Goal: Task Accomplishment & Management: Manage account settings

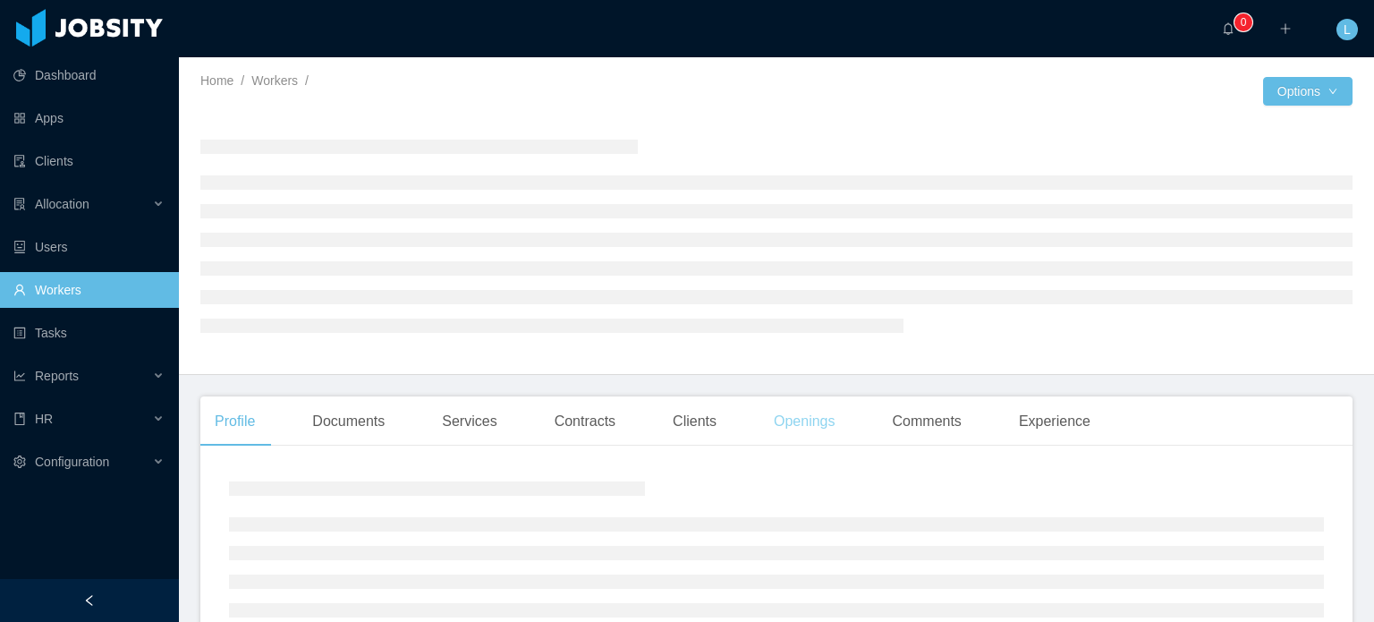
click at [817, 428] on div "Openings" at bounding box center [805, 421] width 90 height 50
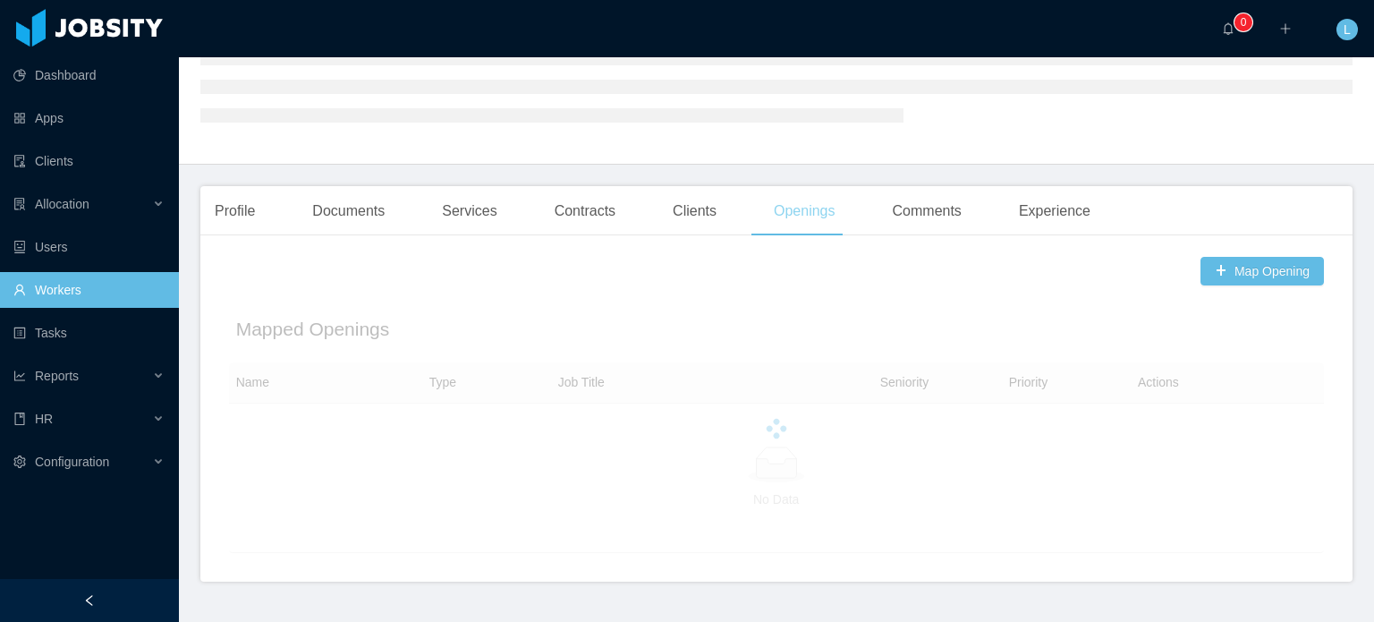
scroll to position [251, 0]
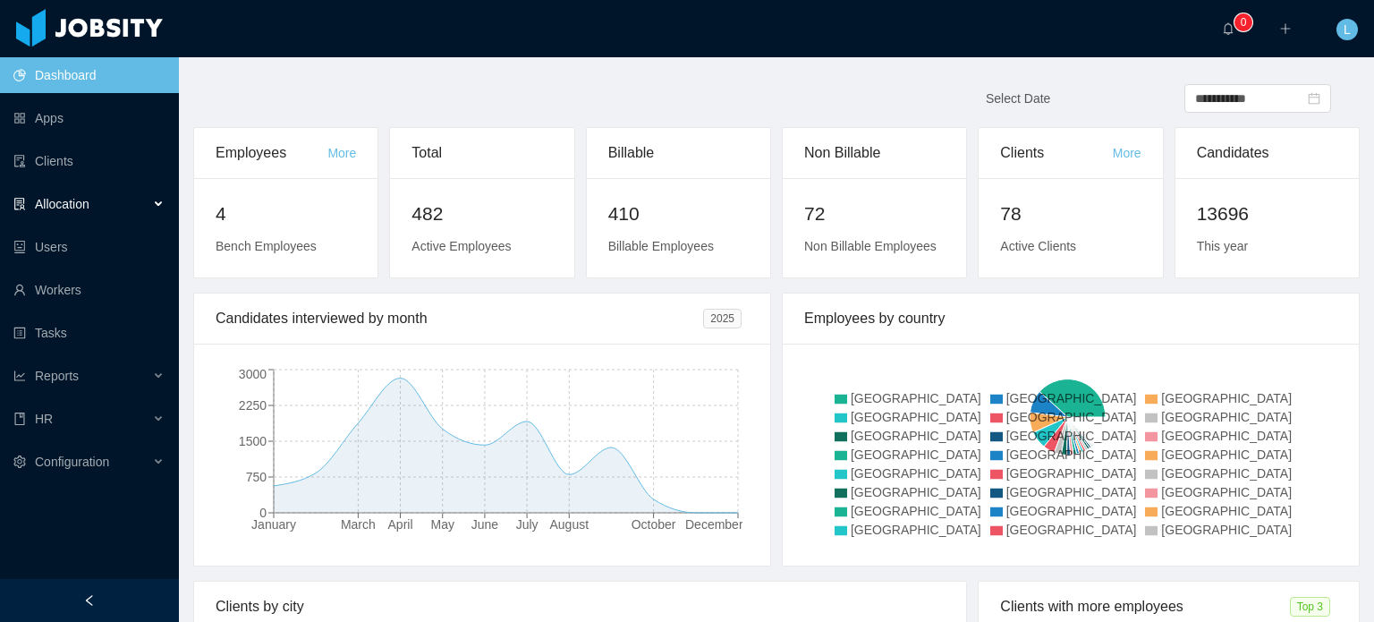
click at [73, 191] on div "Allocation" at bounding box center [89, 204] width 179 height 36
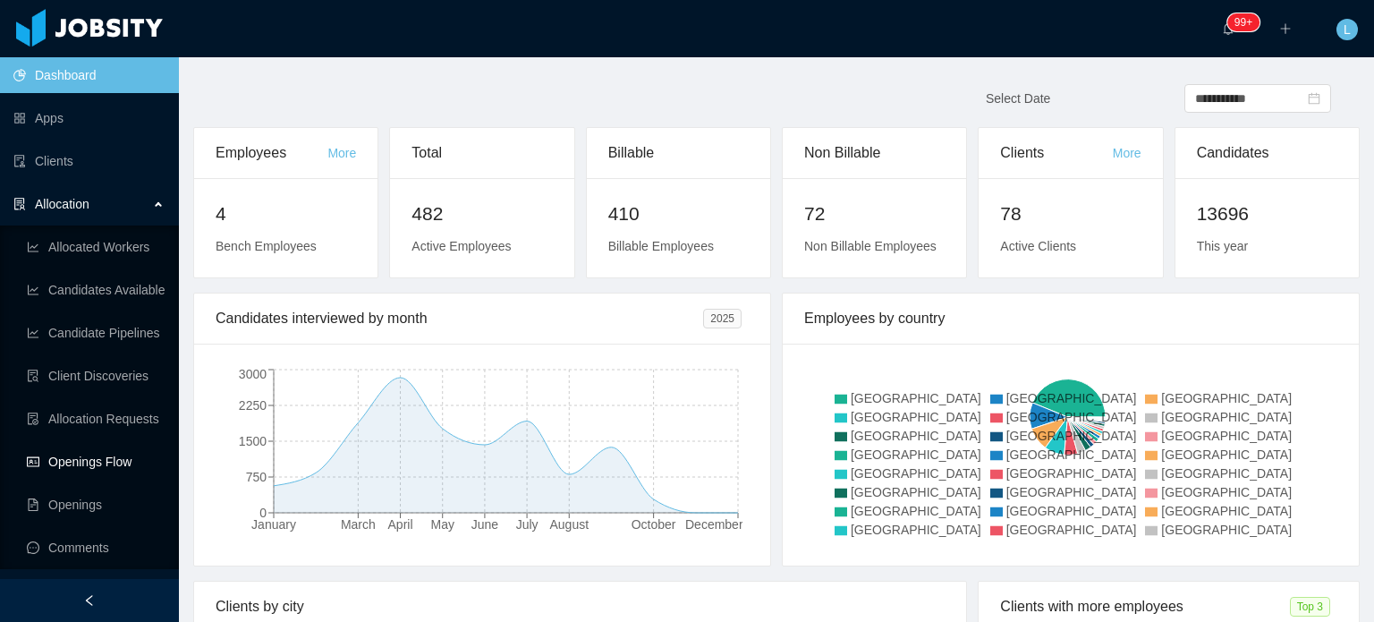
click at [102, 463] on link "Openings Flow" at bounding box center [96, 462] width 138 height 36
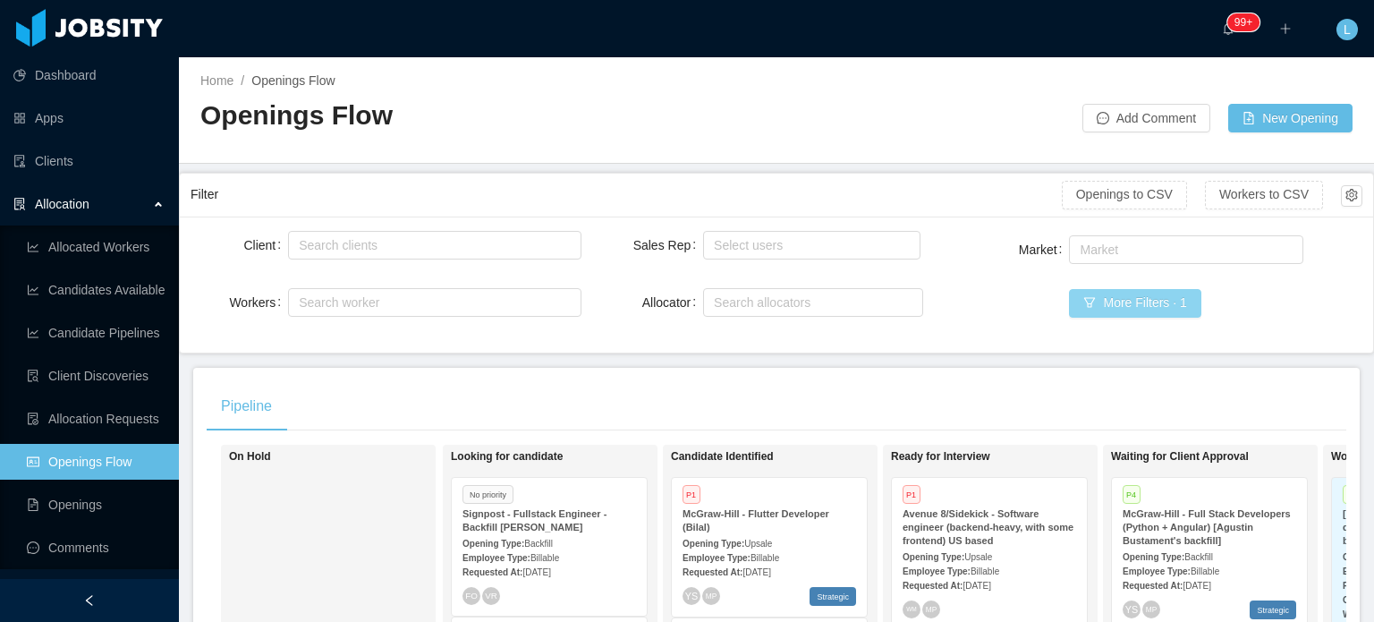
click at [1117, 313] on button "More Filters · 1" at bounding box center [1135, 303] width 132 height 29
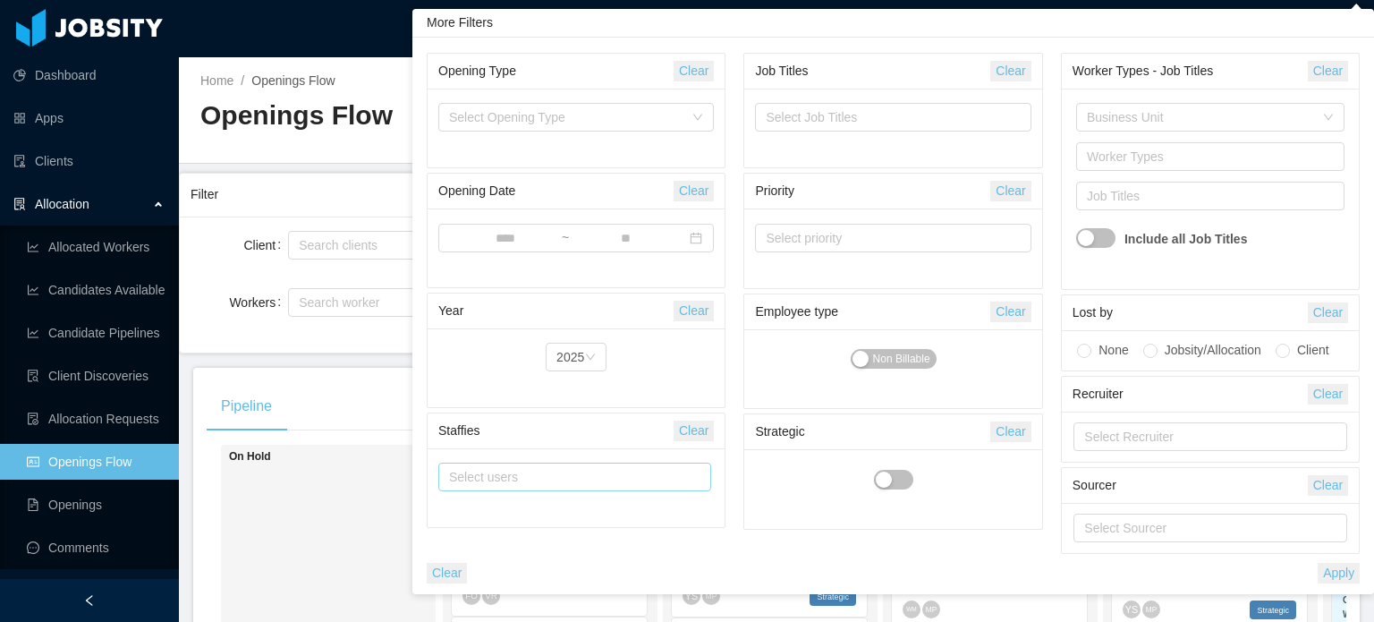
click at [532, 475] on div "Select users" at bounding box center [570, 477] width 243 height 18
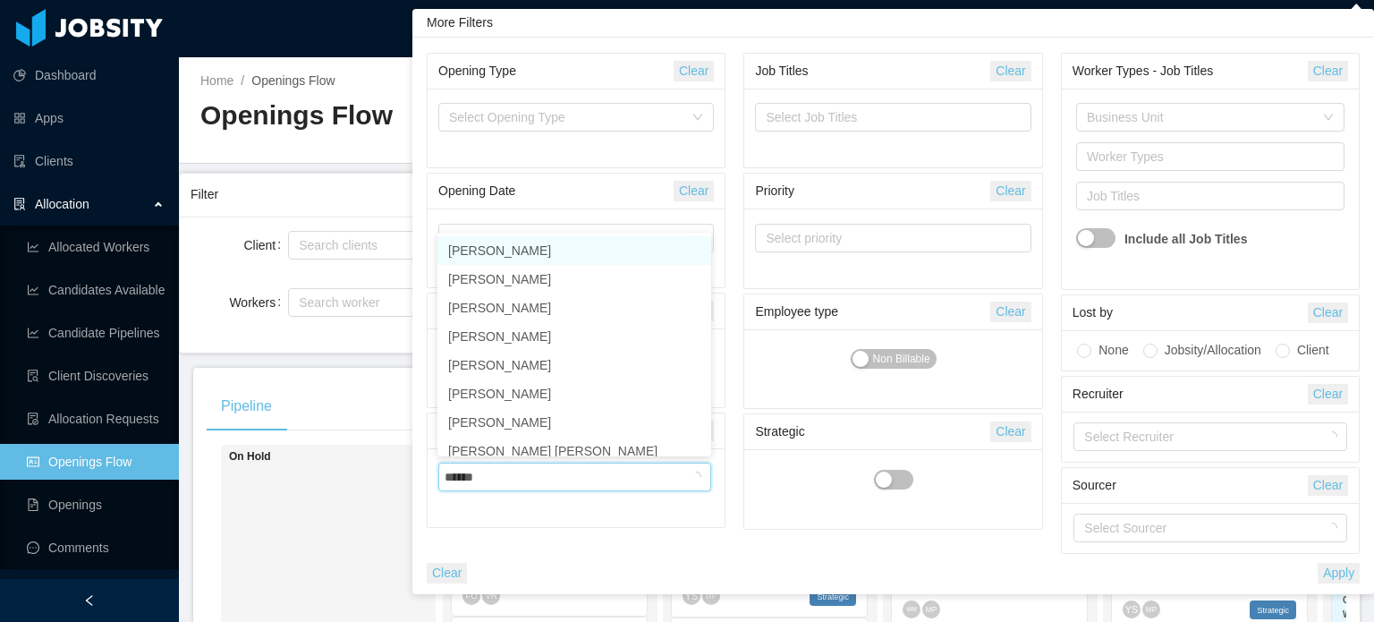
type input "*******"
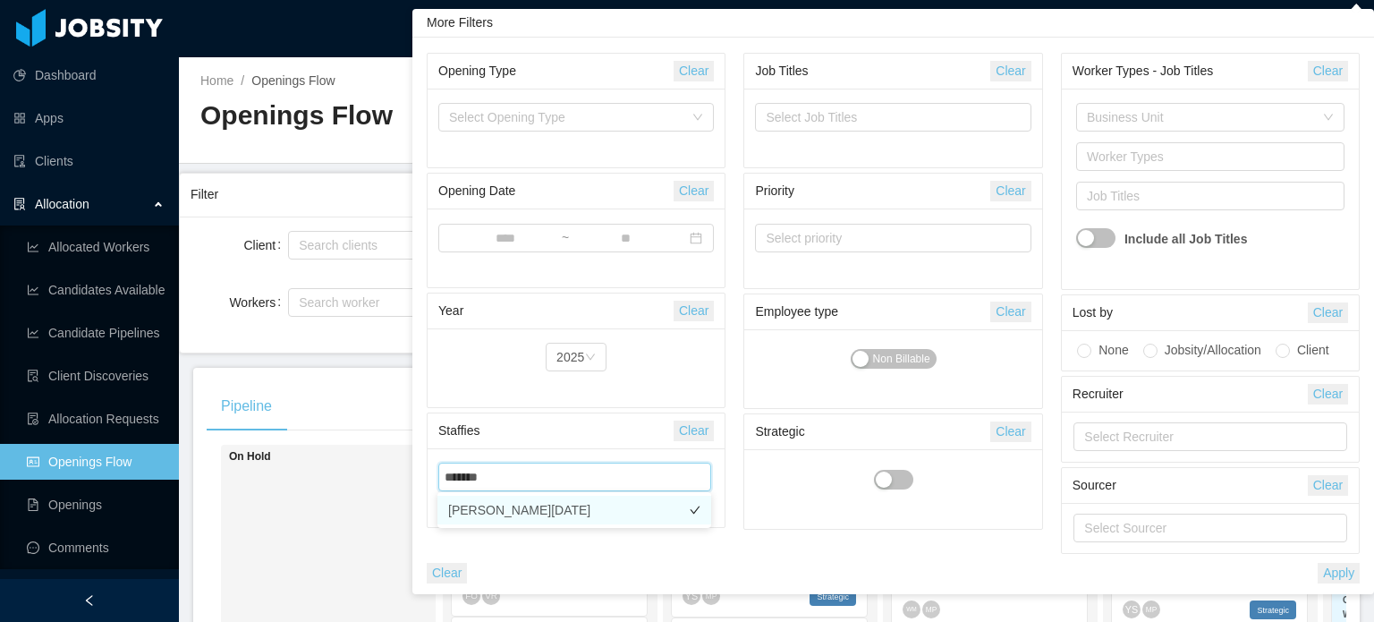
click at [545, 512] on li "[PERSON_NAME][DATE]" at bounding box center [574, 510] width 274 height 29
click at [1342, 575] on button "Apply" at bounding box center [1339, 573] width 42 height 21
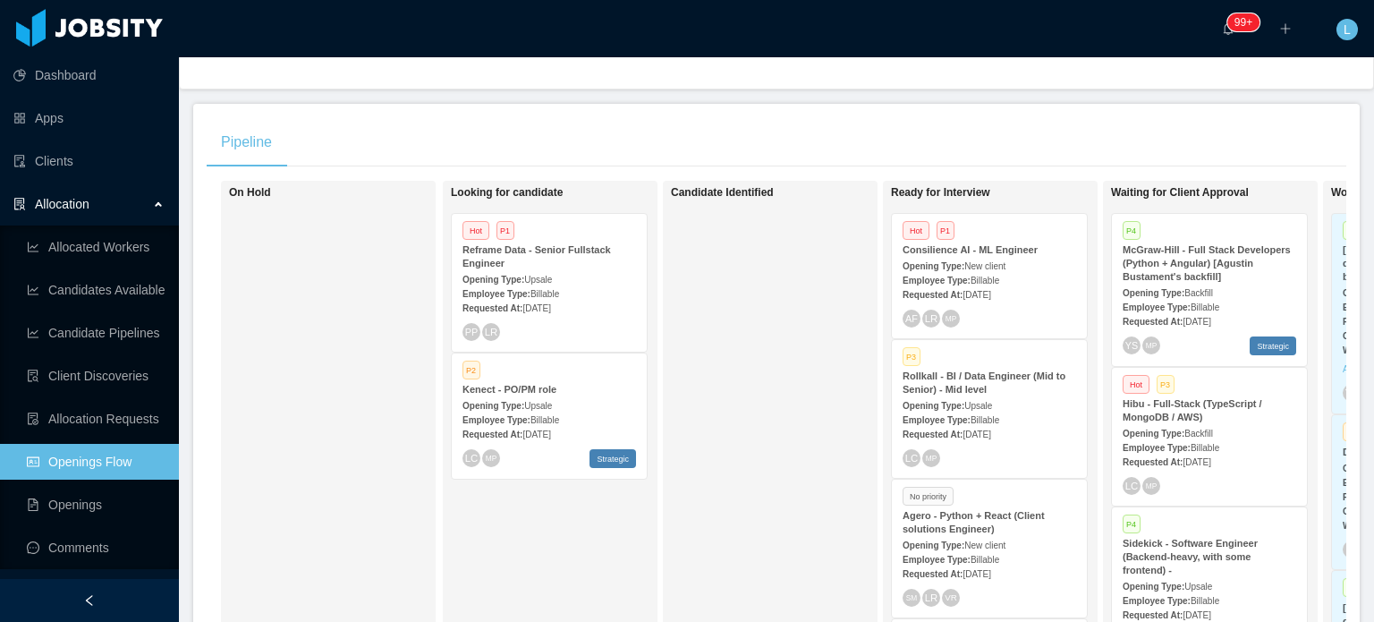
scroll to position [268, 0]
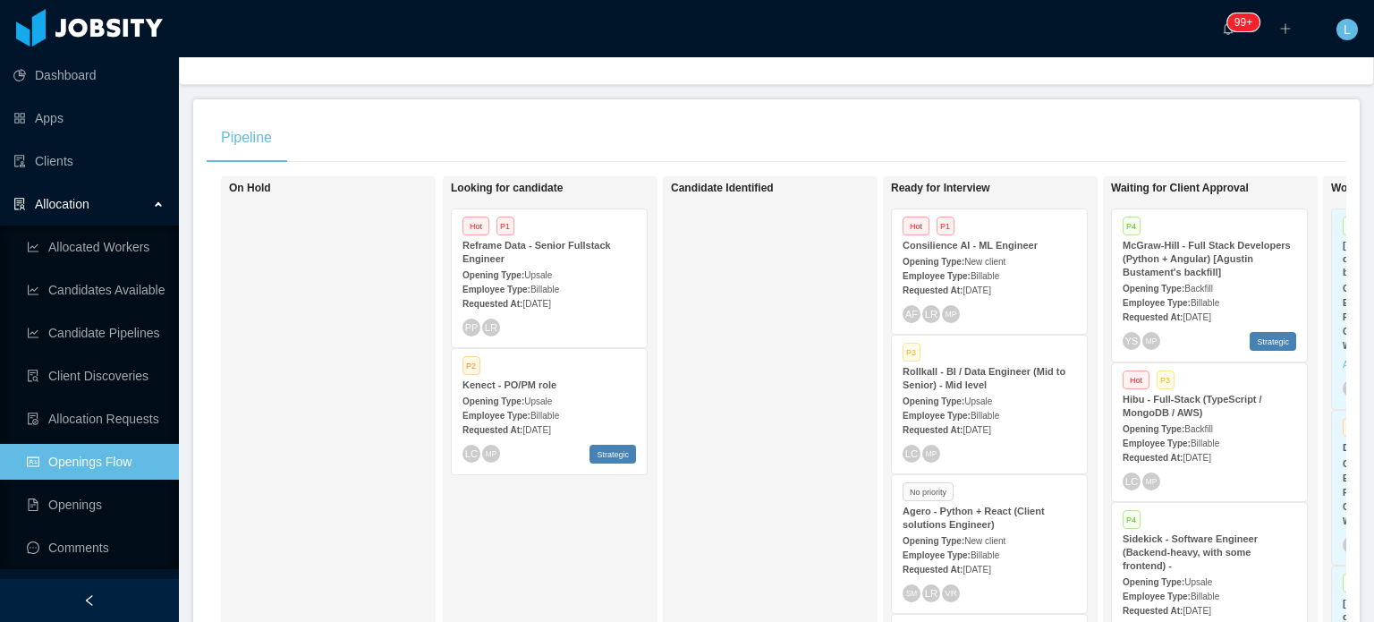
click at [551, 293] on div "Requested At: Sep 9th, 2025" at bounding box center [550, 302] width 174 height 19
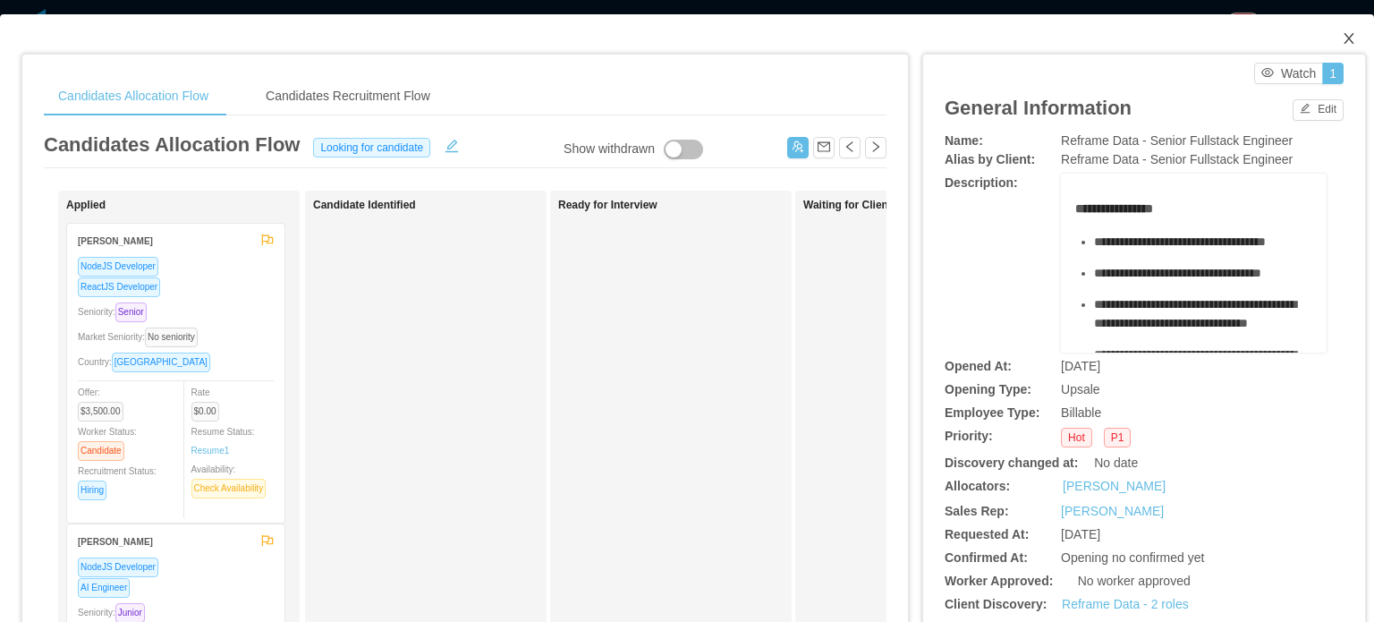
click at [1342, 36] on icon "icon: close" at bounding box center [1349, 38] width 14 height 14
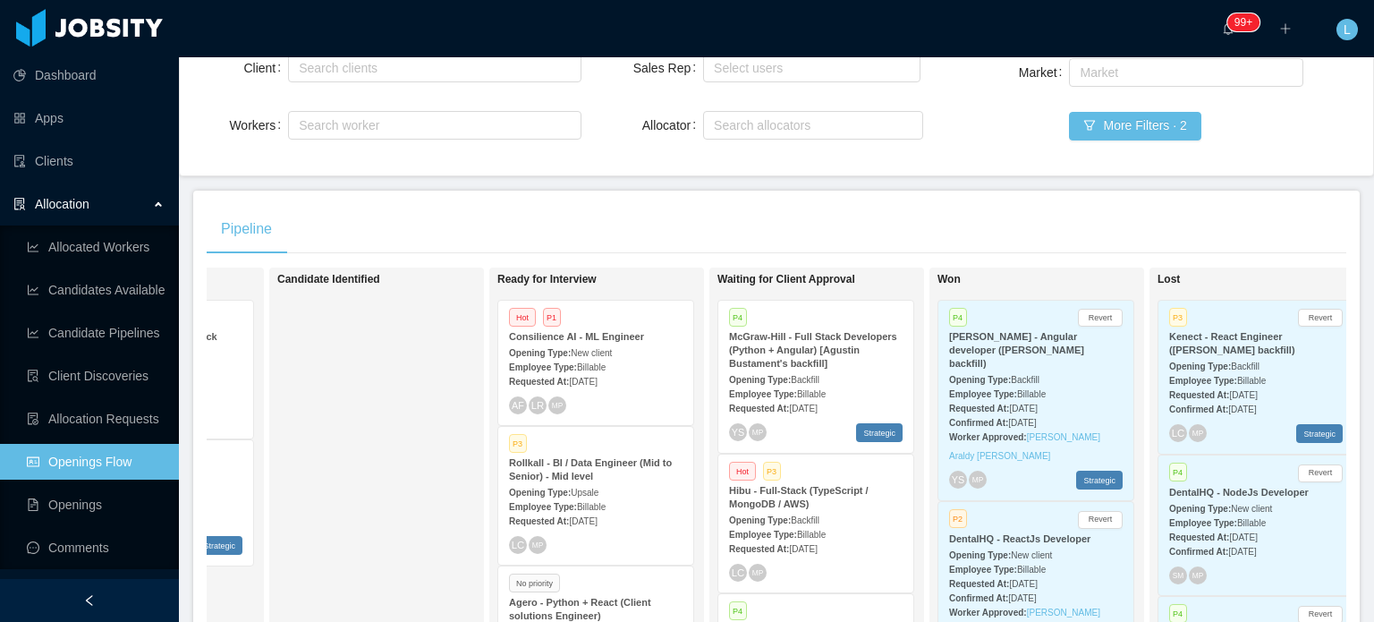
scroll to position [189, 0]
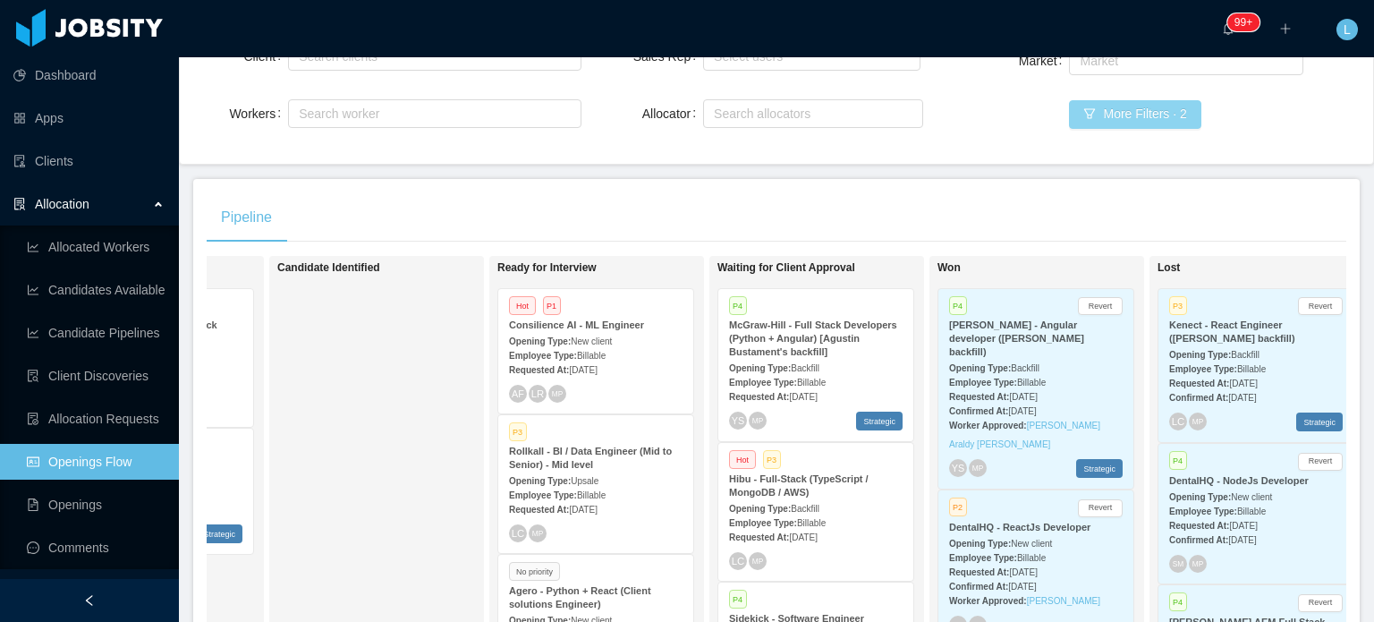
click at [1127, 116] on button "More Filters · 2" at bounding box center [1135, 114] width 132 height 29
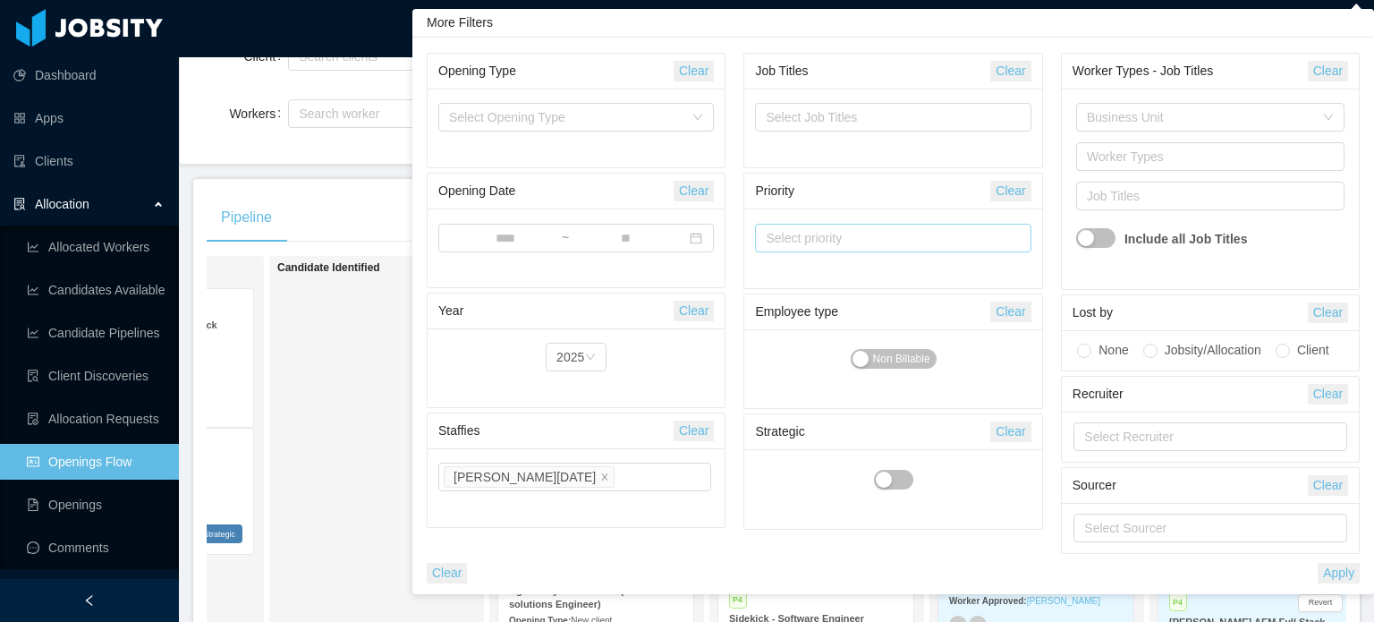
click at [891, 249] on div "Select priority" at bounding box center [885, 238] width 251 height 27
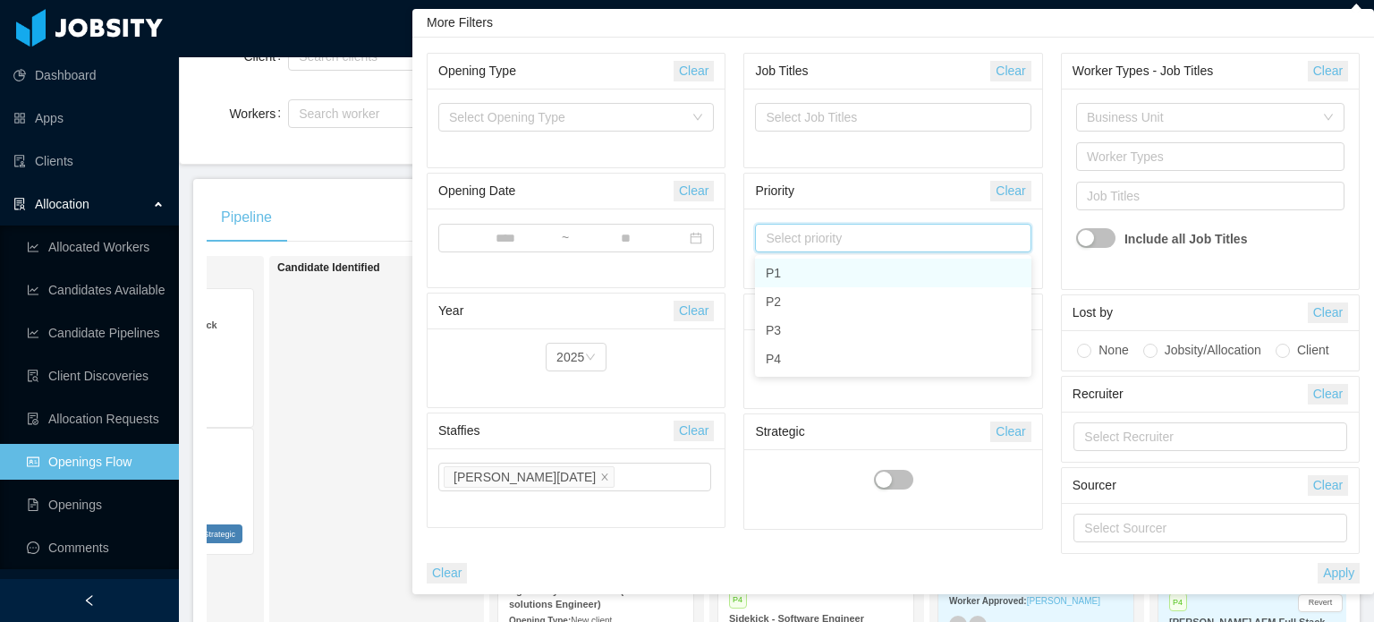
click at [887, 246] on div "Select priority" at bounding box center [885, 238] width 251 height 27
click at [537, 114] on div "Select Opening Type" at bounding box center [566, 117] width 234 height 18
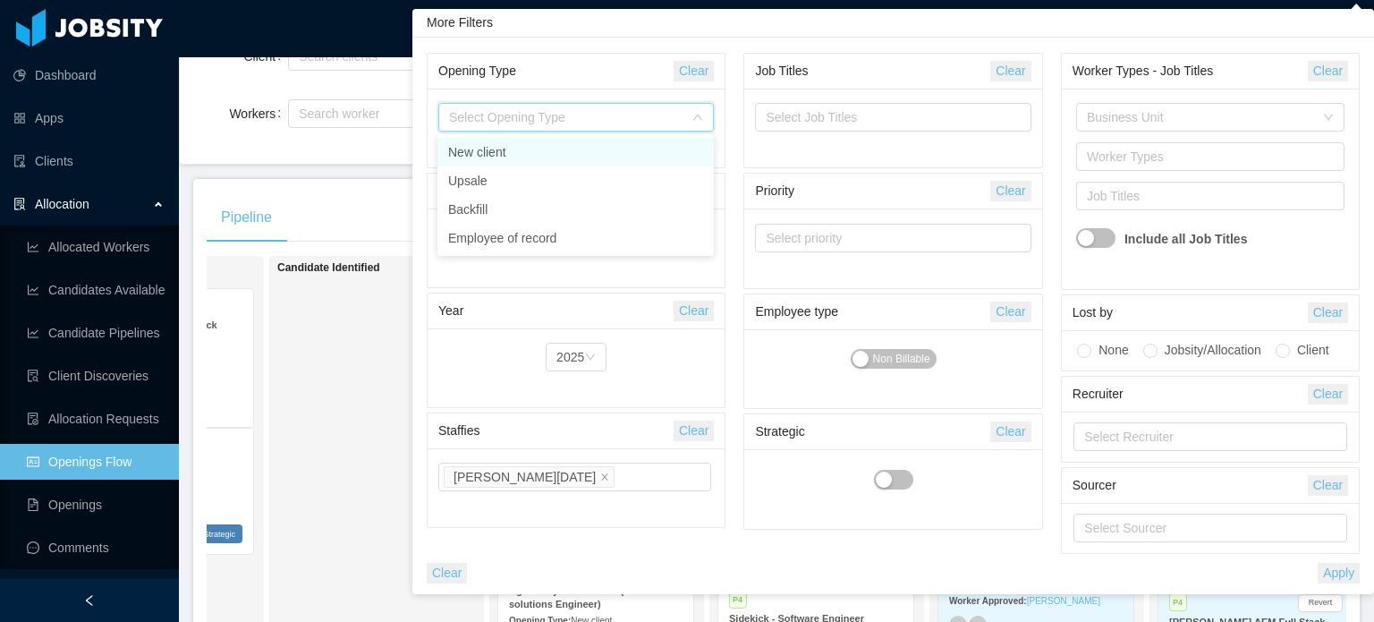
click at [537, 114] on div "Select Opening Type" at bounding box center [566, 117] width 234 height 18
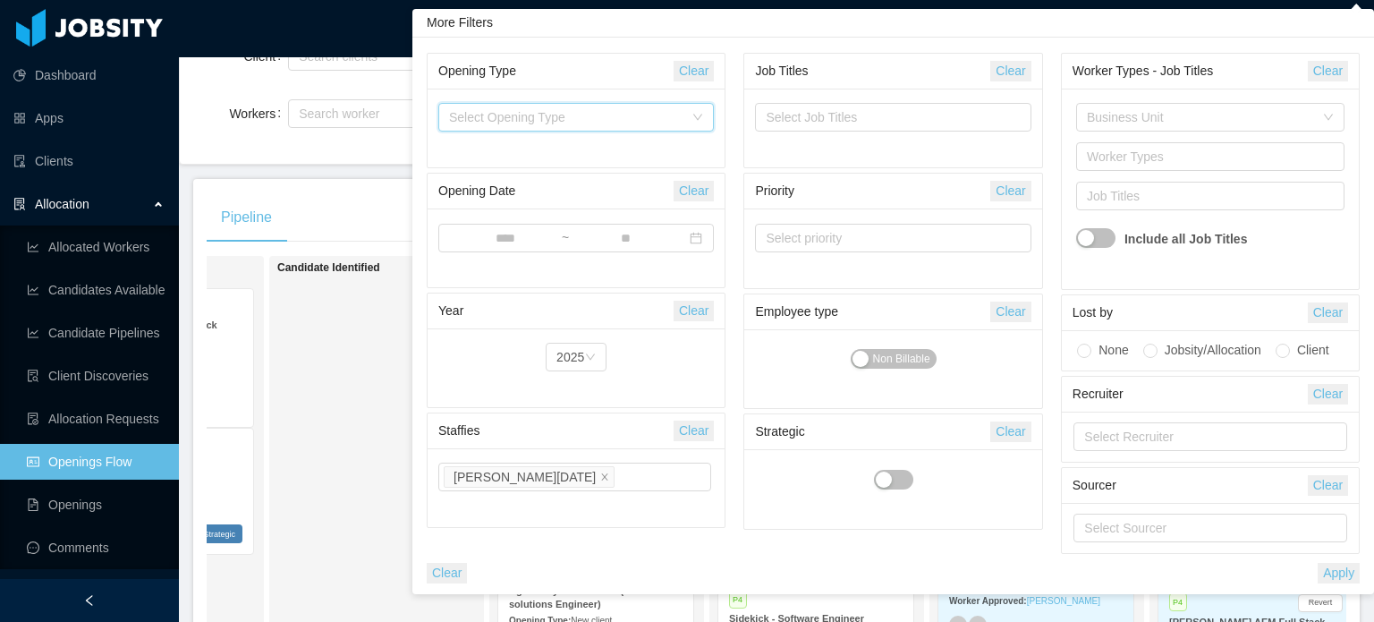
click at [369, 82] on div "Client Search clients Workers Search worker" at bounding box center [386, 95] width 391 height 115
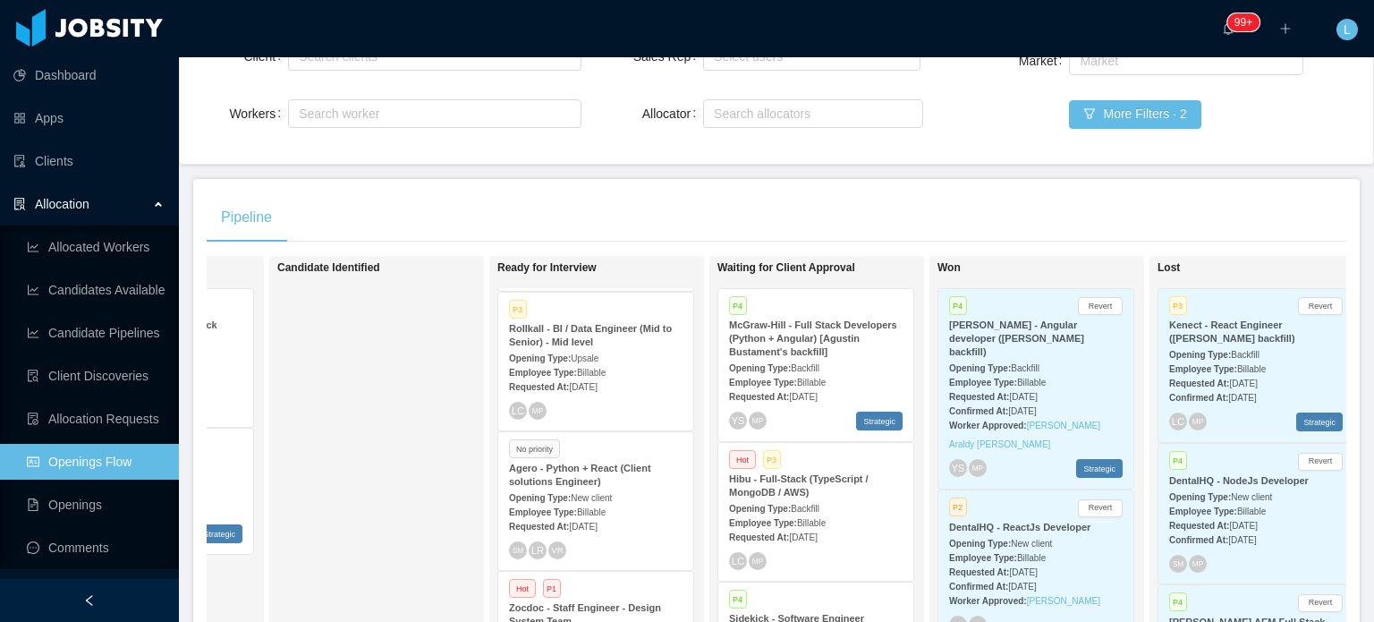
scroll to position [179, 0]
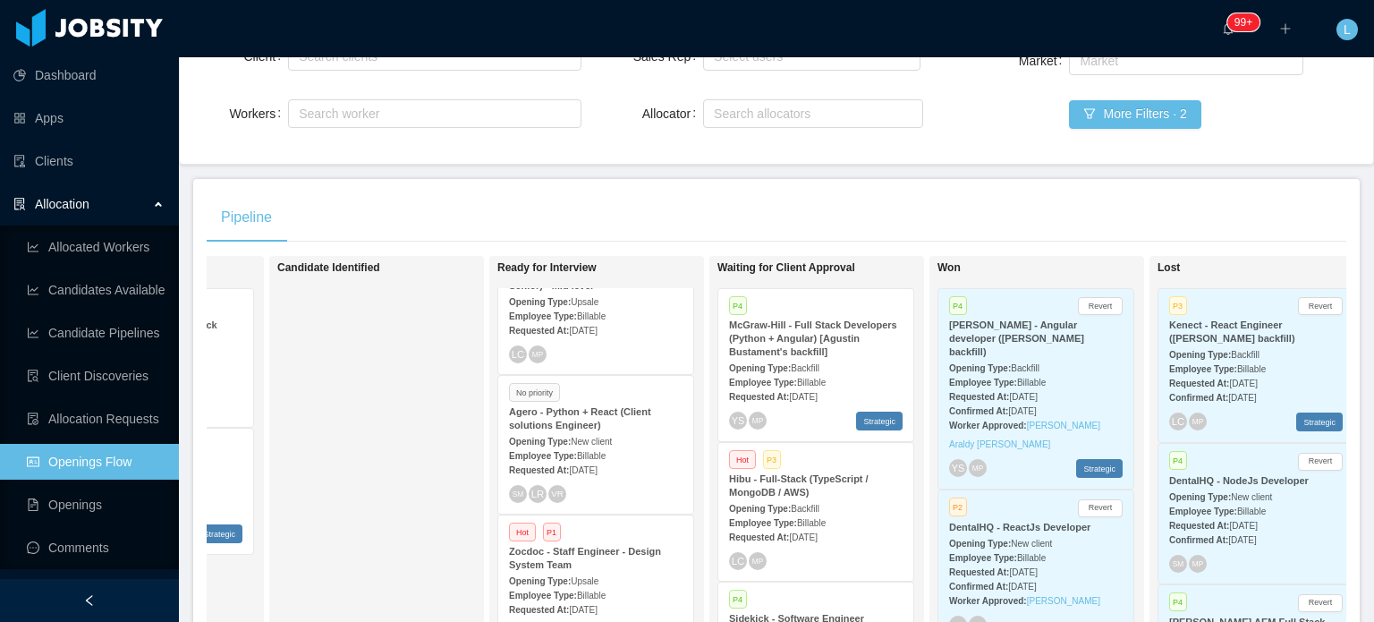
click at [613, 463] on div "Requested At: Sep 26th, 2025" at bounding box center [596, 469] width 174 height 19
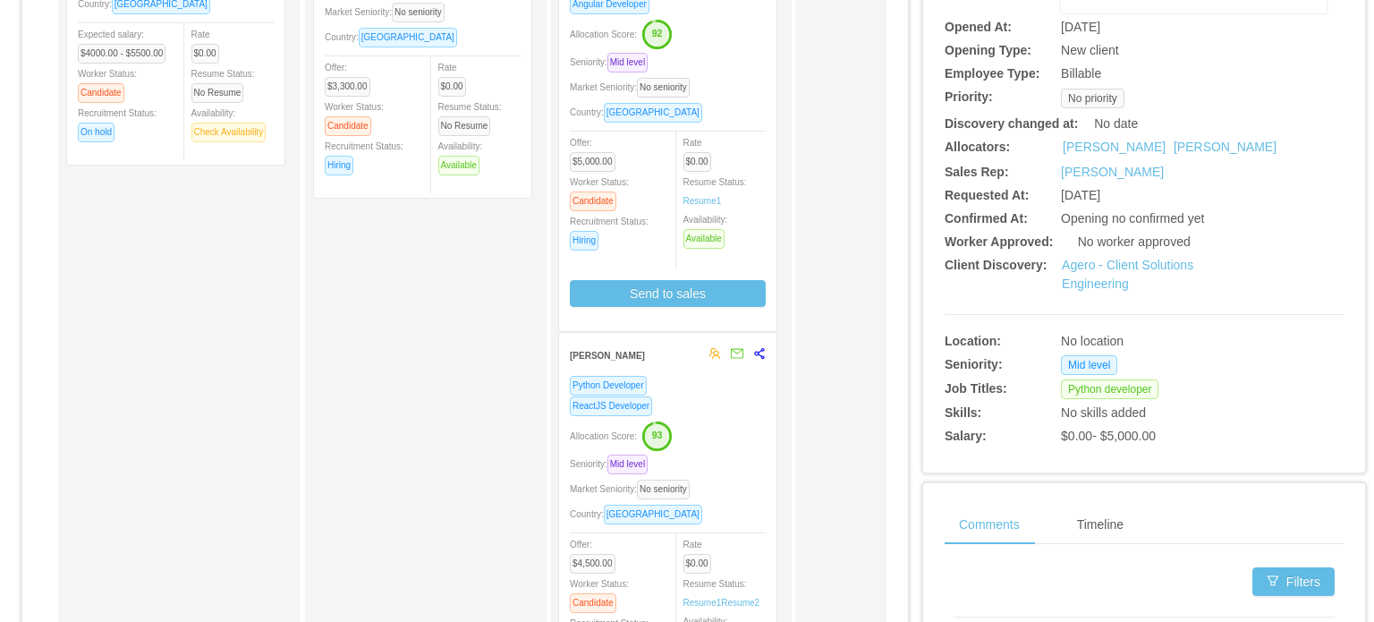
scroll to position [372, 0]
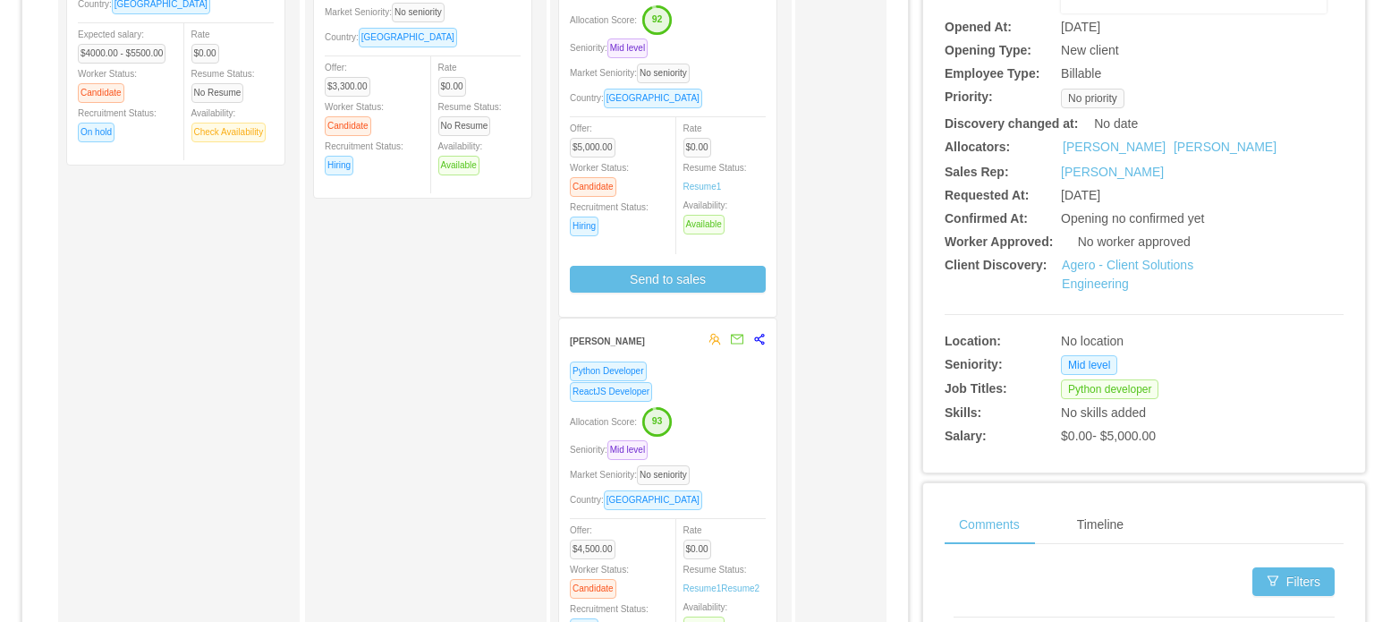
click at [733, 489] on div "Country: Bolivia" at bounding box center [668, 499] width 196 height 21
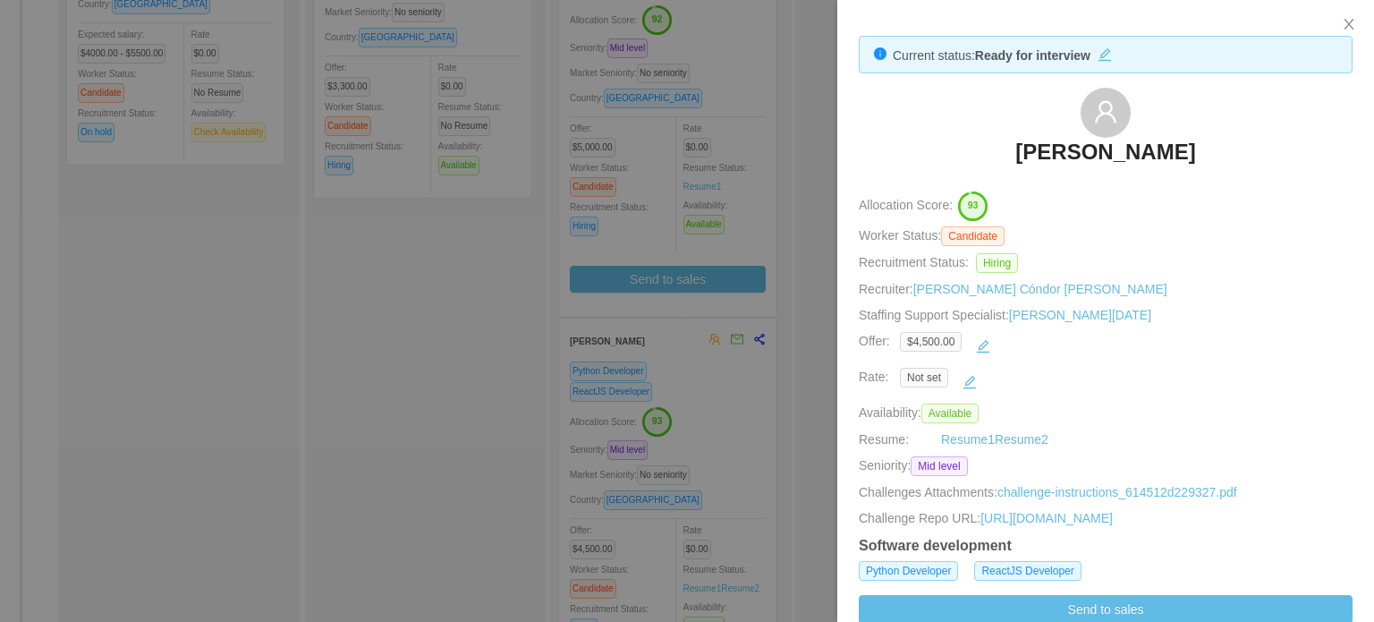
click at [796, 381] on div at bounding box center [687, 311] width 1374 height 622
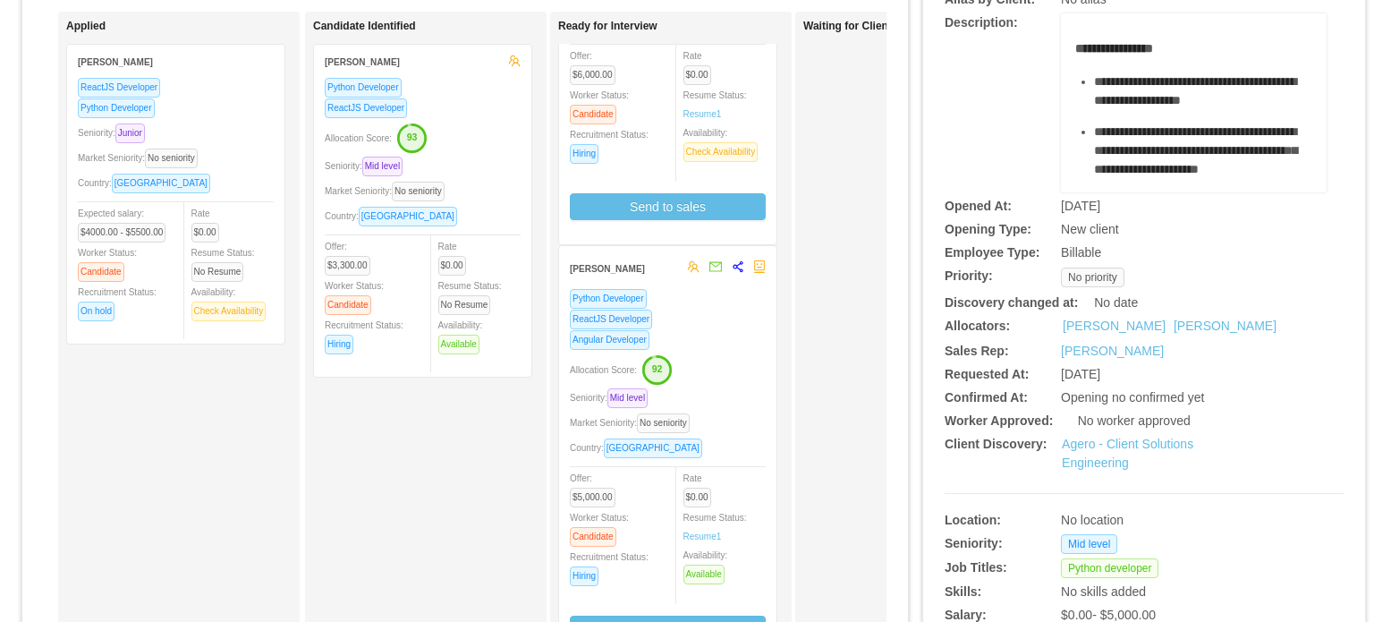
scroll to position [0, 0]
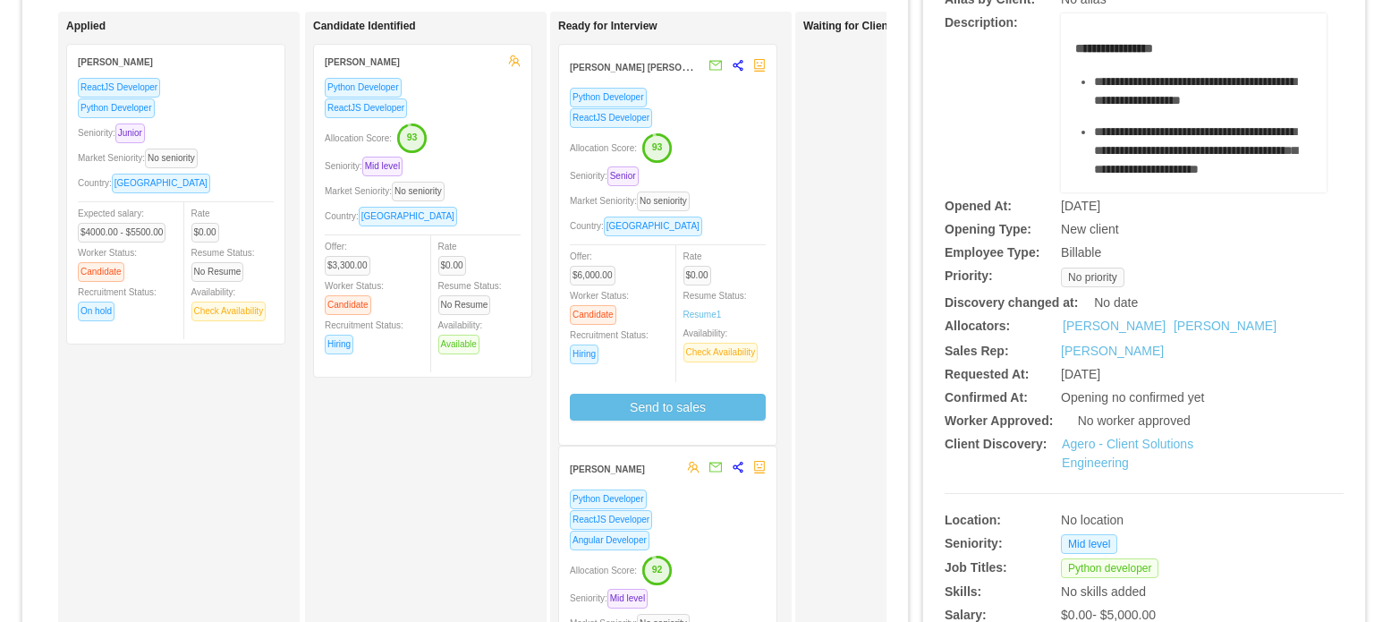
click at [697, 206] on span "Market Seniority: No seniority" at bounding box center [633, 201] width 127 height 10
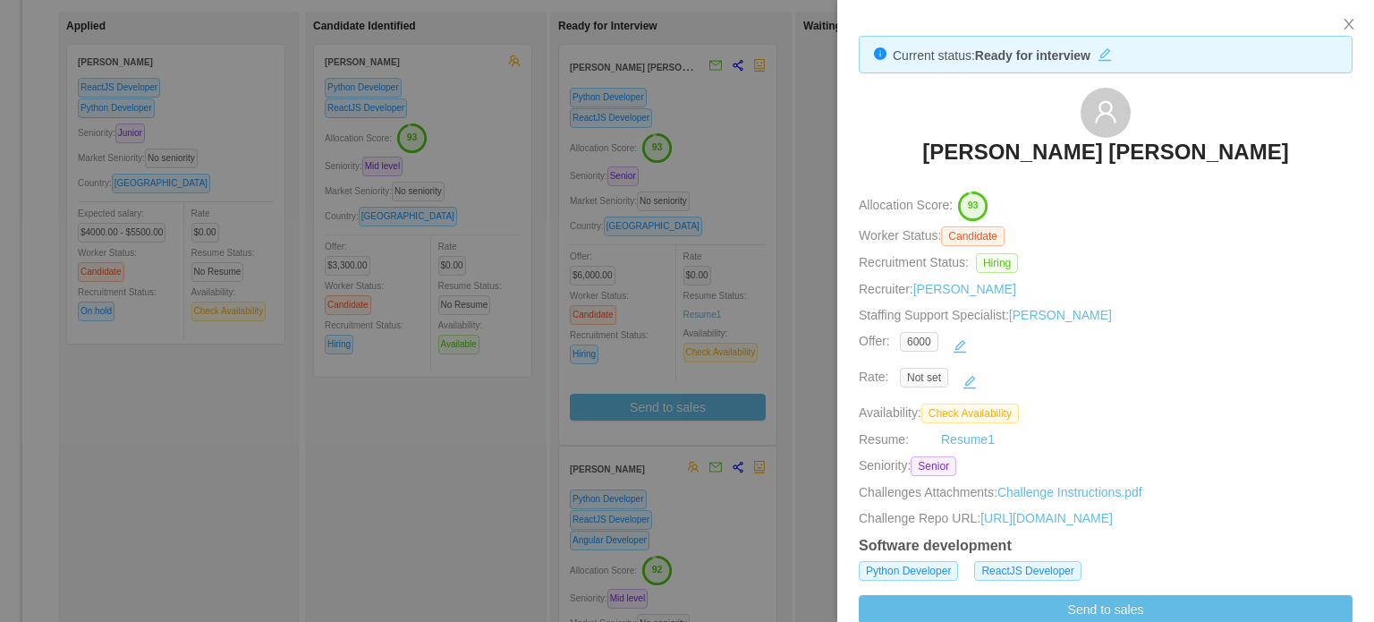
click at [726, 536] on div at bounding box center [687, 311] width 1374 height 622
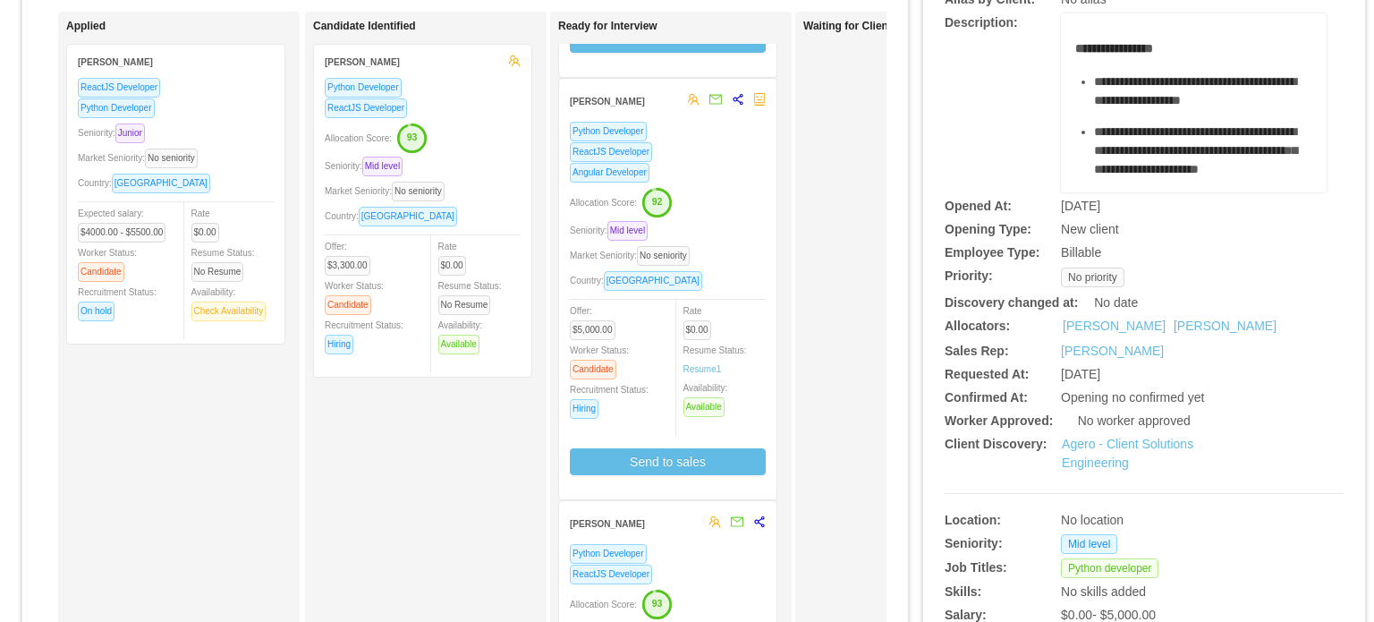
scroll to position [372, 0]
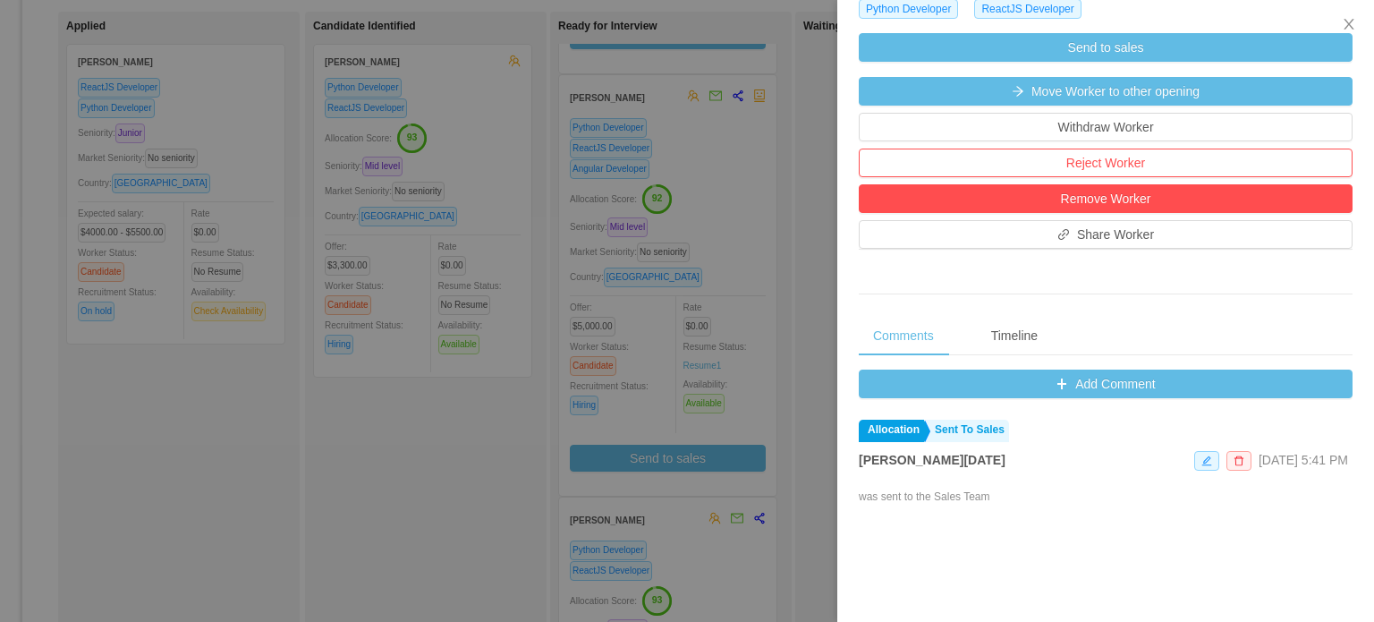
scroll to position [626, 0]
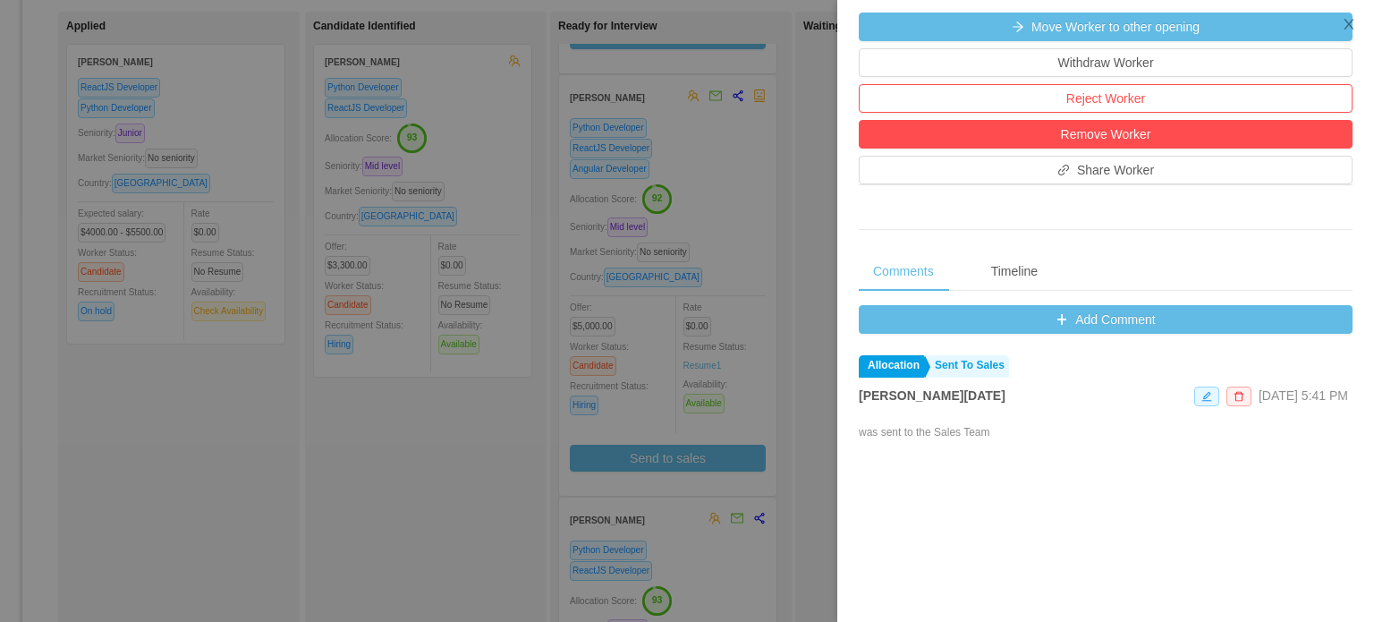
click at [737, 557] on div at bounding box center [687, 311] width 1374 height 622
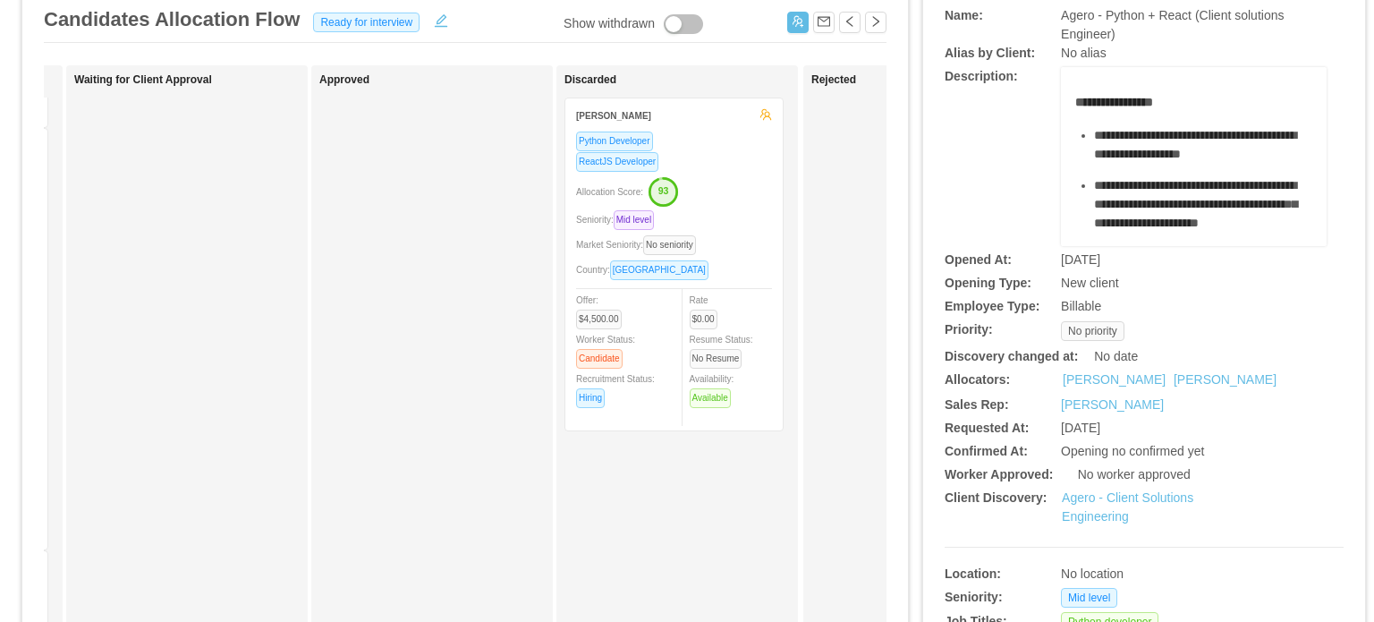
scroll to position [0, 0]
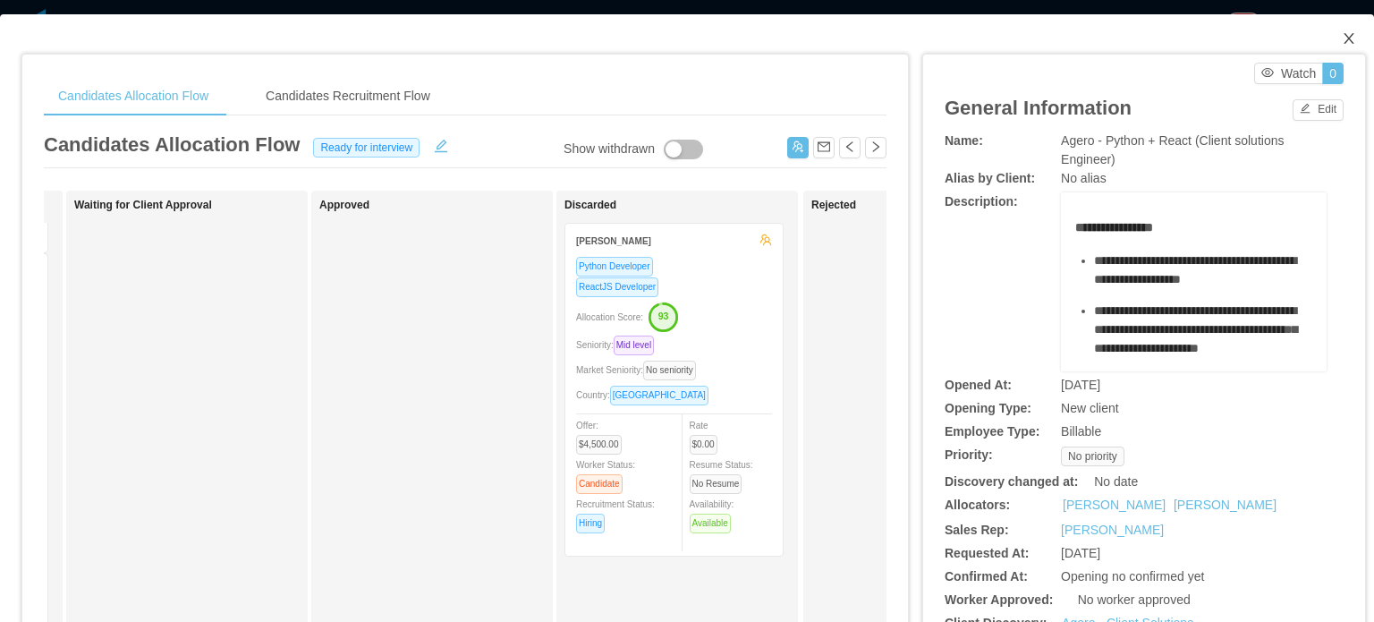
click at [1342, 46] on icon "icon: close" at bounding box center [1349, 38] width 14 height 14
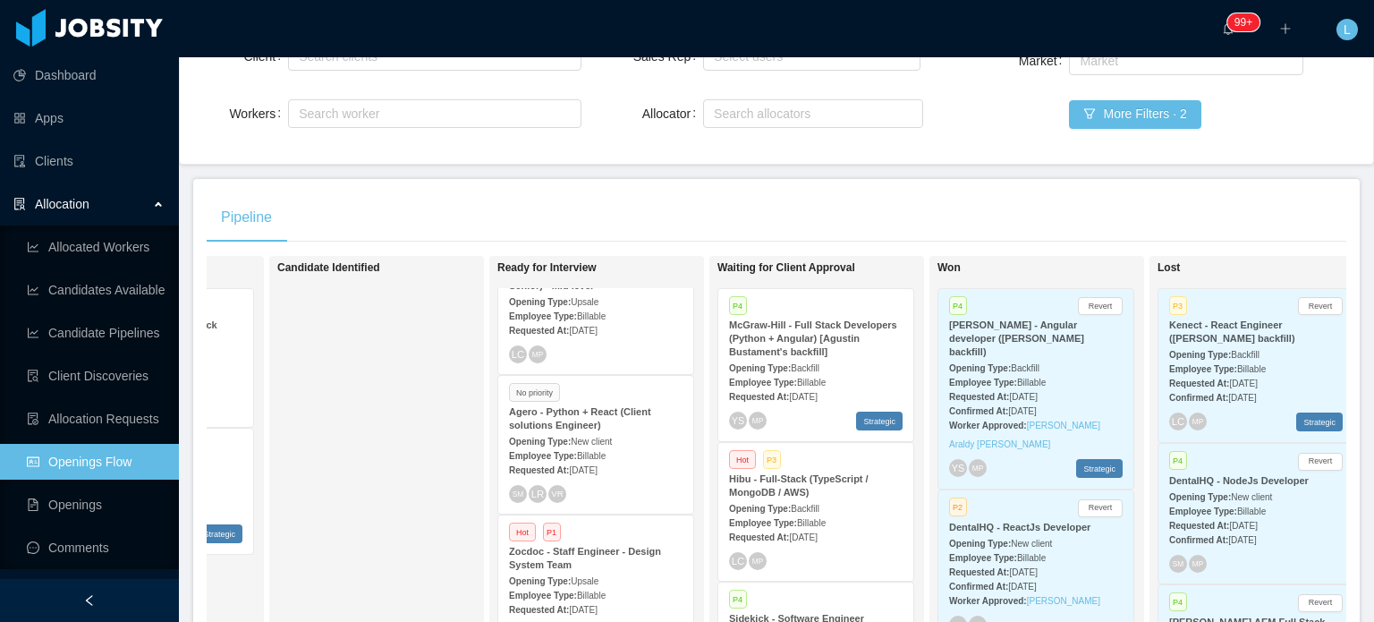
click at [621, 462] on div "Requested At: Sep 26th, 2025" at bounding box center [596, 469] width 174 height 19
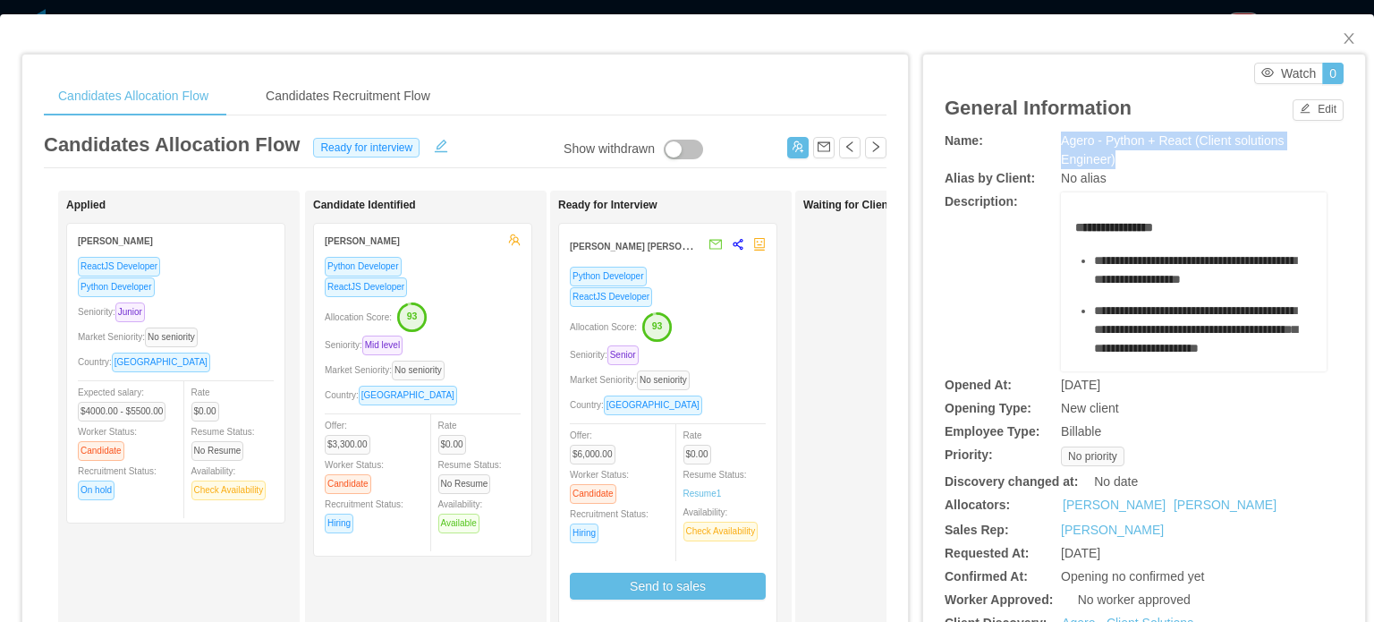
drag, startPoint x: 1045, startPoint y: 139, endPoint x: 1142, endPoint y: 163, distance: 99.6
click at [1142, 163] on div "Name: Agero - Python + React (Client solutions Engineer)" at bounding box center [1144, 151] width 399 height 38
copy div "Agero - Python + React (Client solutions Engineer)"
click at [1342, 37] on icon "icon: close" at bounding box center [1349, 38] width 14 height 14
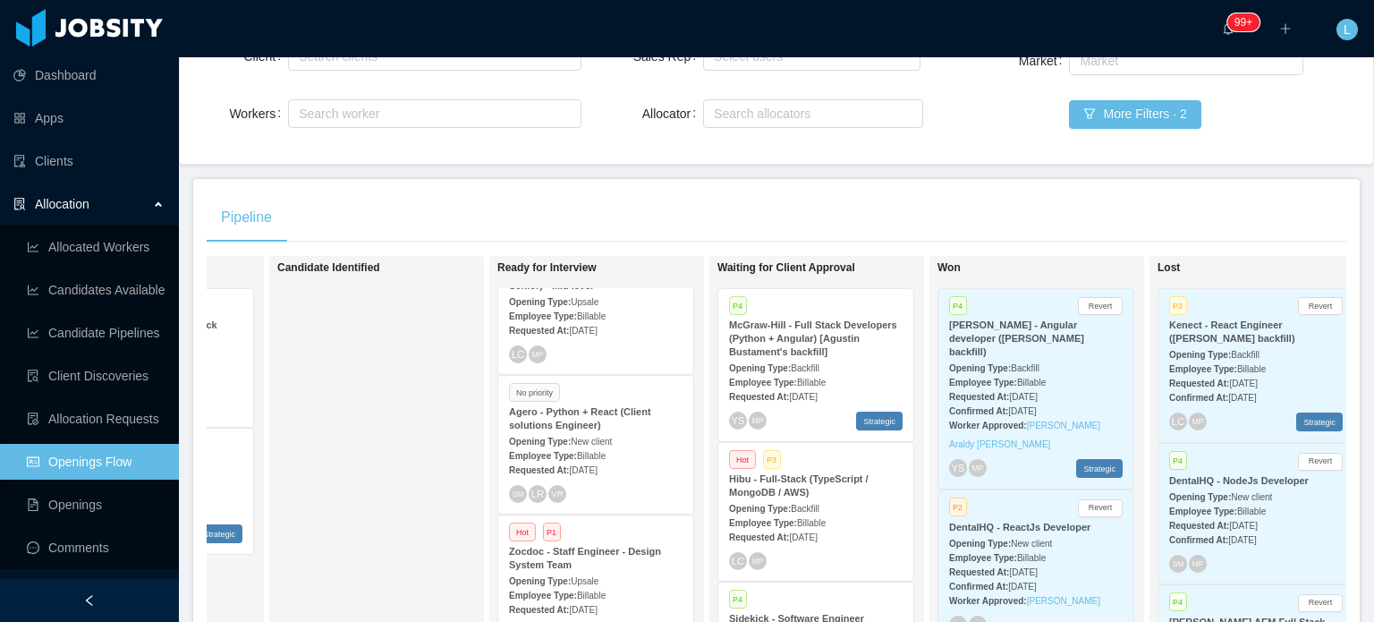
click at [635, 497] on div "SM LR VR" at bounding box center [596, 494] width 174 height 18
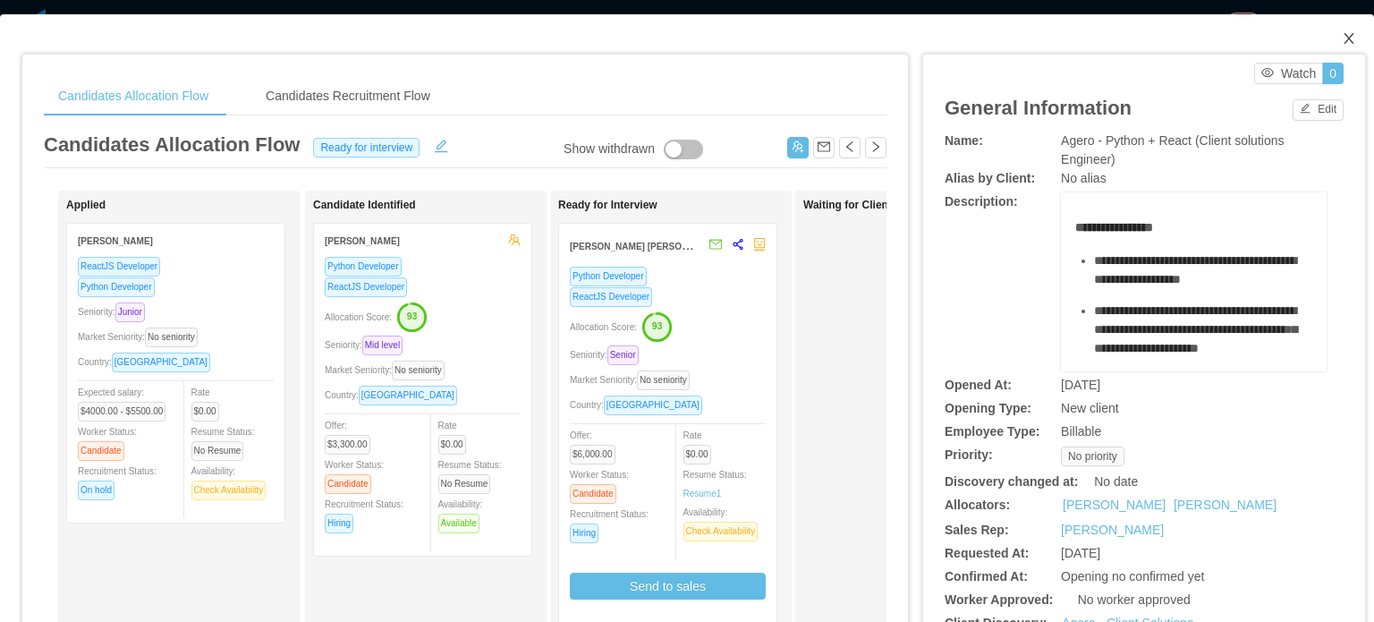
click at [1344, 35] on span "Close" at bounding box center [1349, 39] width 50 height 50
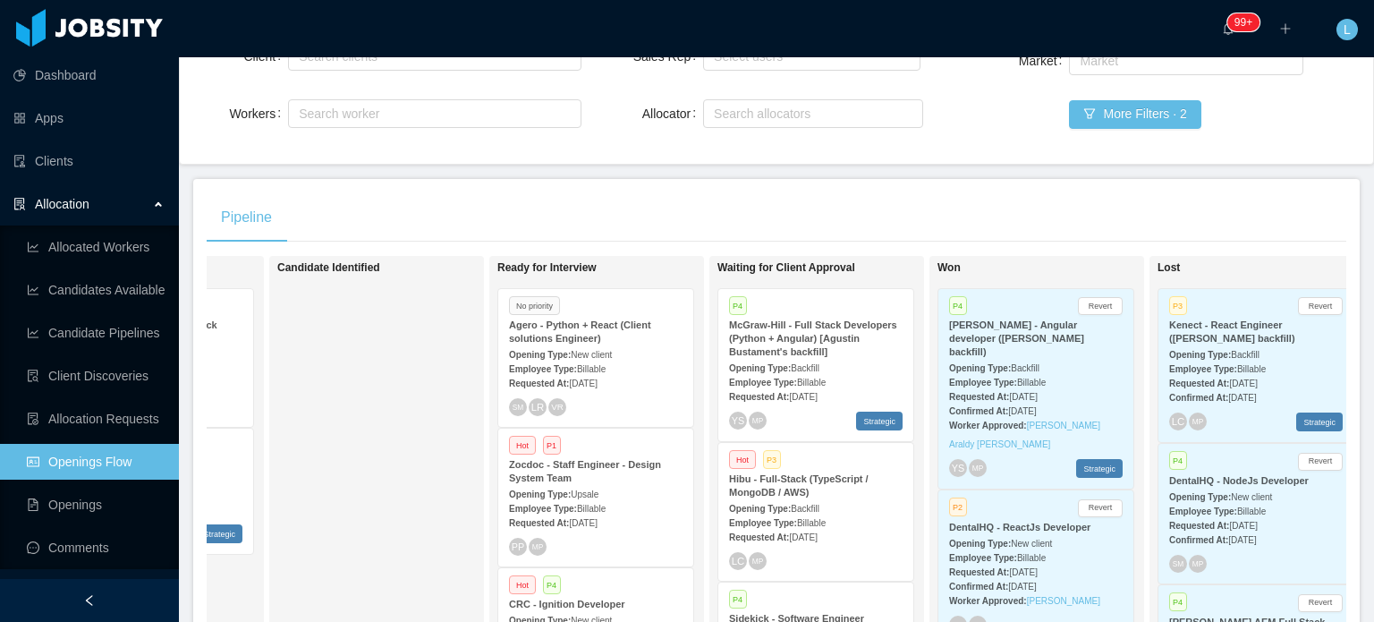
scroll to position [268, 0]
click at [642, 510] on div "Requested At: Sep 18th, 2025" at bounding box center [596, 519] width 174 height 19
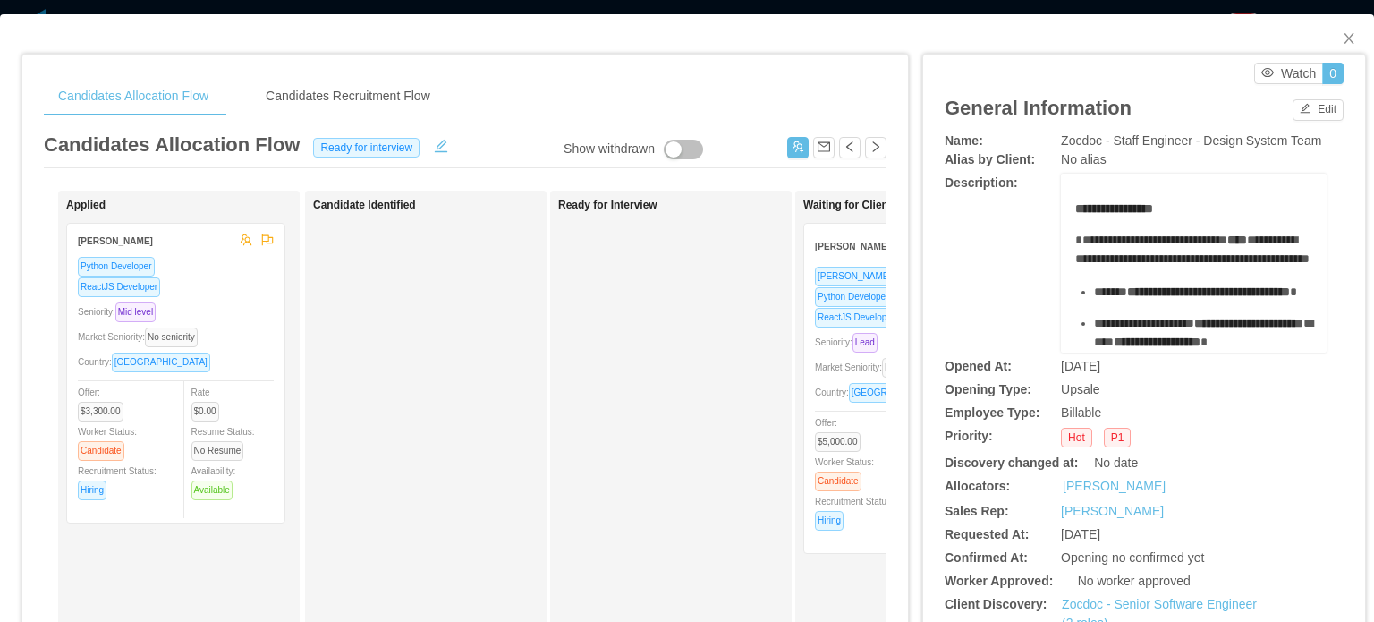
click at [837, 364] on span "Market Seniority: No seniority" at bounding box center [878, 367] width 127 height 10
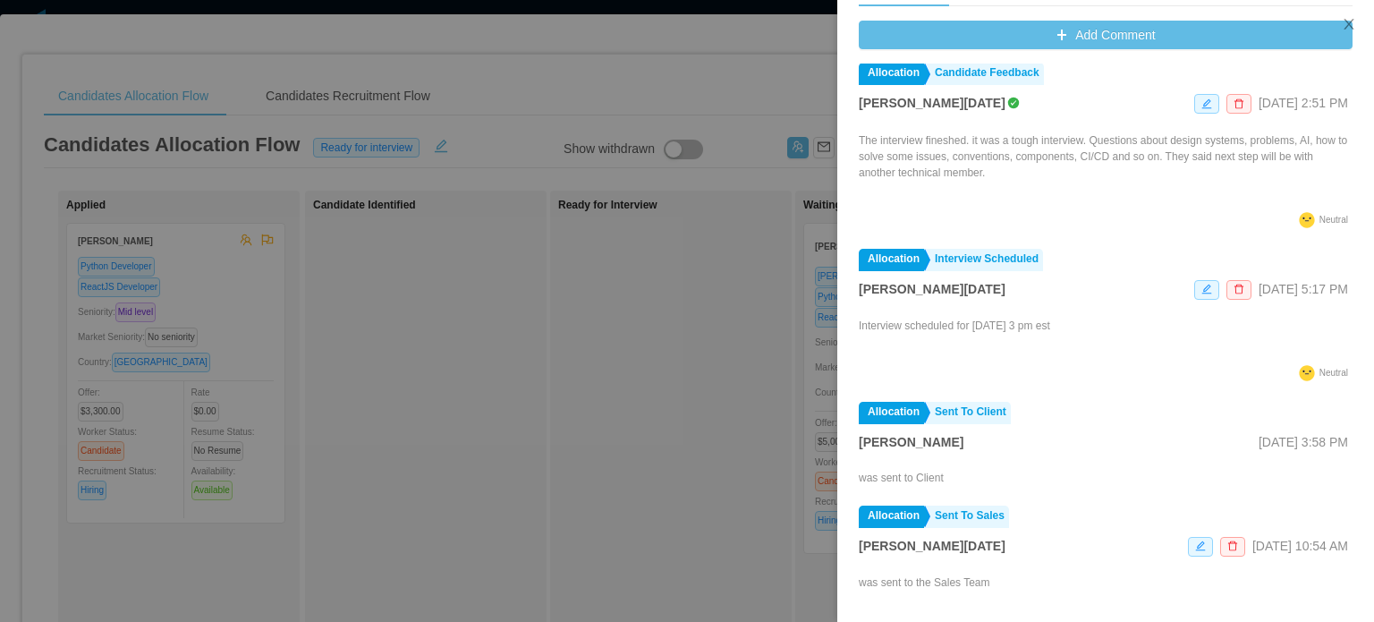
scroll to position [807, 0]
click at [760, 442] on div at bounding box center [687, 311] width 1374 height 622
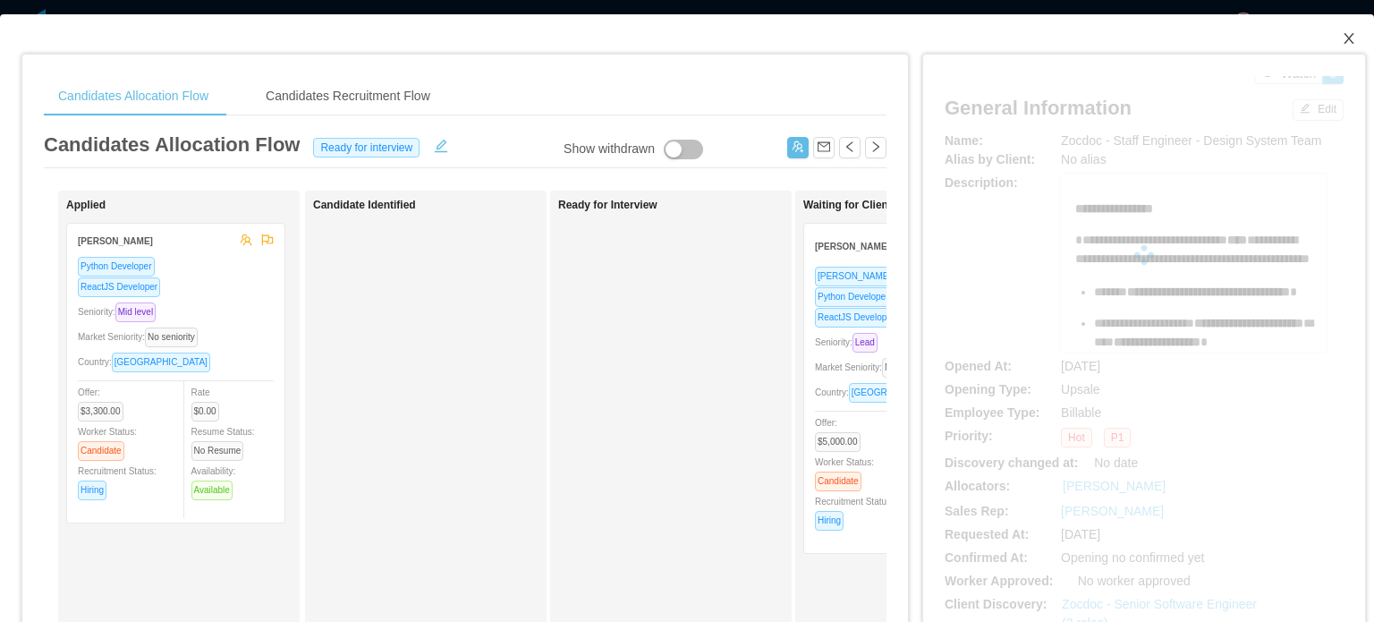
click at [1342, 46] on icon "icon: close" at bounding box center [1349, 38] width 14 height 14
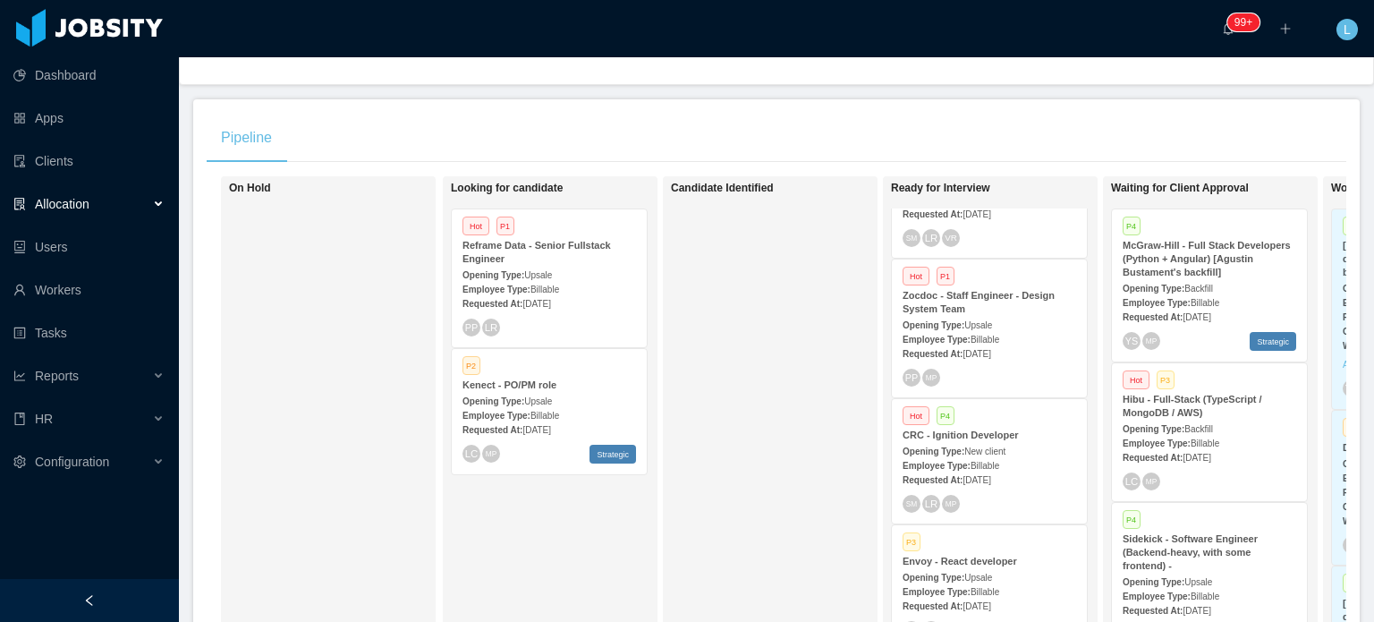
scroll to position [358, 0]
click at [1033, 461] on div "Employee Type: Billable" at bounding box center [990, 462] width 174 height 19
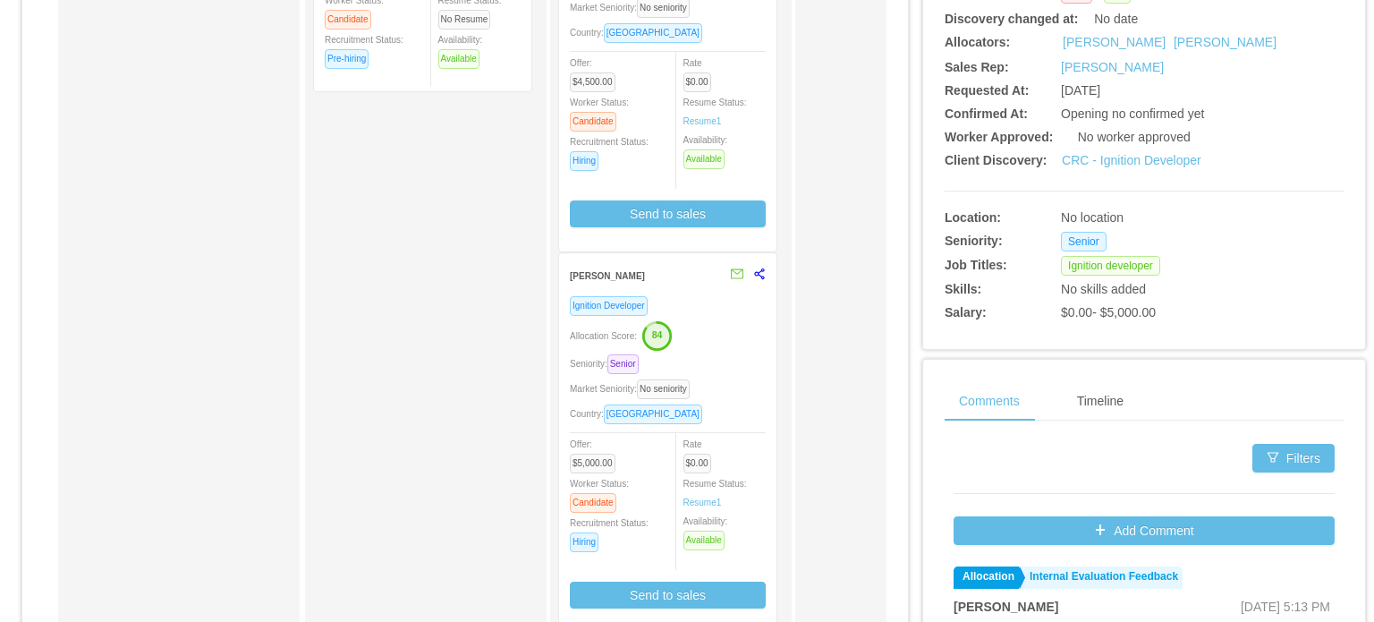
scroll to position [447, 0]
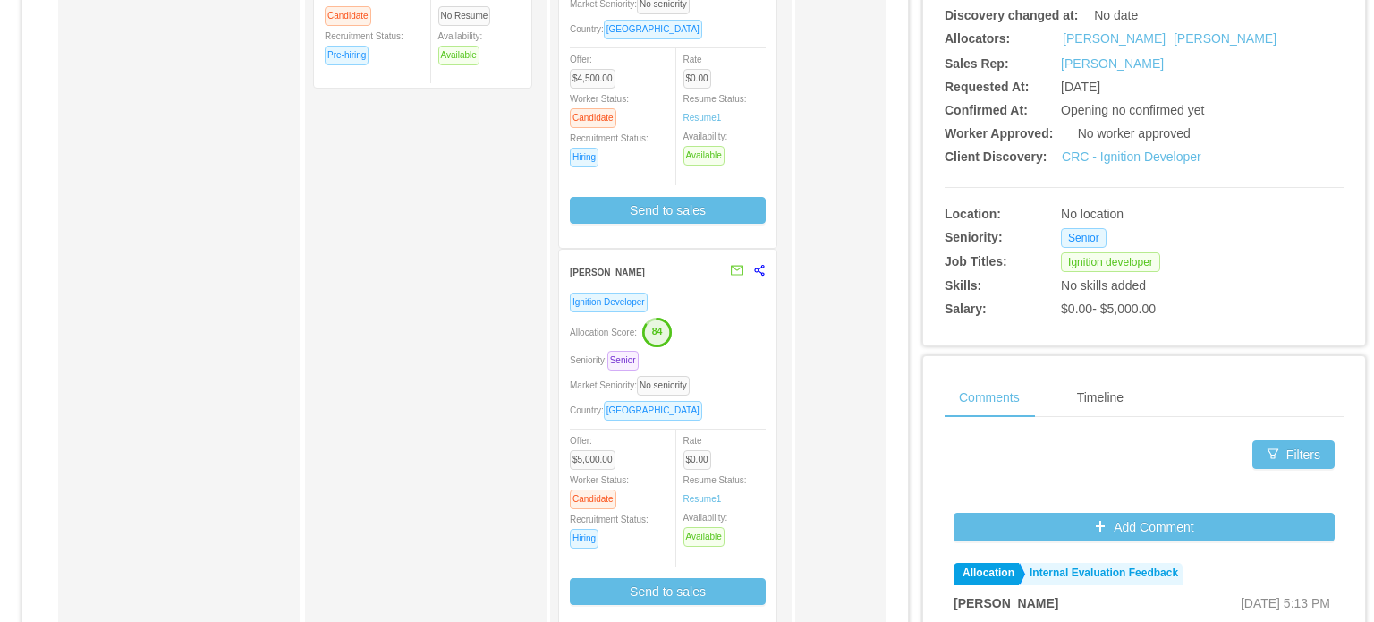
click at [751, 365] on div "Seniority: Senior" at bounding box center [668, 360] width 196 height 21
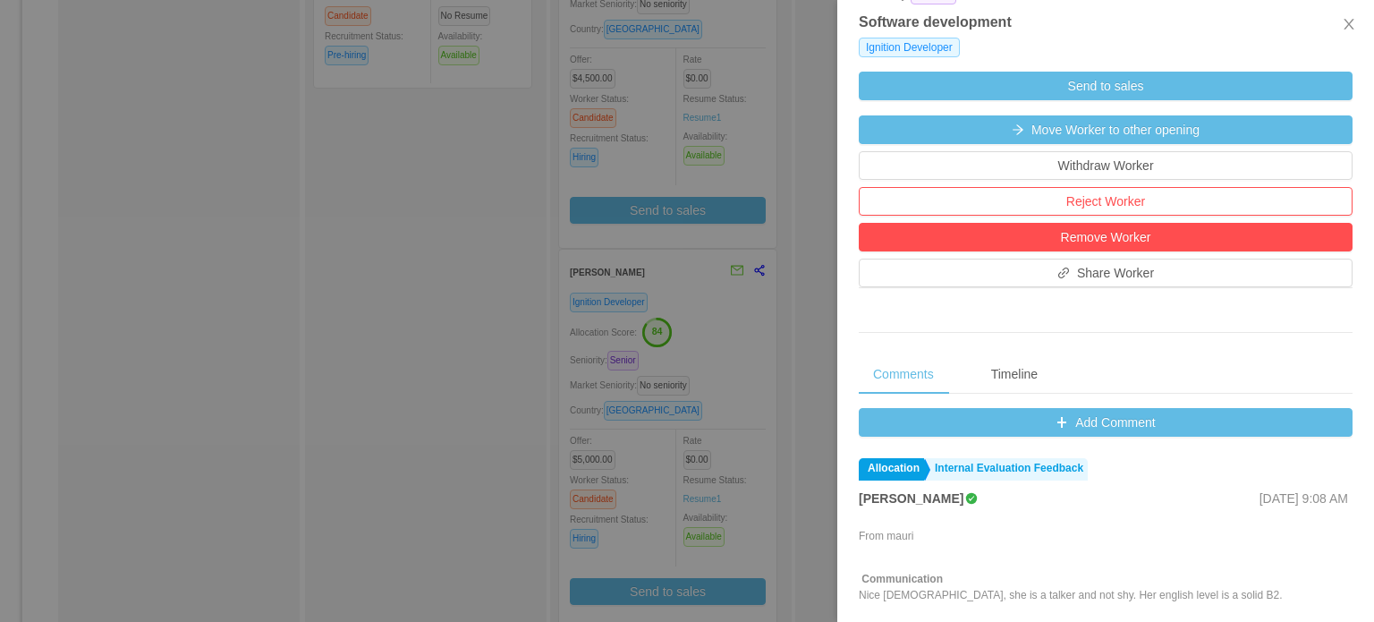
scroll to position [537, 0]
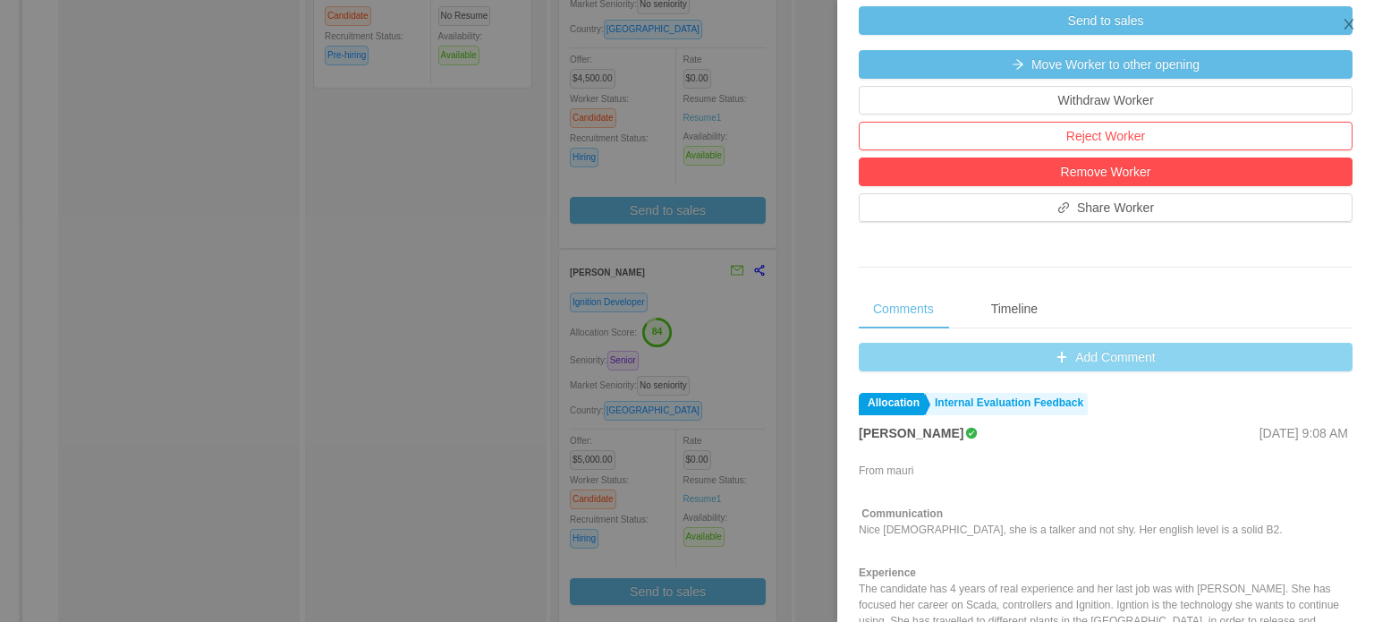
click at [1066, 360] on button "Add Comment" at bounding box center [1106, 357] width 494 height 29
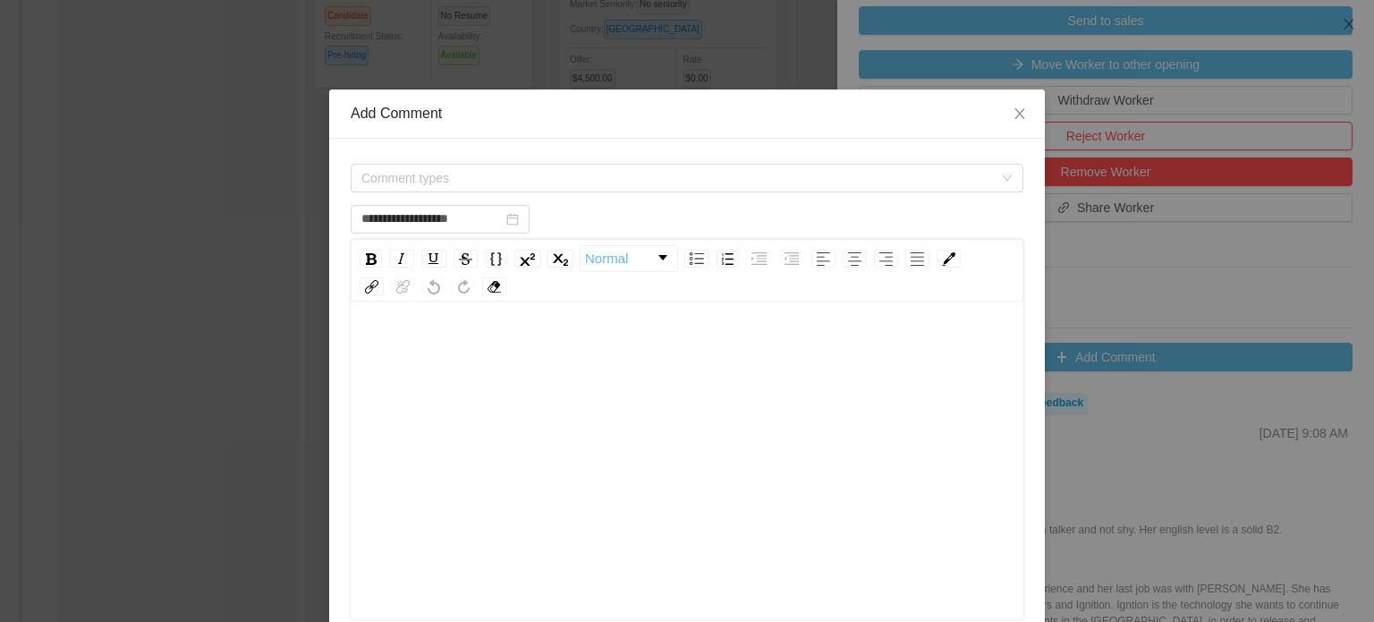
click at [665, 380] on div "rdw-editor" at bounding box center [687, 488] width 645 height 313
type input "**********"
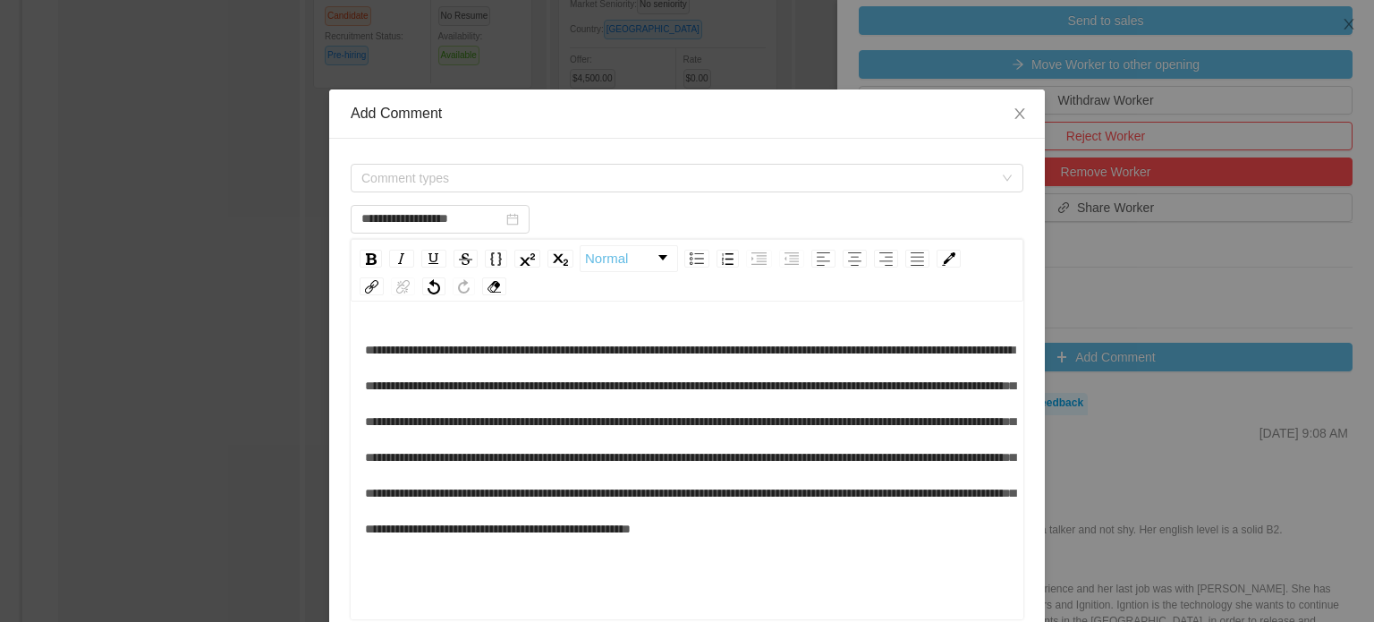
click at [632, 348] on span "**********" at bounding box center [690, 439] width 650 height 191
click at [674, 192] on div "Comment types" at bounding box center [687, 178] width 673 height 36
click at [480, 182] on span "Comment types" at bounding box center [677, 178] width 632 height 18
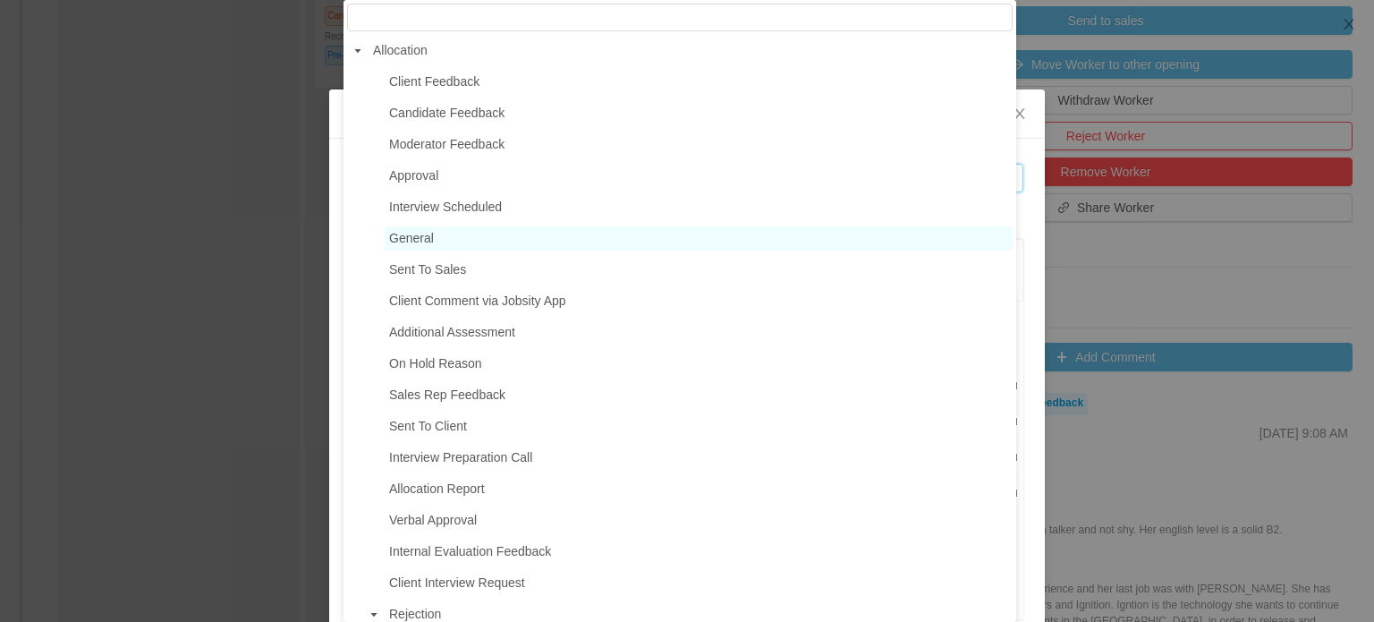
click at [442, 235] on span "General" at bounding box center [699, 238] width 628 height 24
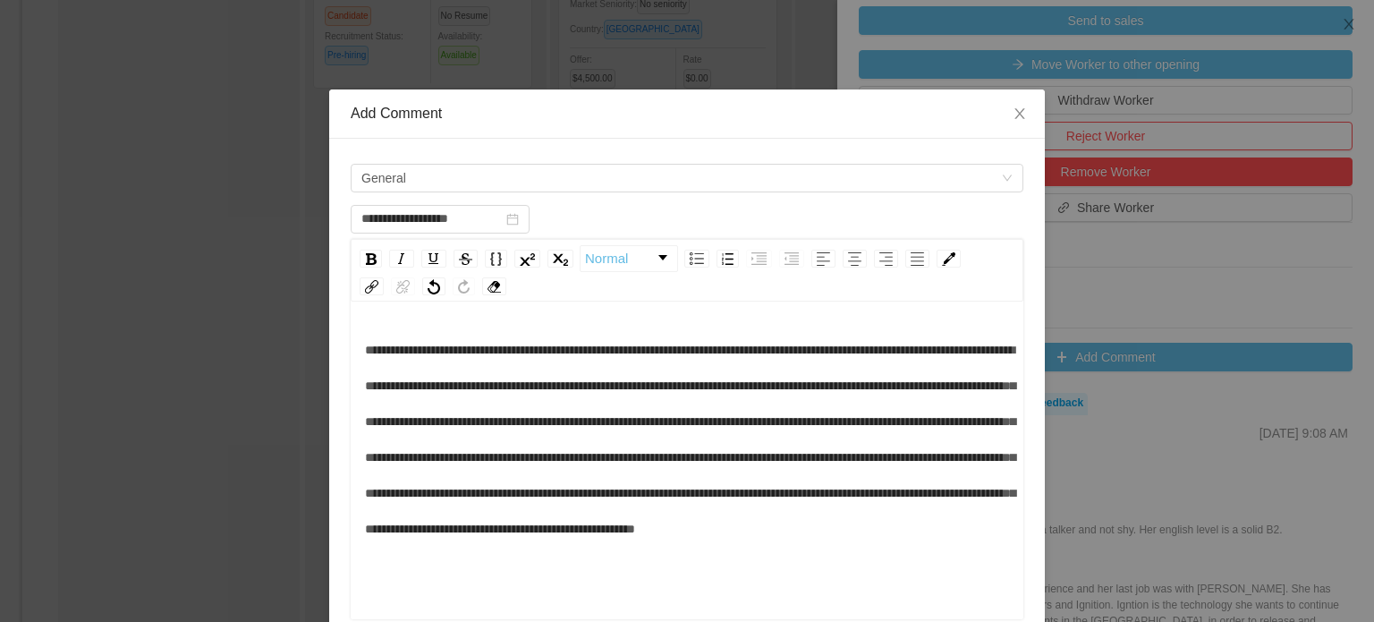
click at [727, 441] on div "**********" at bounding box center [687, 439] width 645 height 215
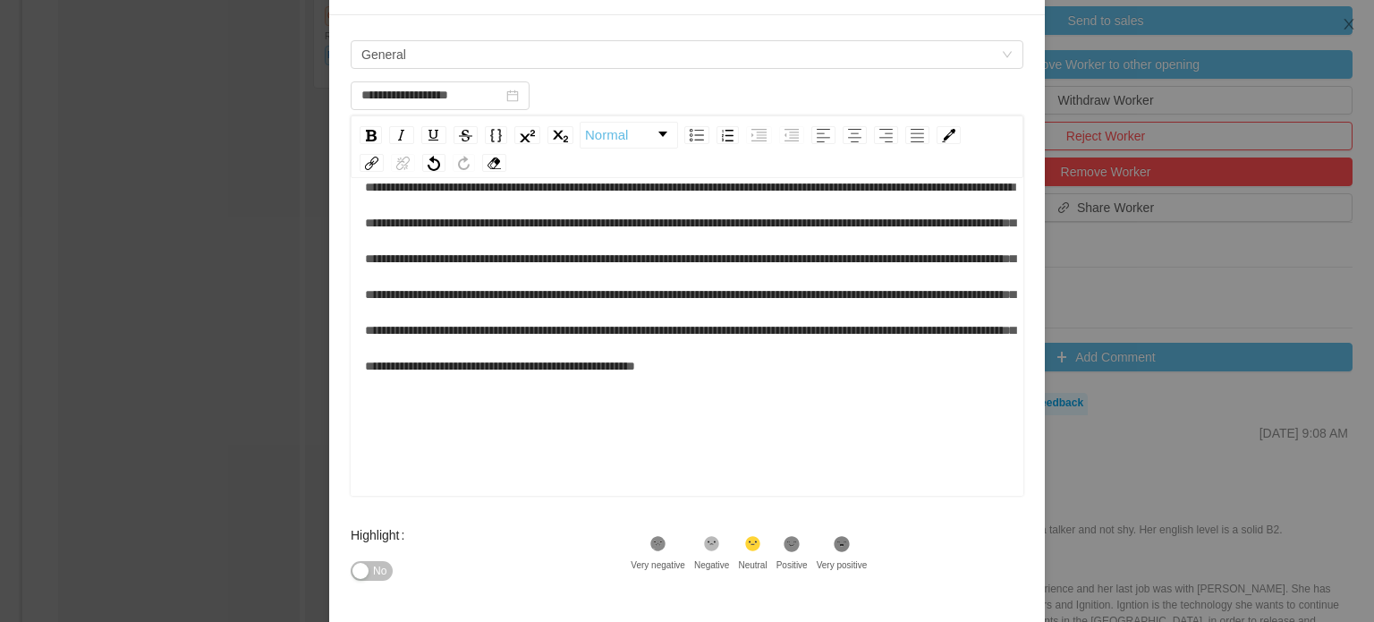
scroll to position [293, 0]
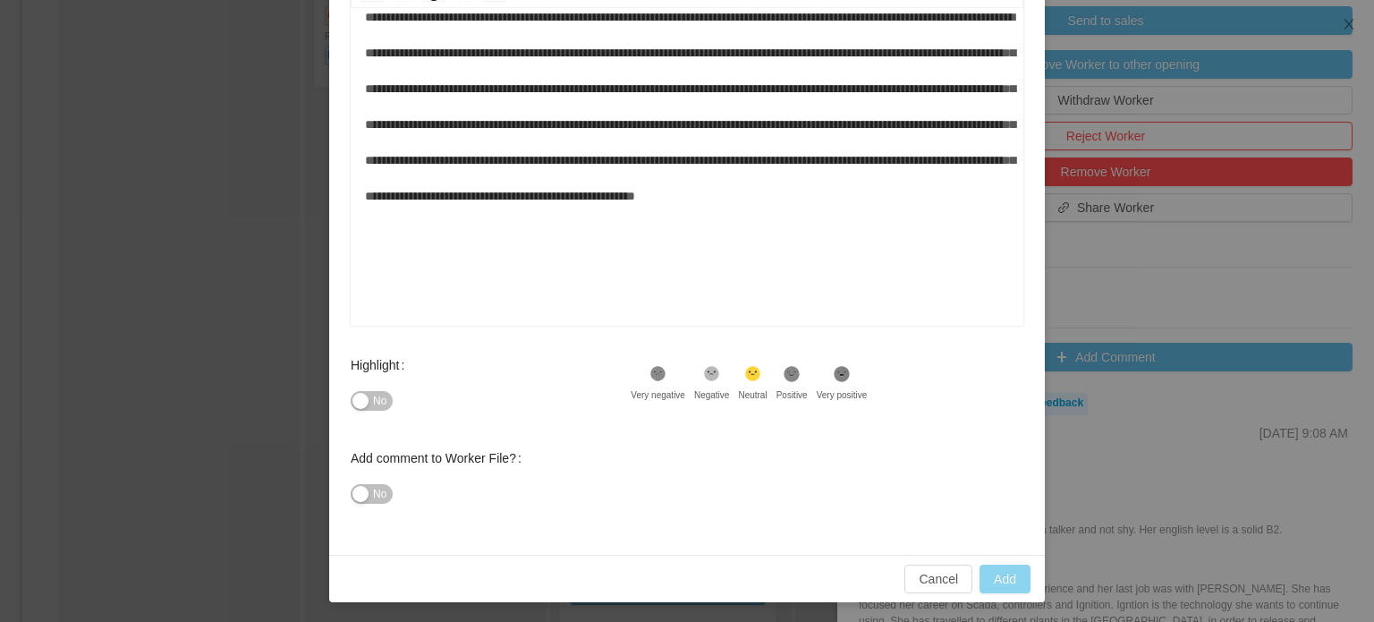
type input "**********"
click at [1002, 576] on button "Add" at bounding box center [1005, 579] width 51 height 29
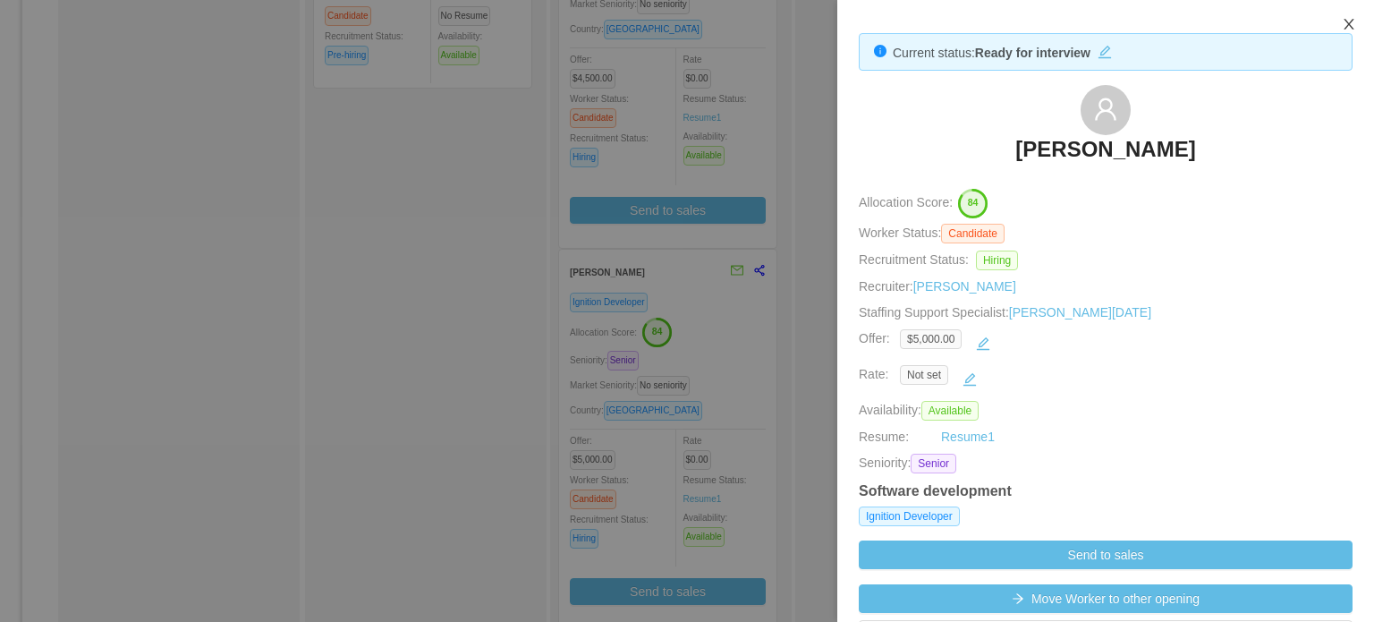
scroll to position [0, 0]
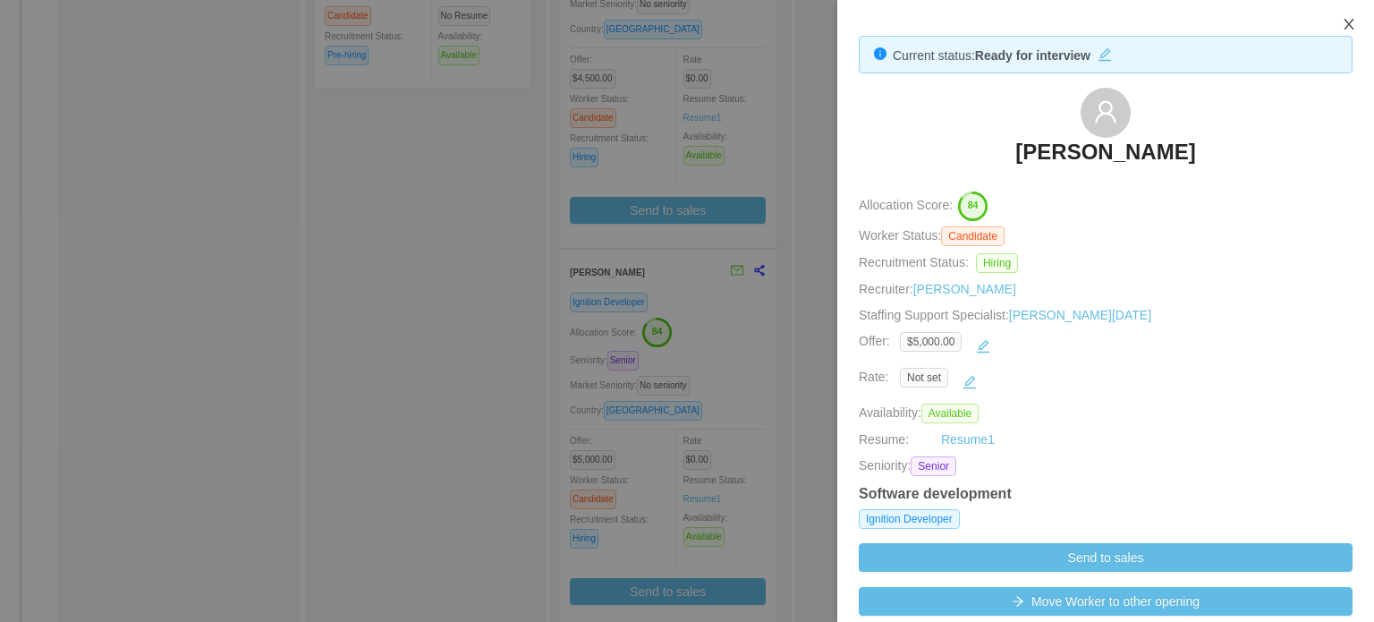
click at [1347, 24] on icon "icon: close" at bounding box center [1349, 24] width 10 height 11
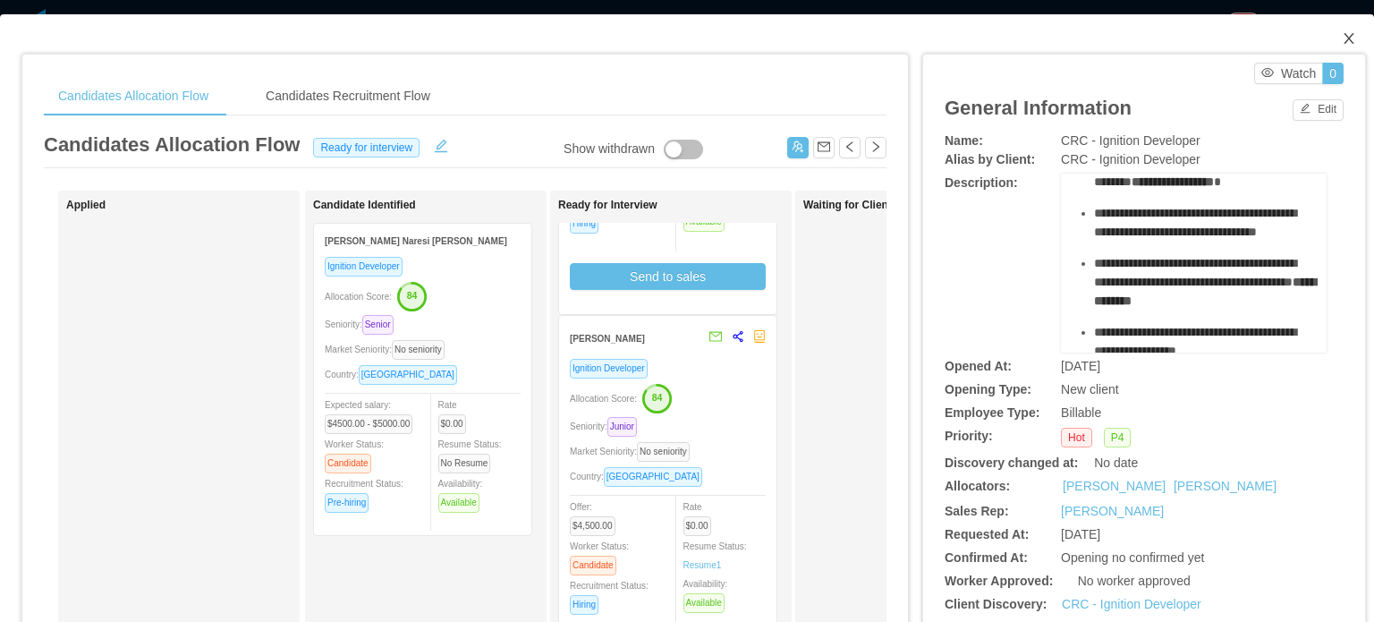
click at [1342, 43] on icon "icon: close" at bounding box center [1349, 38] width 14 height 14
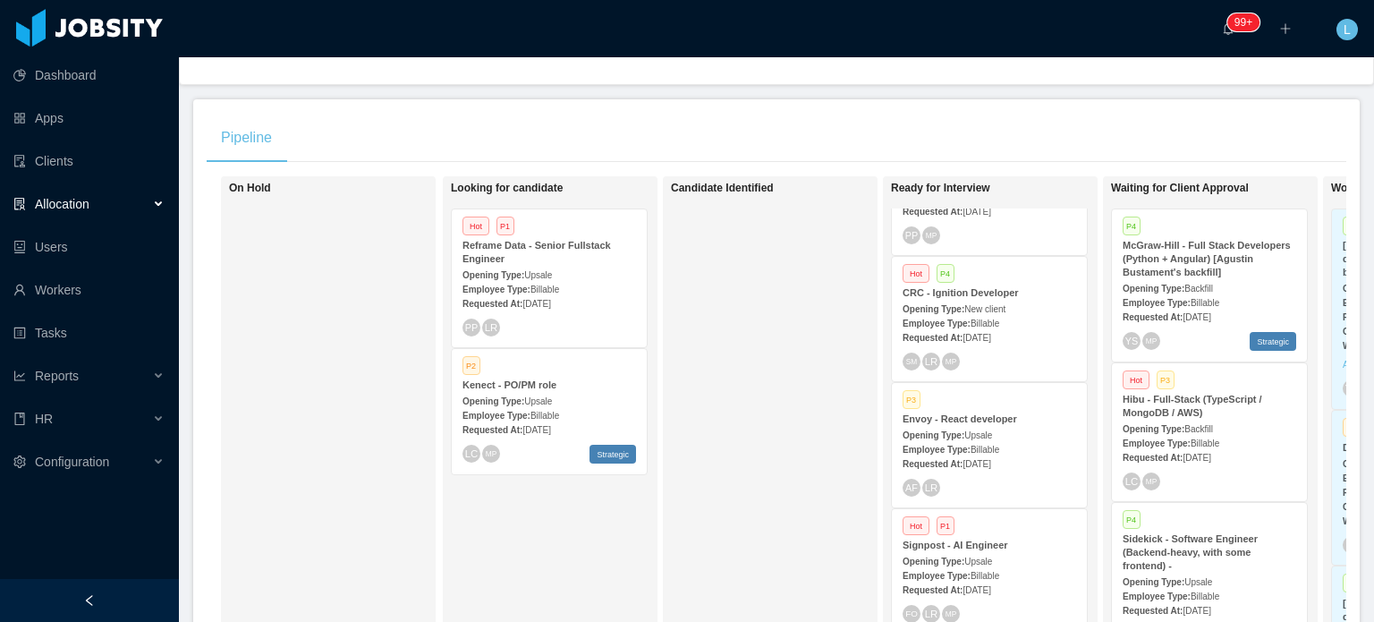
scroll to position [537, 0]
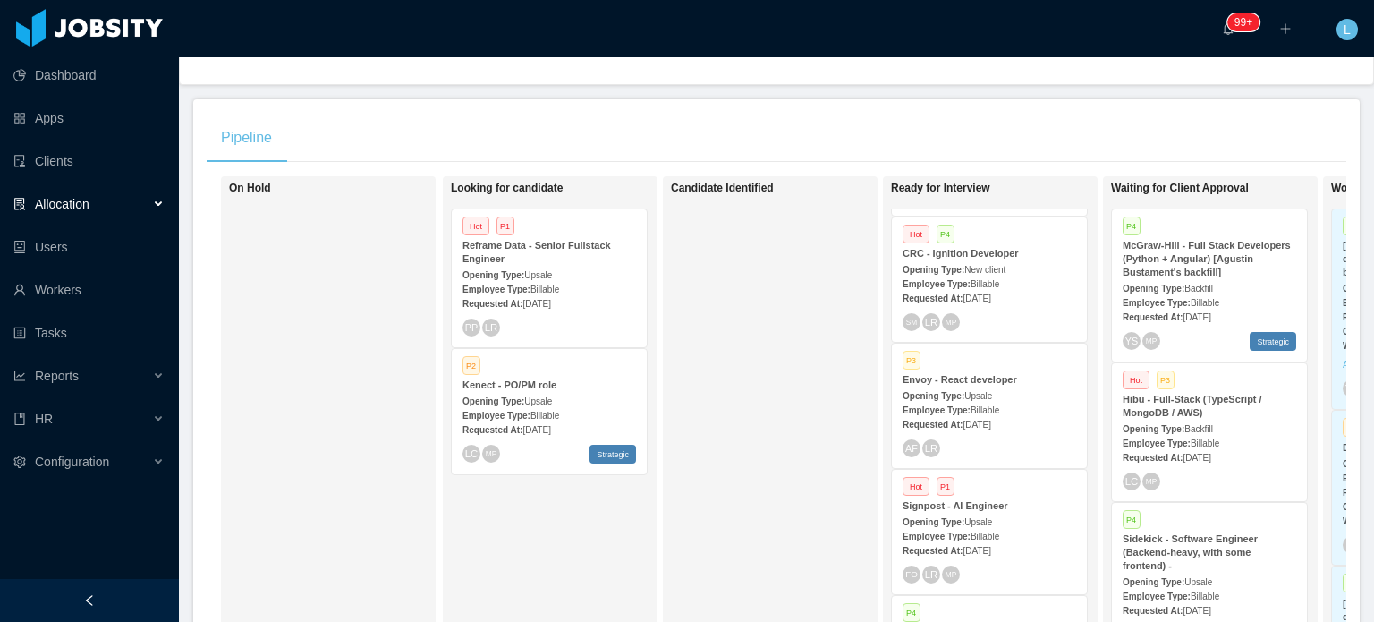
click at [990, 427] on span "[DATE]" at bounding box center [977, 425] width 28 height 10
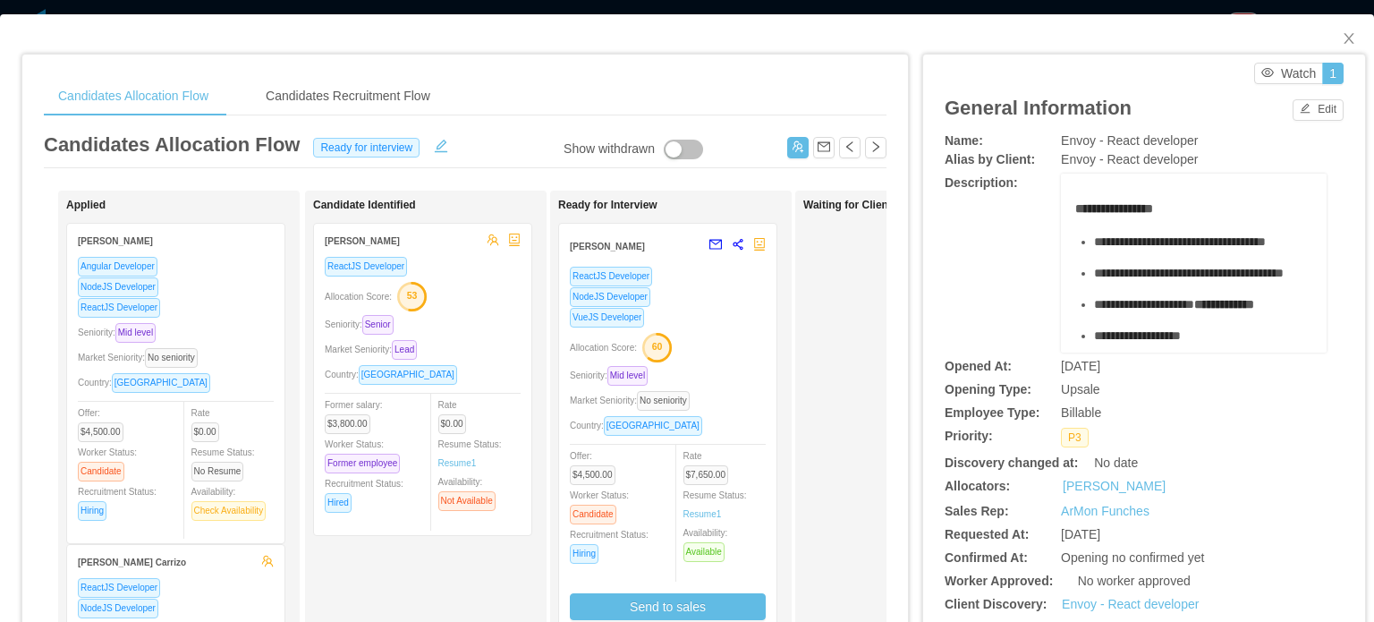
click at [701, 336] on div "Allocation Score: 60" at bounding box center [668, 346] width 196 height 29
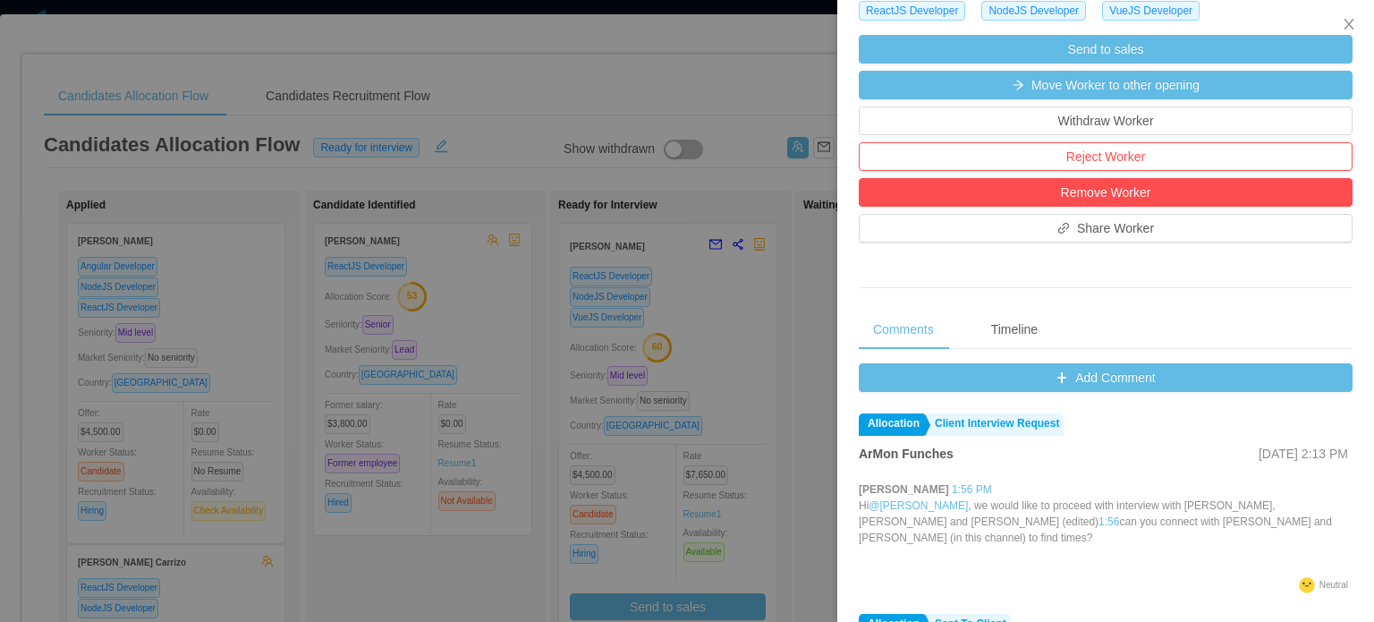
scroll to position [268, 0]
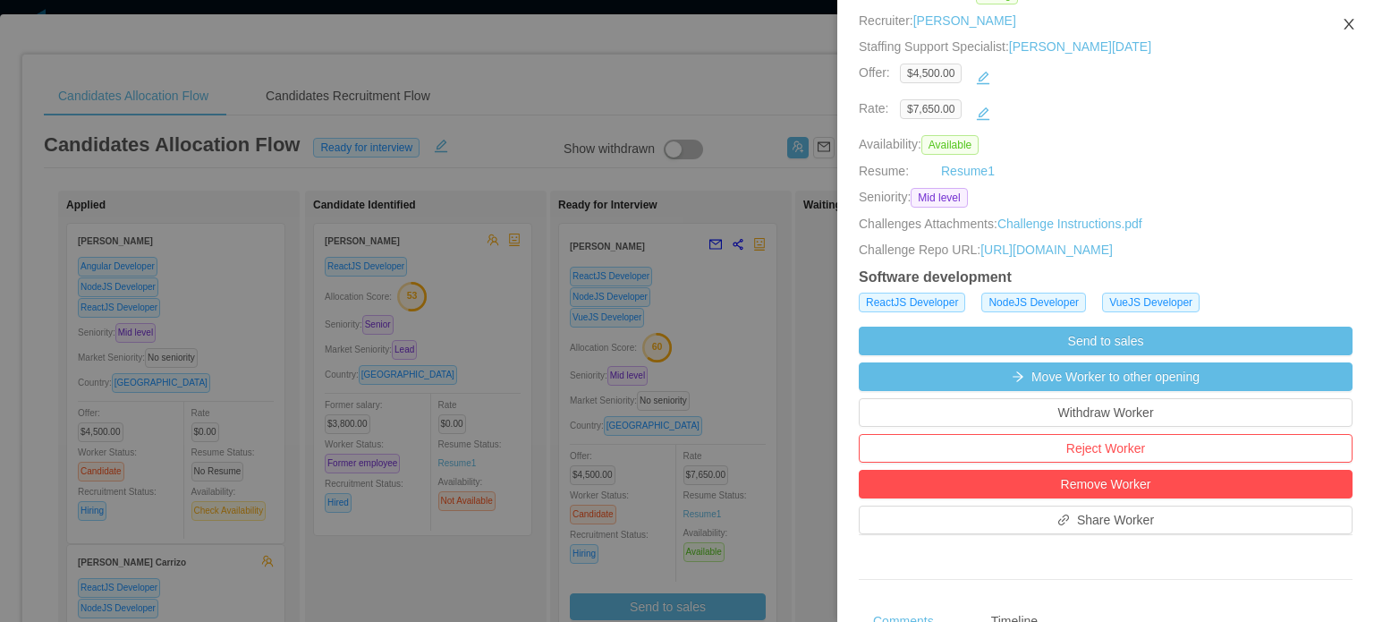
click at [1342, 27] on icon "icon: close" at bounding box center [1349, 24] width 14 height 14
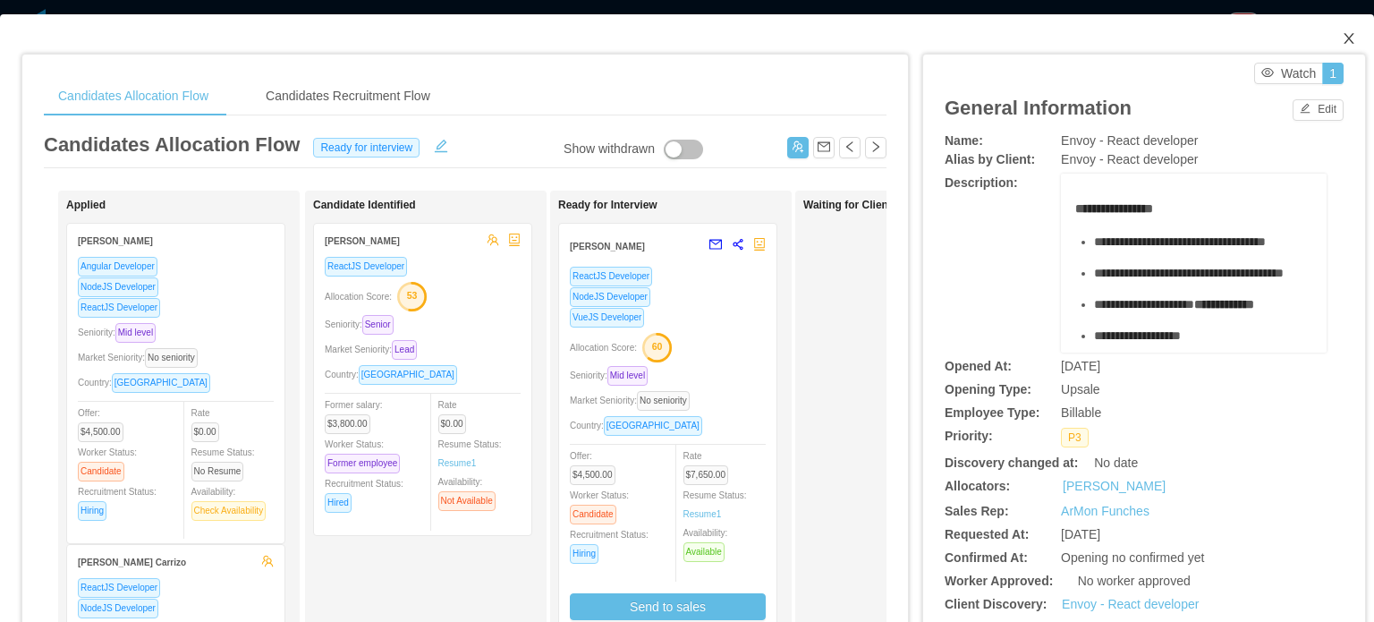
click at [1344, 37] on icon "icon: close" at bounding box center [1349, 38] width 10 height 11
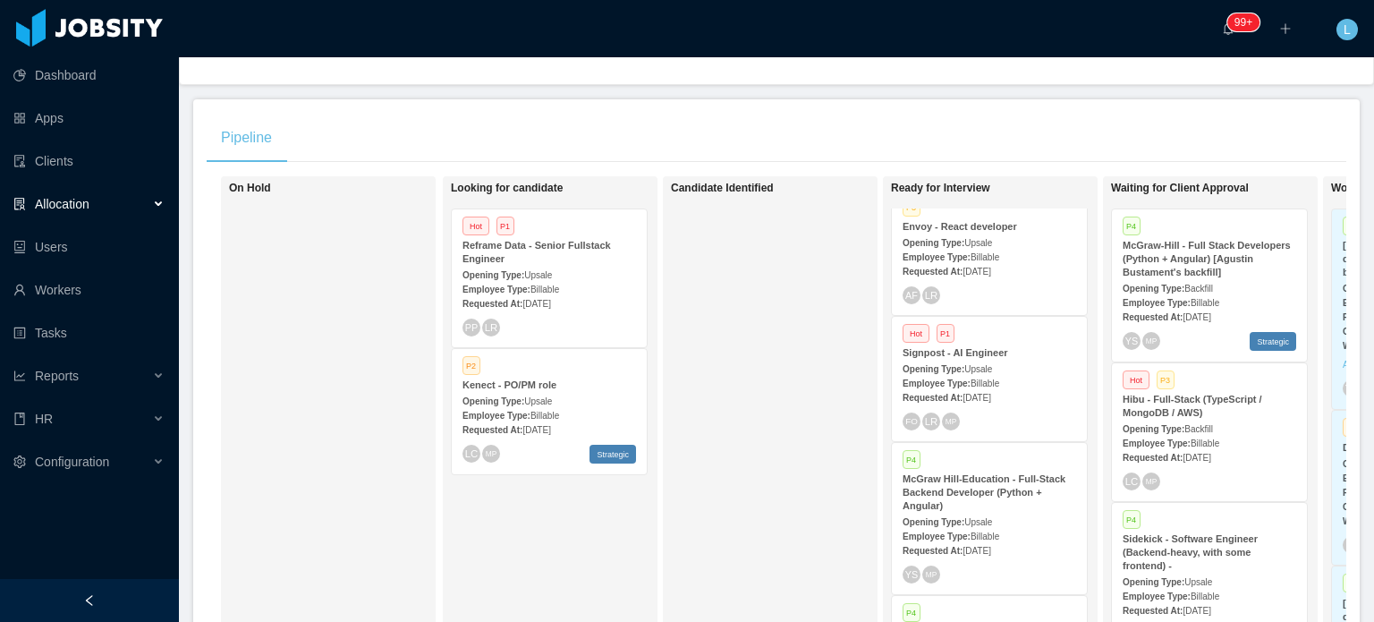
scroll to position [716, 0]
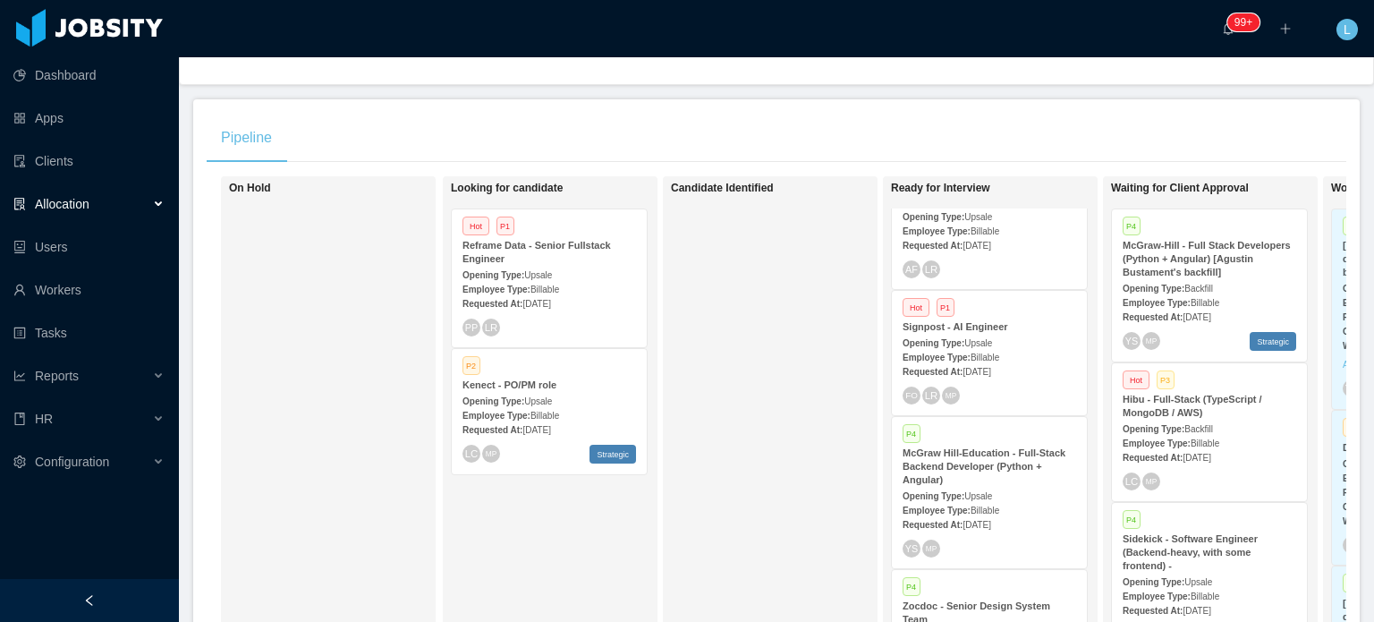
click at [999, 357] on div "Employee Type: Billable" at bounding box center [990, 356] width 174 height 19
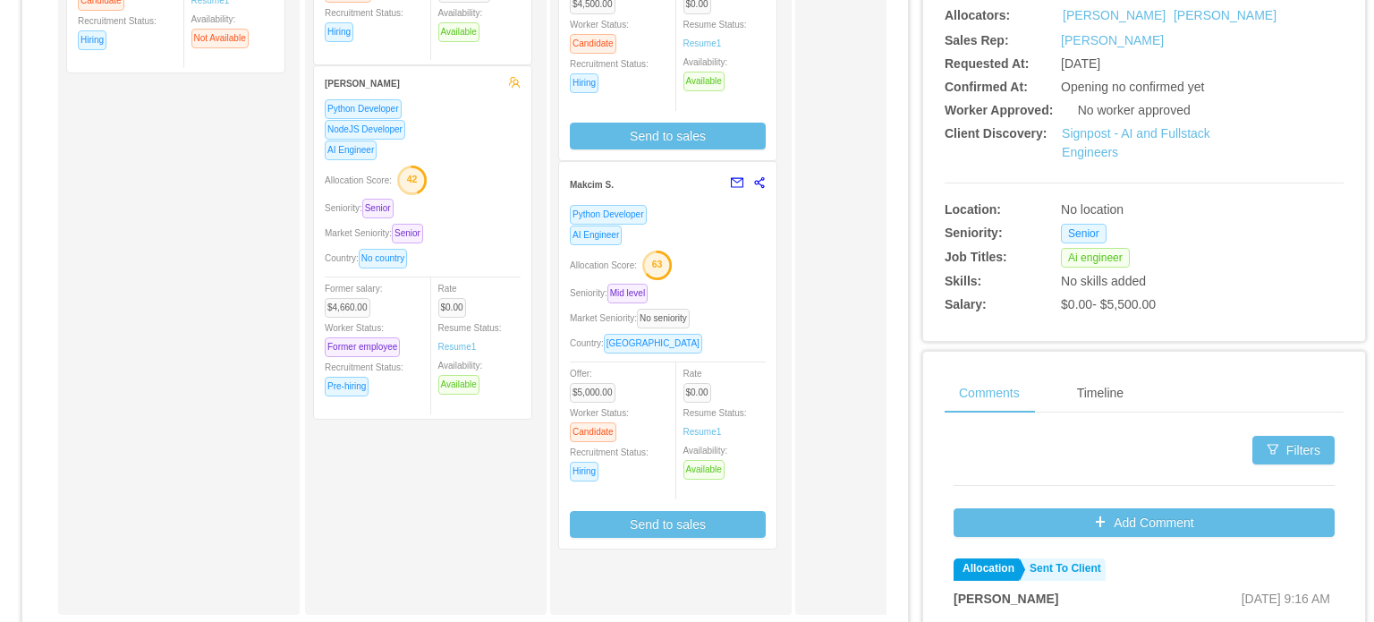
scroll to position [447, 0]
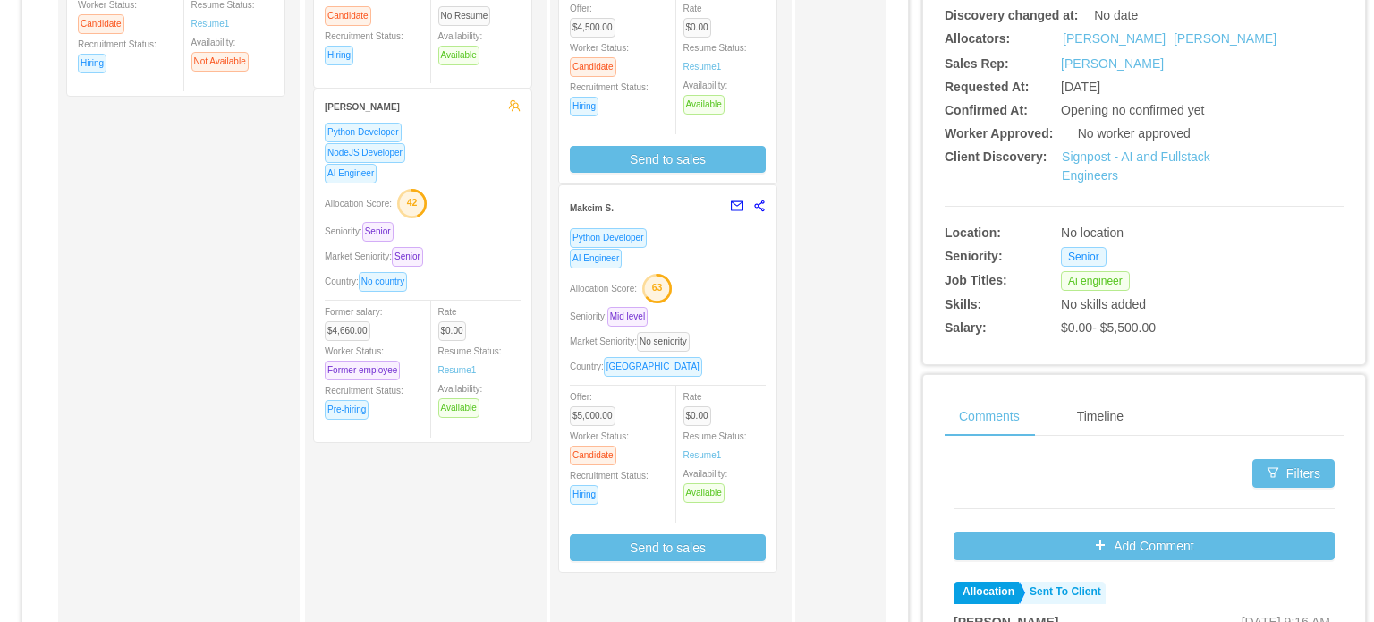
click at [727, 300] on div "Allocation Score: 63" at bounding box center [668, 287] width 196 height 29
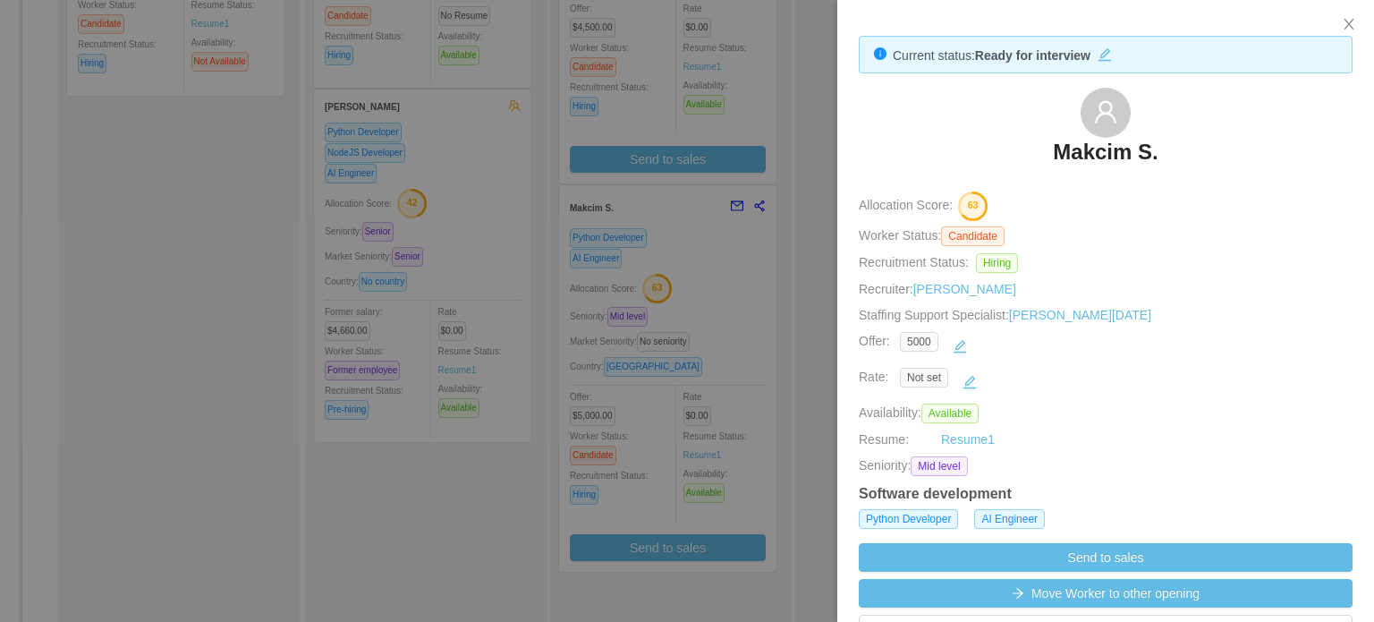
scroll to position [0, 0]
click at [781, 248] on div at bounding box center [687, 311] width 1374 height 622
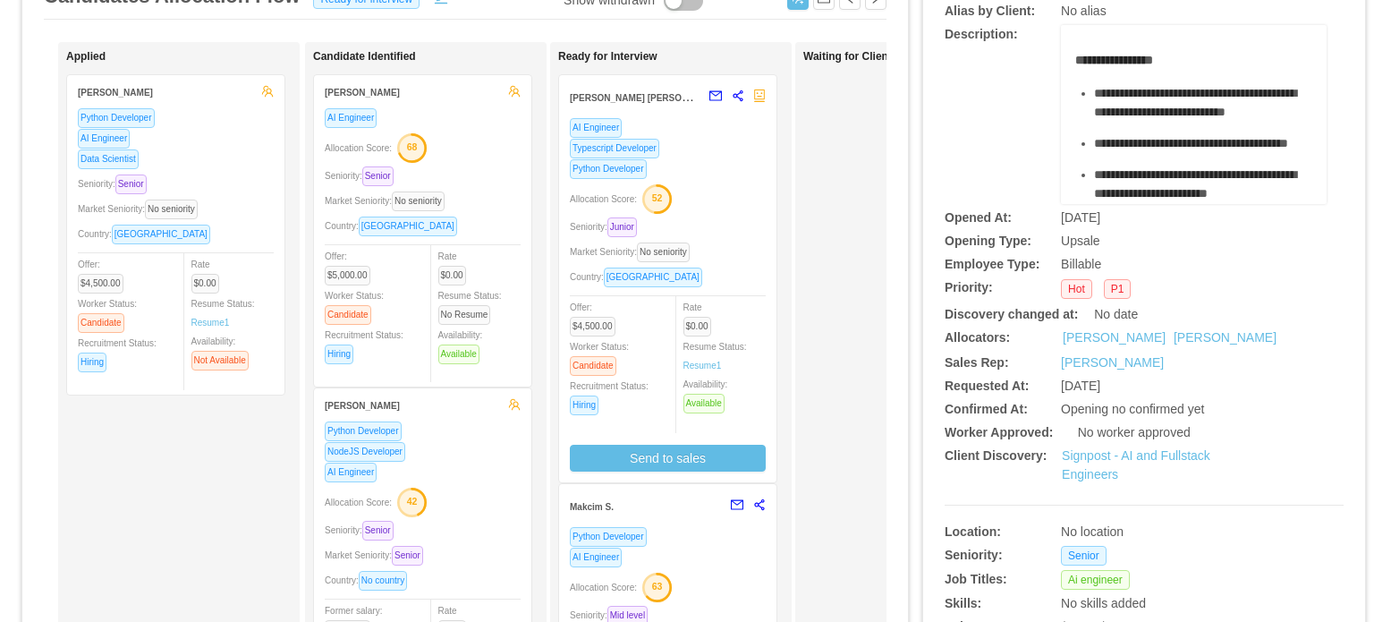
scroll to position [89, 0]
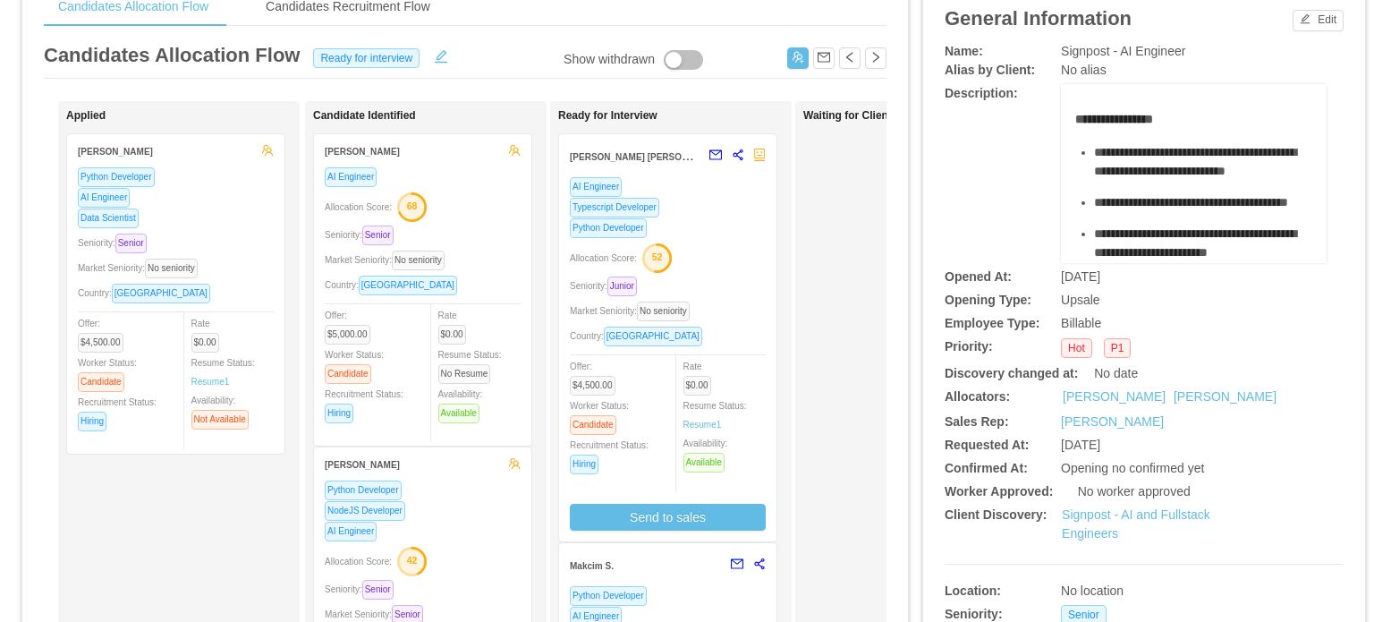
click at [739, 252] on div "Allocation Score: 52" at bounding box center [668, 256] width 196 height 29
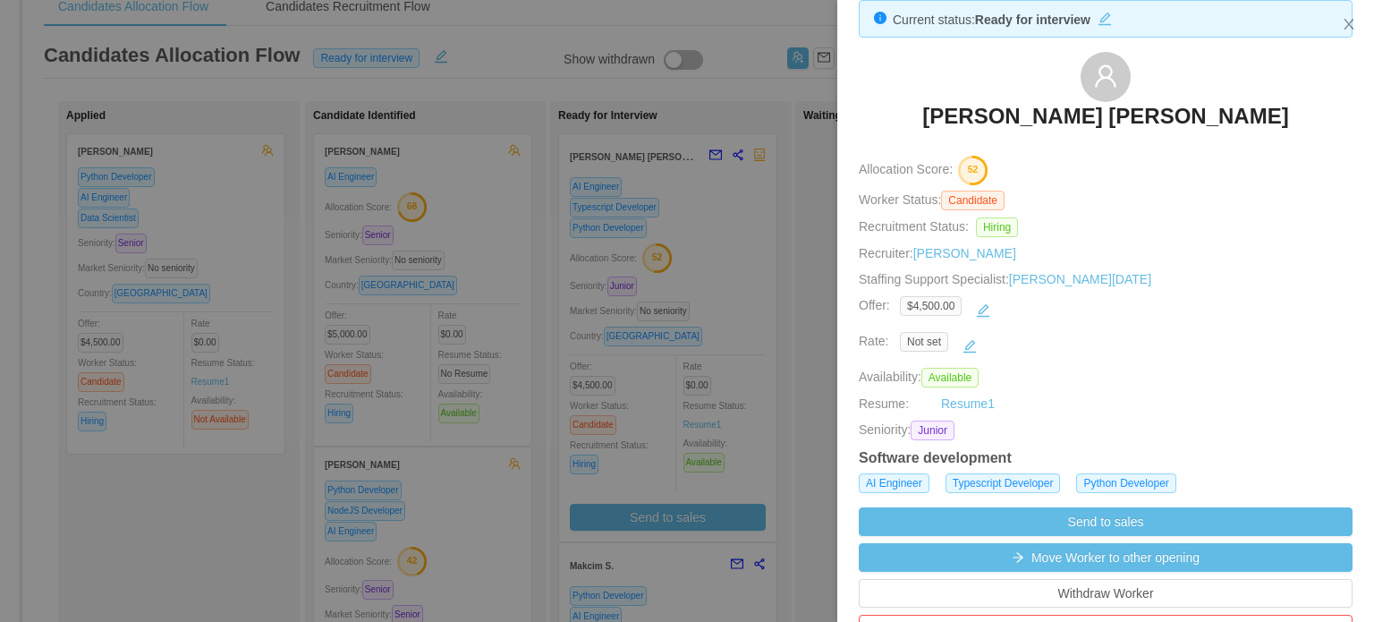
scroll to position [0, 0]
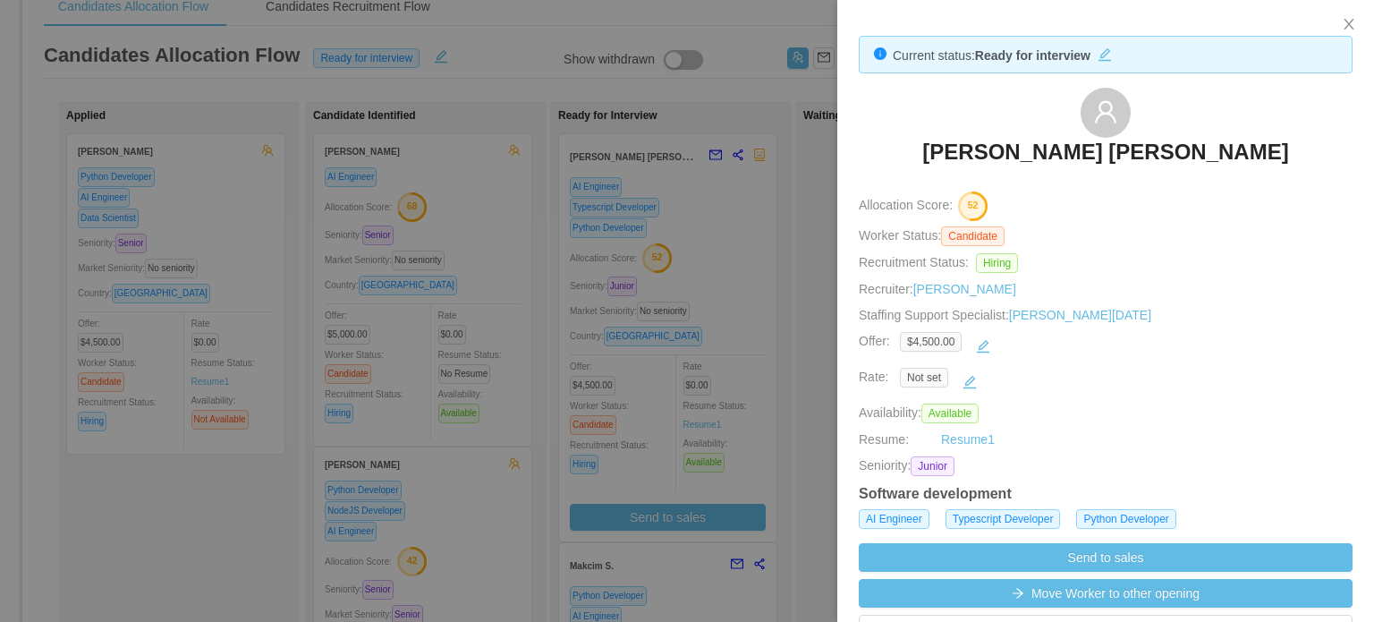
click at [802, 295] on div at bounding box center [687, 311] width 1374 height 622
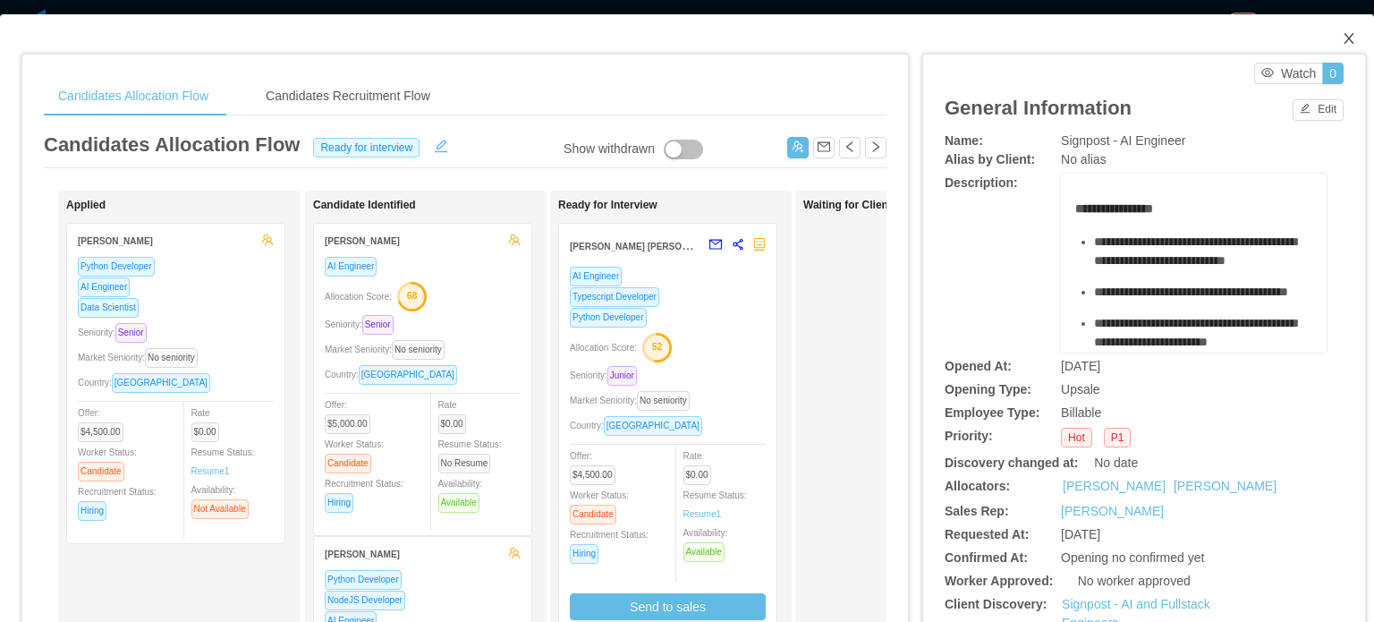
click at [1342, 45] on icon "icon: close" at bounding box center [1349, 38] width 14 height 14
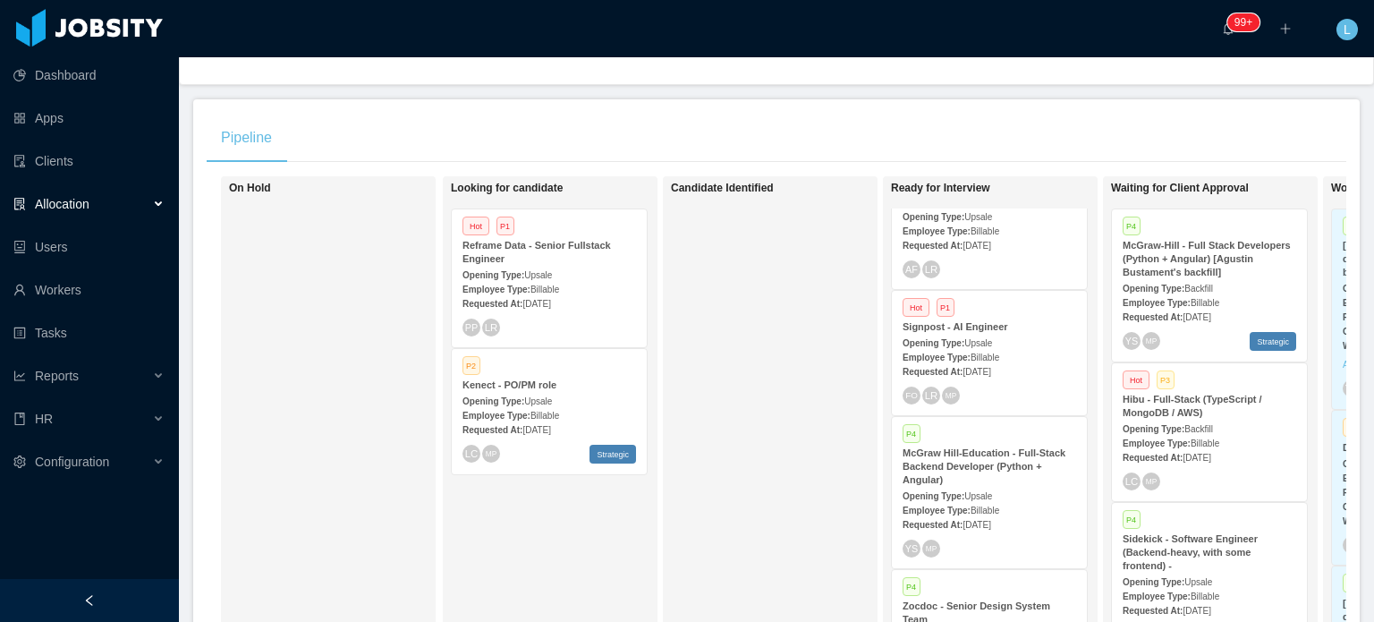
click at [1031, 497] on div "Opening Type: Upsale" at bounding box center [990, 495] width 174 height 19
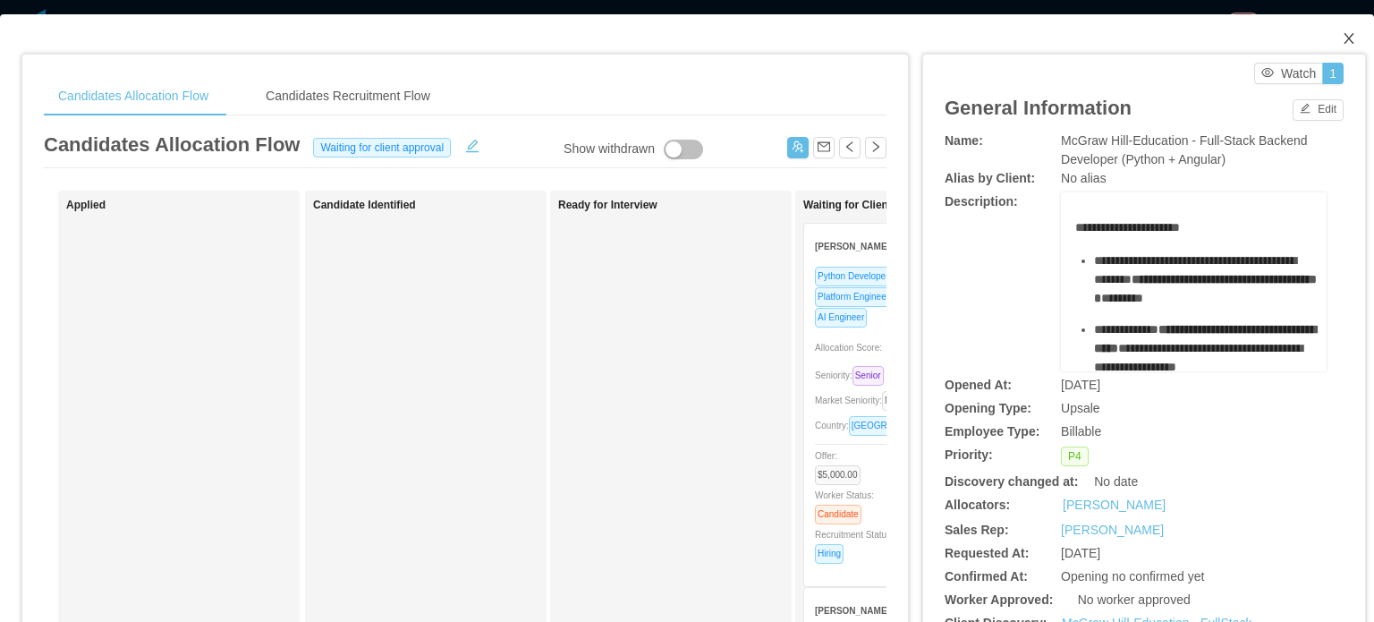
click at [1342, 40] on icon "icon: close" at bounding box center [1349, 38] width 14 height 14
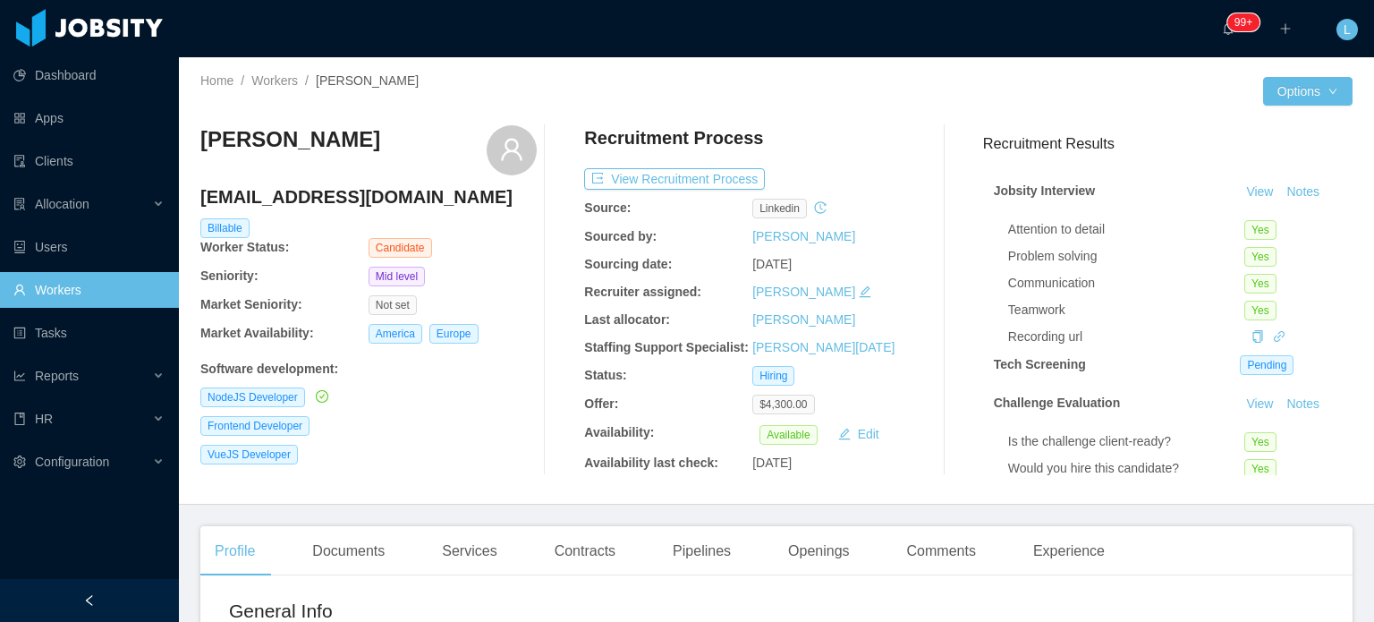
click at [377, 196] on h4 "[EMAIL_ADDRESS][DOMAIN_NAME]" at bounding box center [368, 196] width 336 height 25
copy h4 "[EMAIL_ADDRESS][DOMAIN_NAME]"
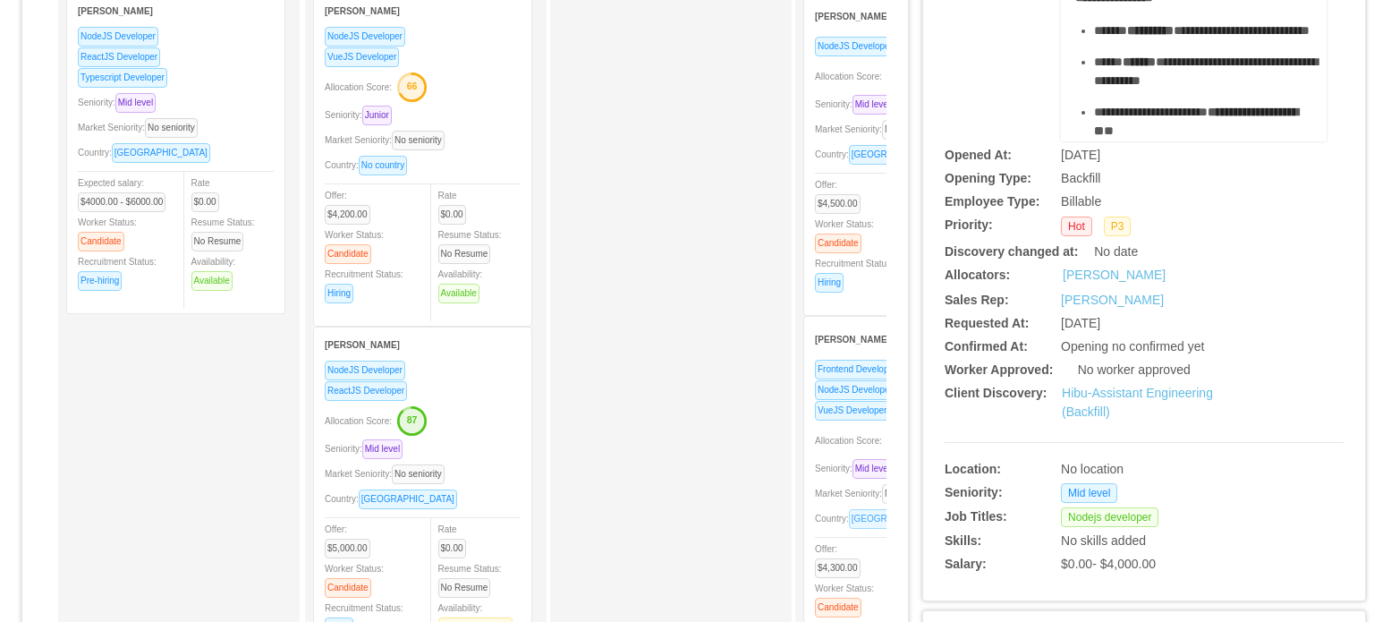
scroll to position [268, 0]
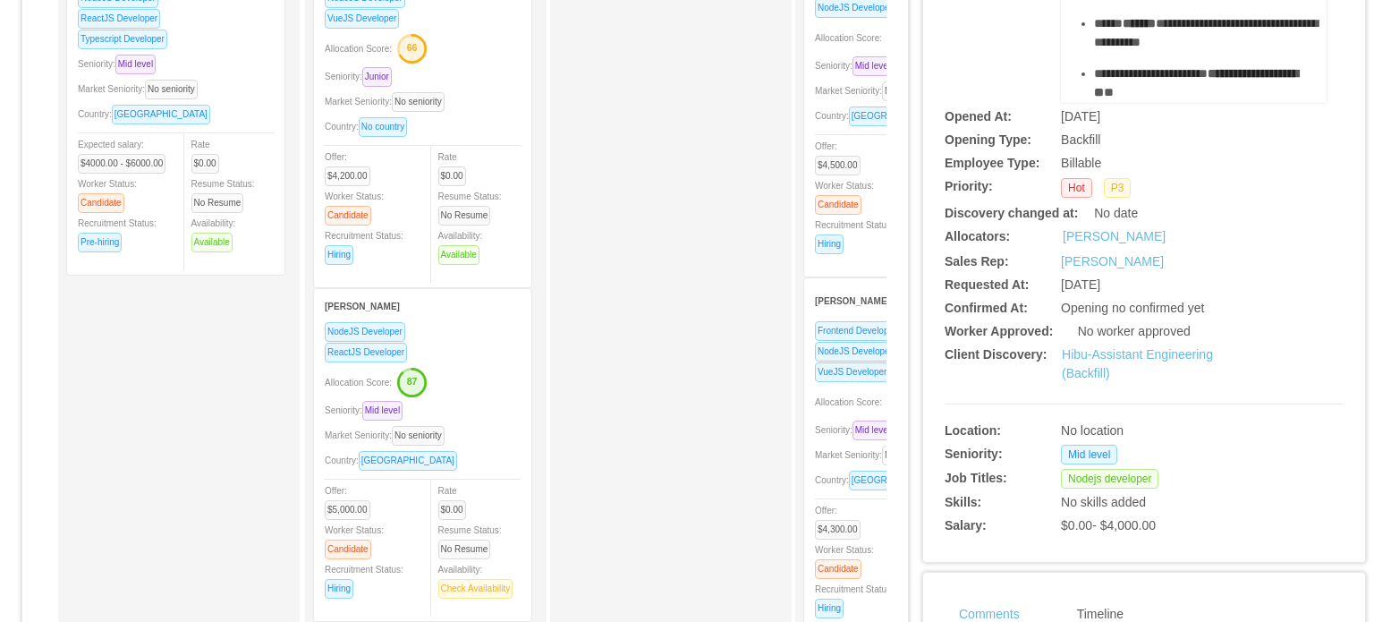
click at [825, 431] on span "Seniority: Mid level" at bounding box center [857, 430] width 85 height 10
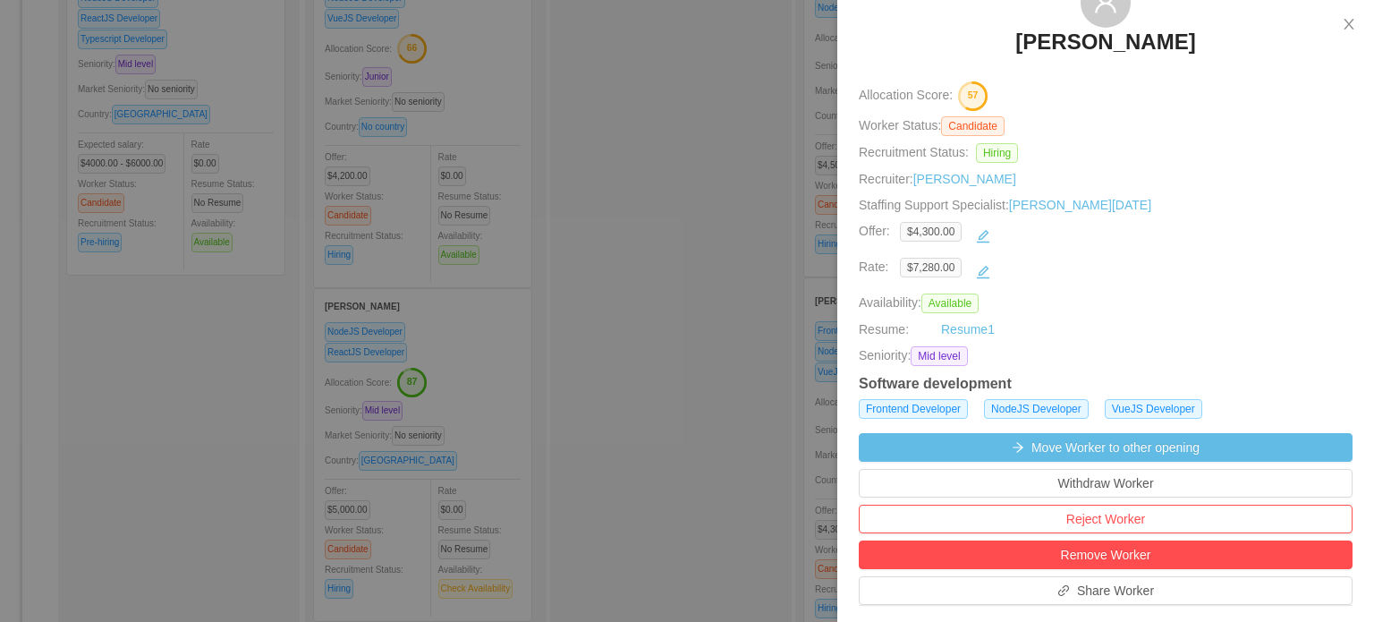
scroll to position [447, 0]
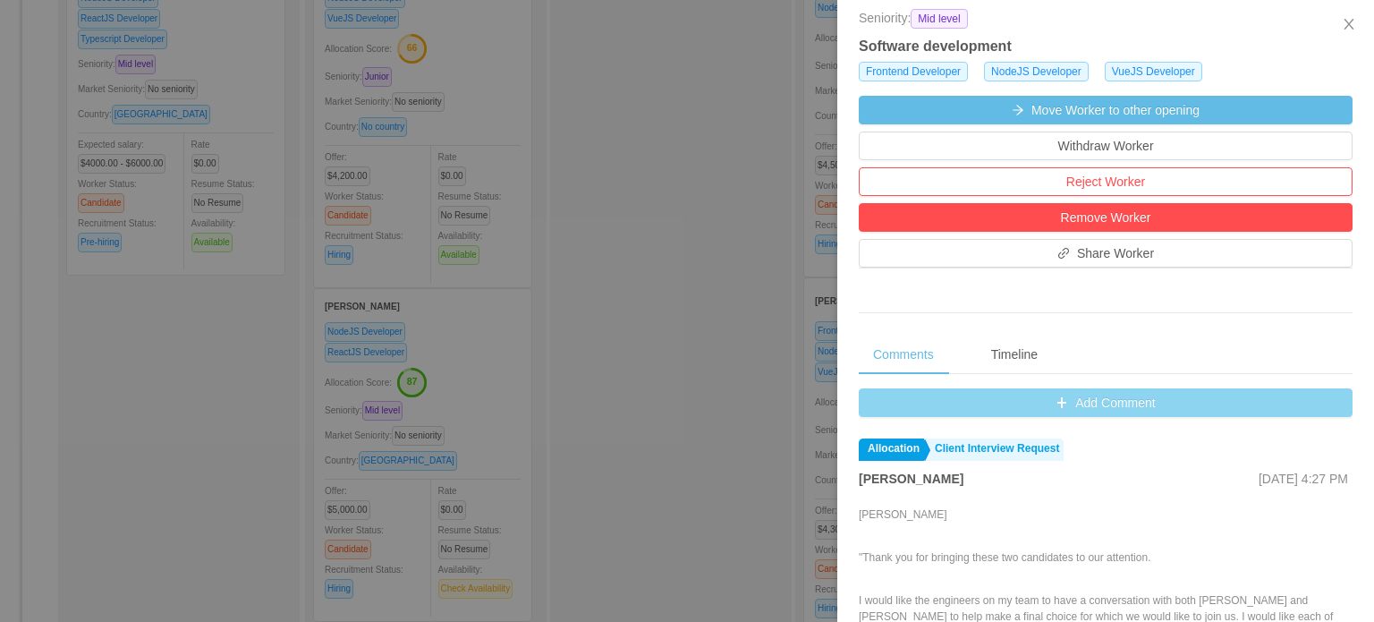
click at [1078, 401] on button "Add Comment" at bounding box center [1106, 402] width 494 height 29
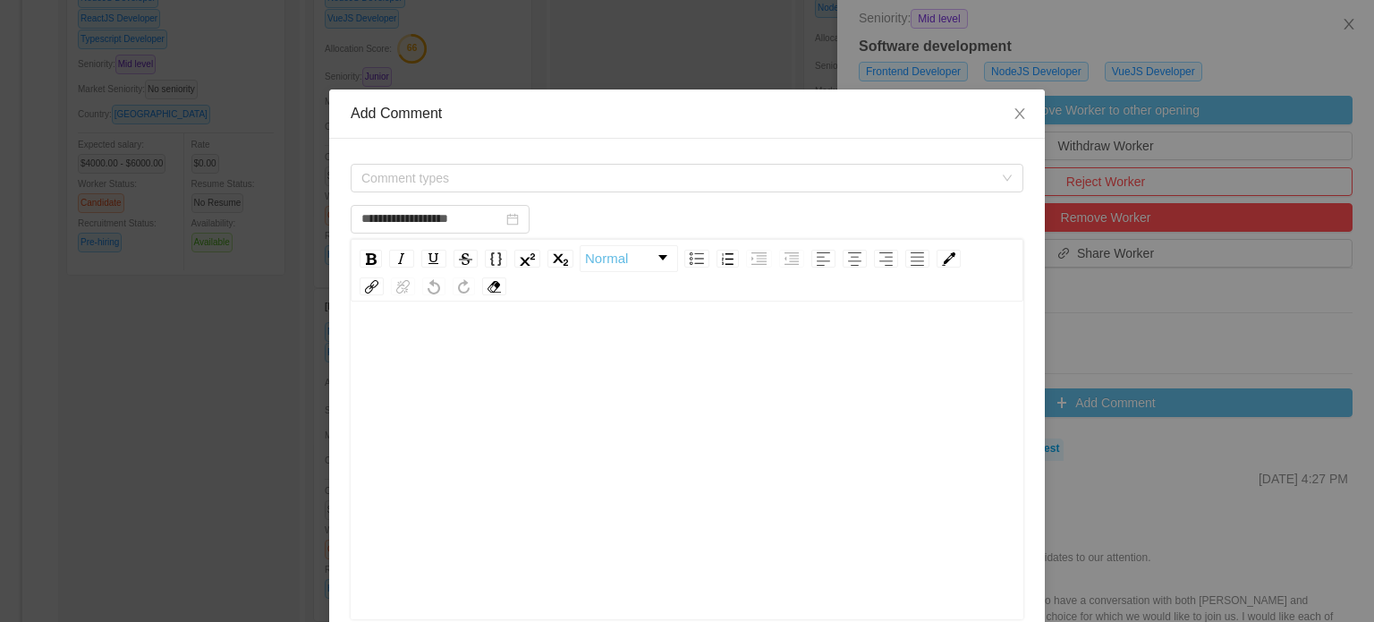
click at [649, 404] on div "rdw-editor" at bounding box center [687, 488] width 645 height 313
click at [623, 185] on span "Comment types" at bounding box center [677, 178] width 632 height 18
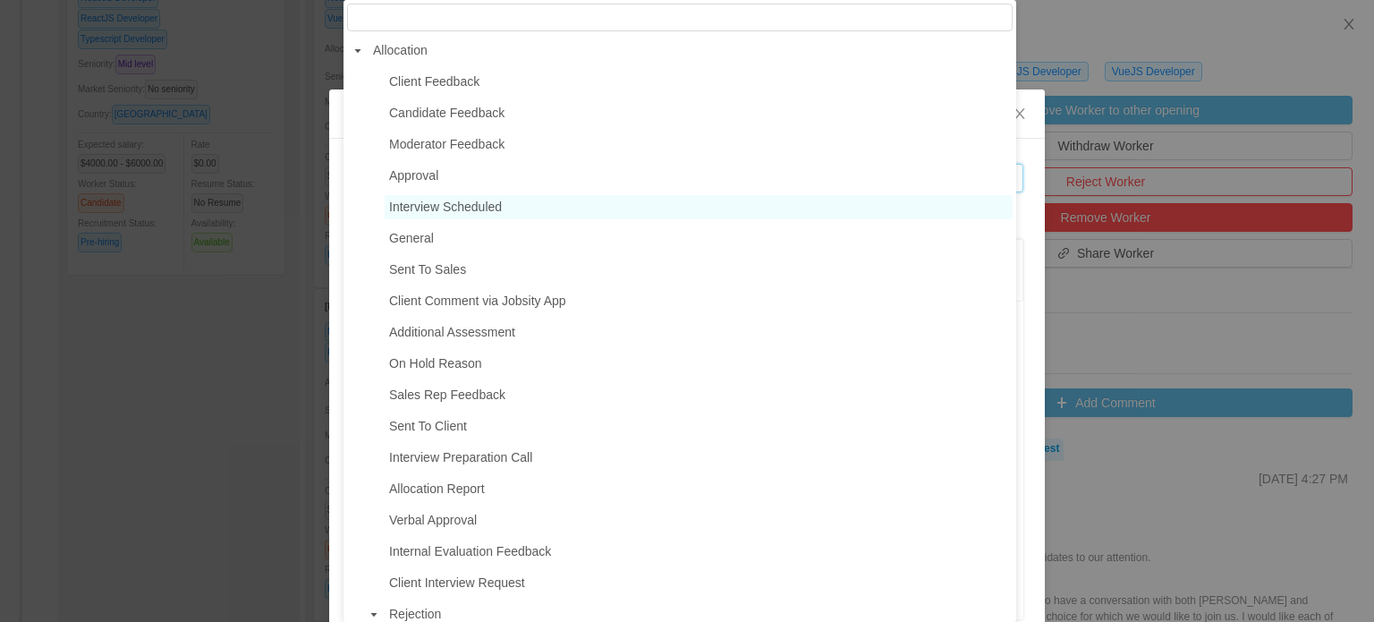
click at [462, 211] on span "Interview Scheduled" at bounding box center [445, 207] width 113 height 14
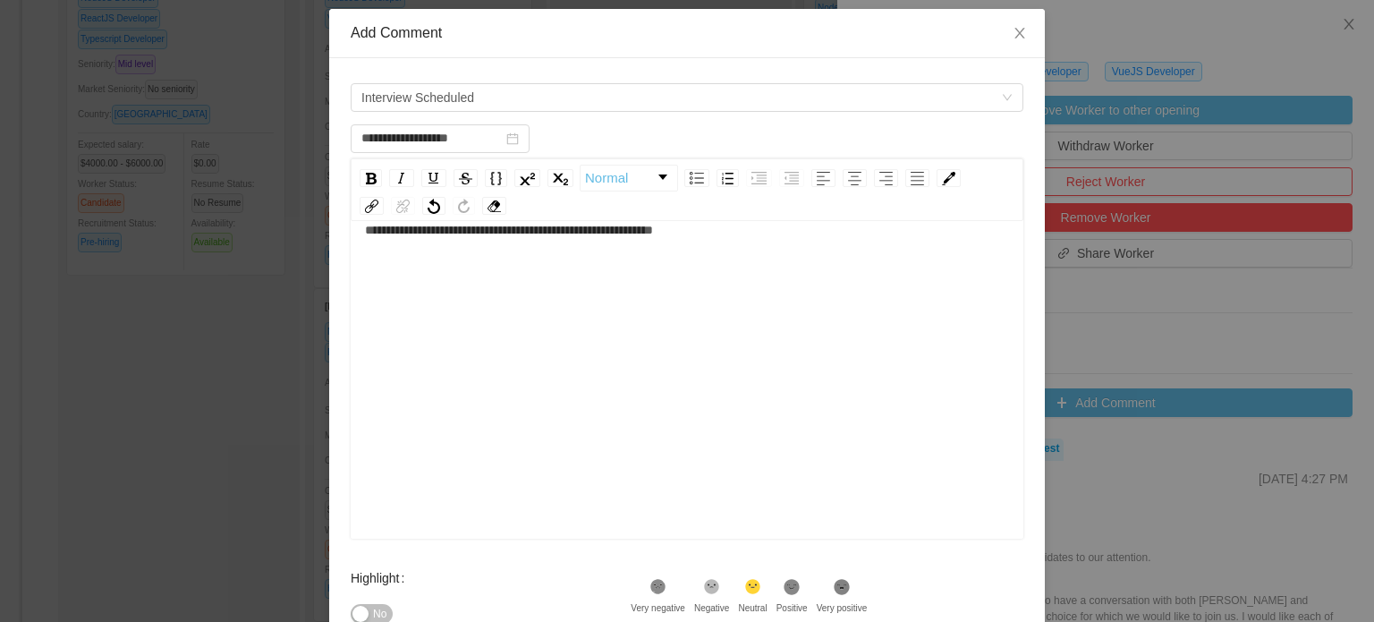
scroll to position [293, 0]
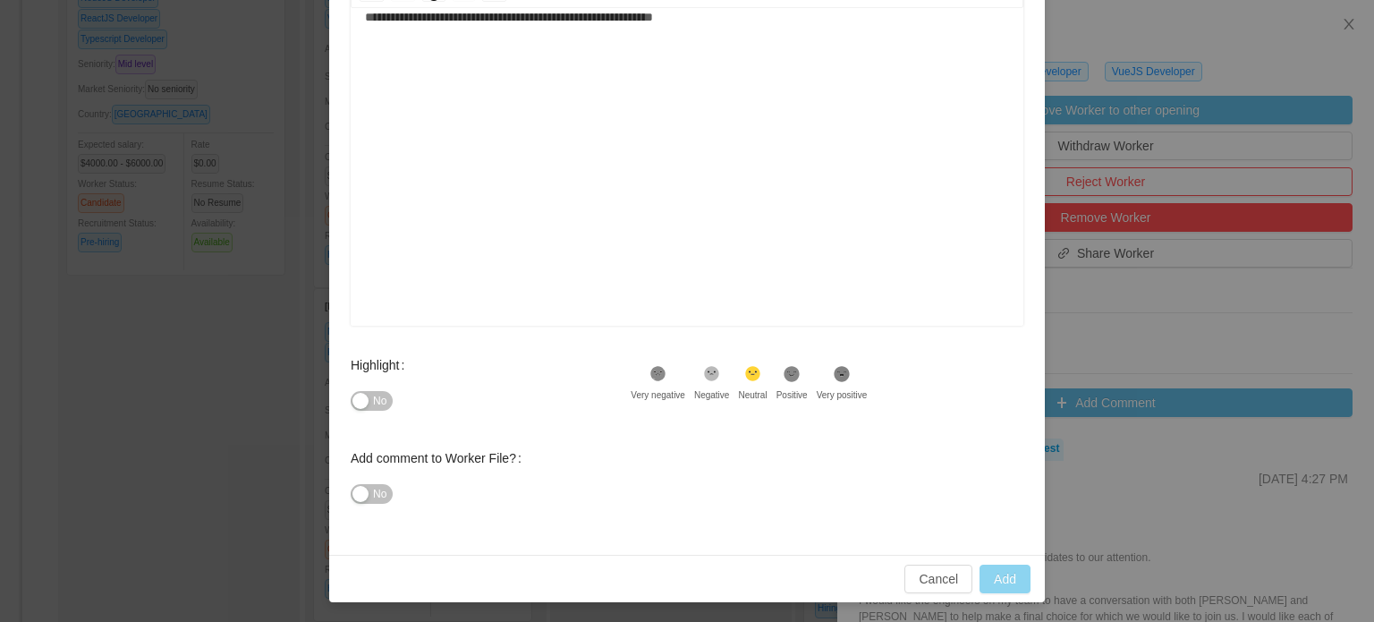
click at [1004, 573] on button "Add" at bounding box center [1005, 579] width 51 height 29
click at [525, 157] on div "**********" at bounding box center [687, 155] width 645 height 313
type input "**********"
click at [995, 578] on button "Add" at bounding box center [1005, 579] width 51 height 29
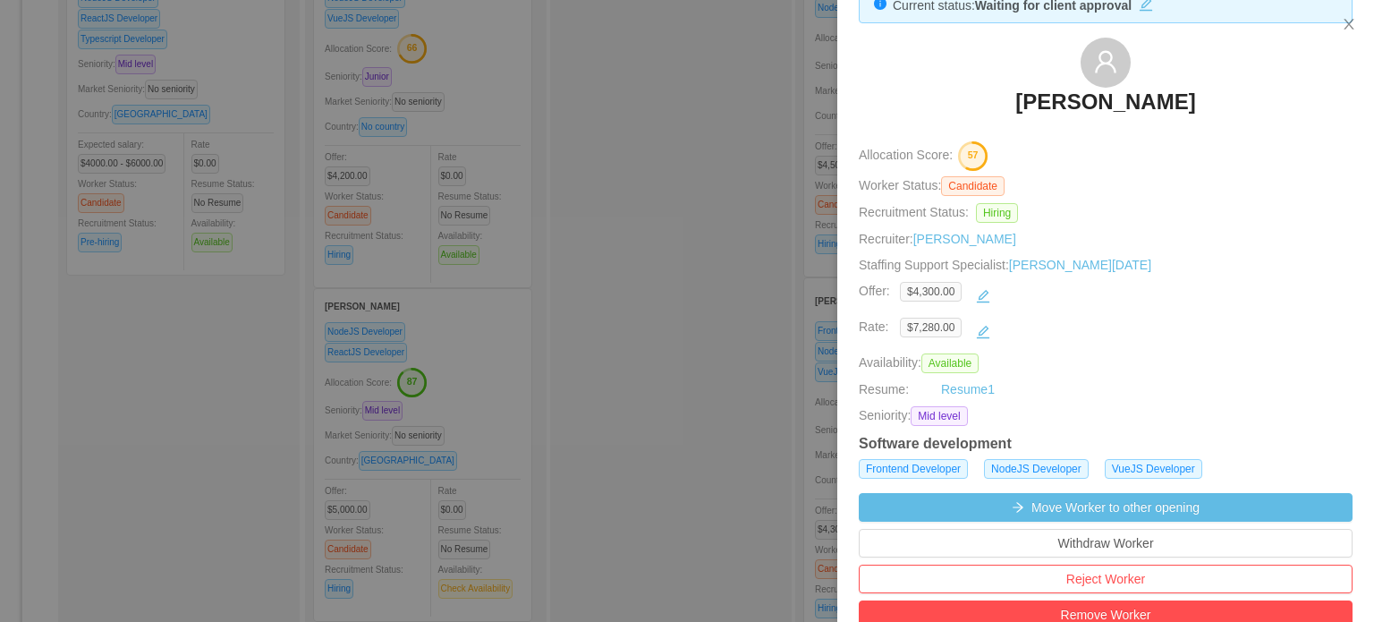
scroll to position [0, 0]
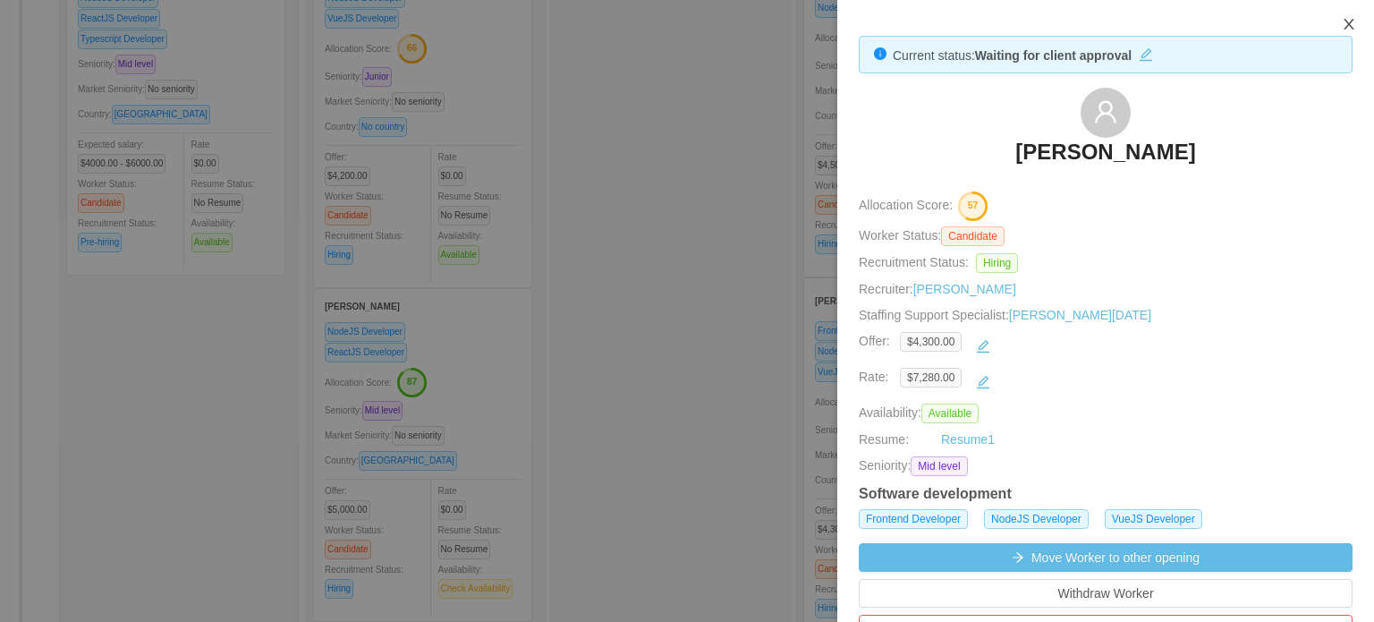
click at [1347, 21] on icon "icon: close" at bounding box center [1349, 24] width 14 height 14
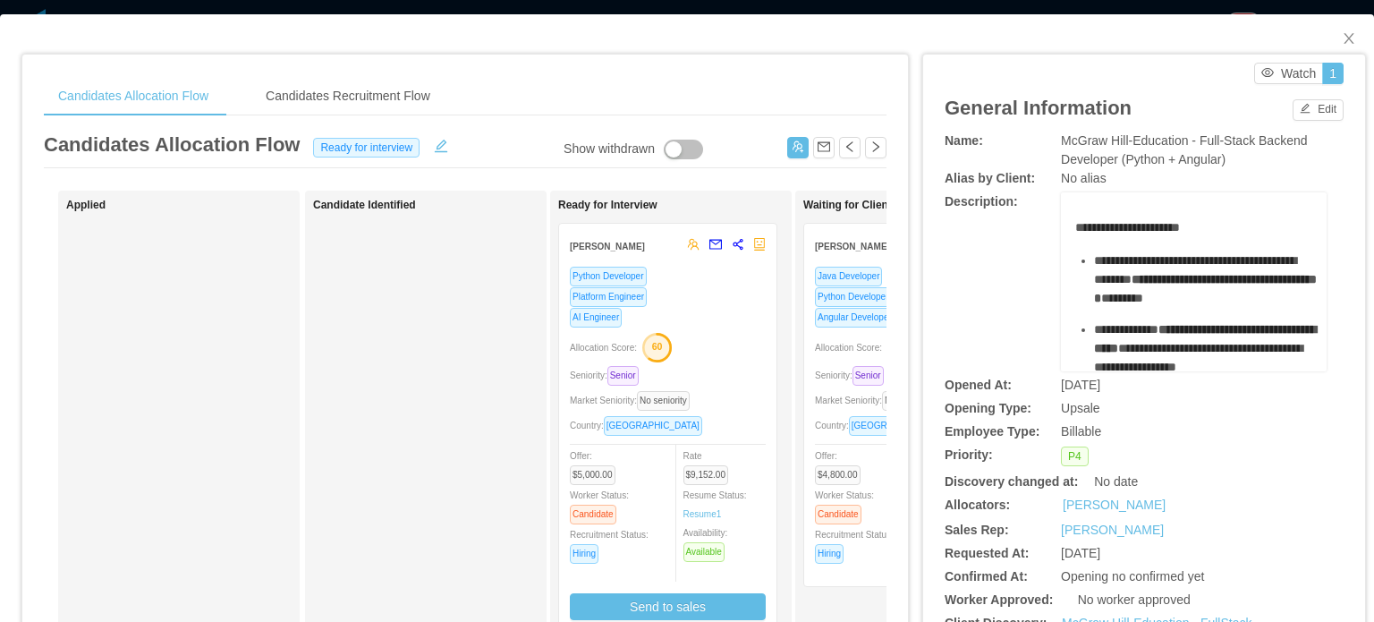
click at [729, 404] on div "Market Seniority: No seniority" at bounding box center [668, 400] width 196 height 21
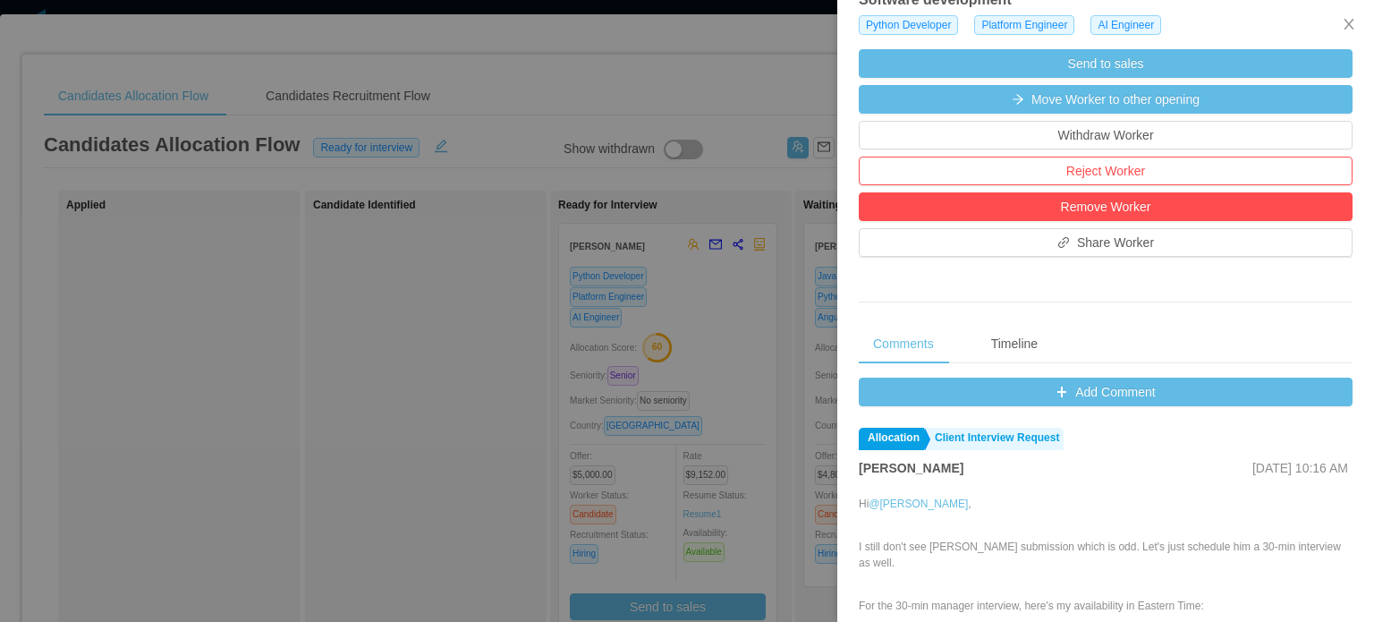
scroll to position [626, 0]
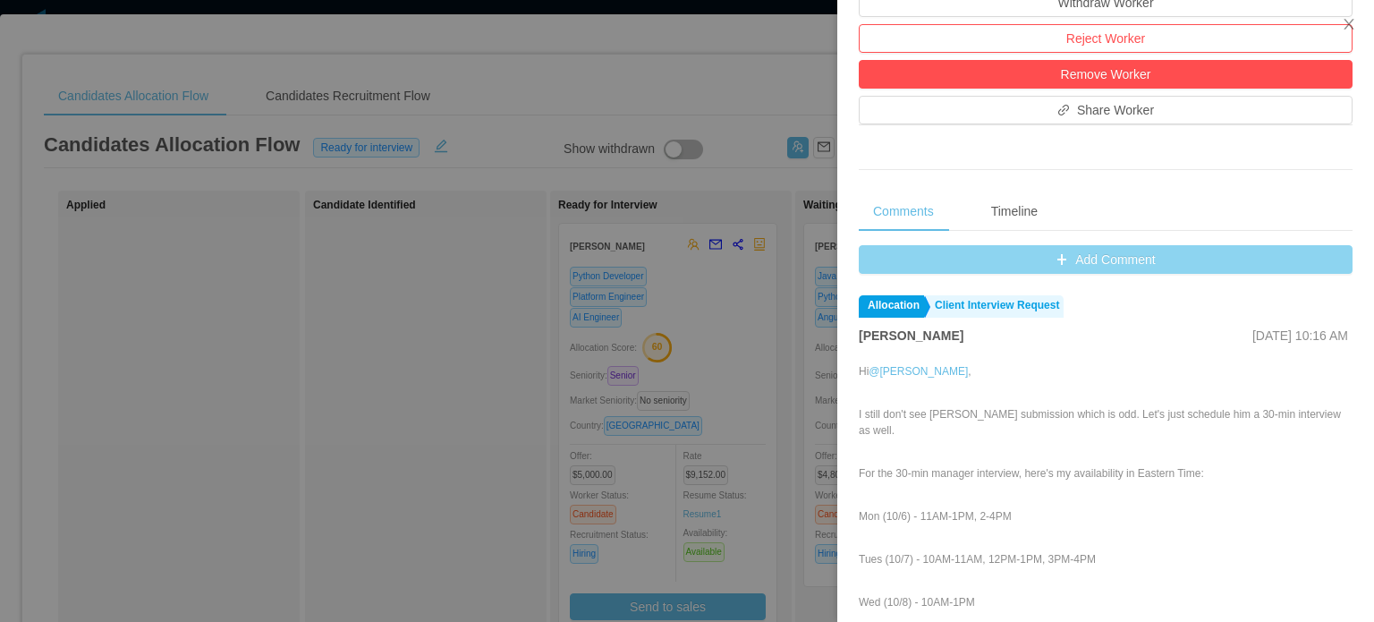
click at [1050, 255] on button "Add Comment" at bounding box center [1106, 259] width 494 height 29
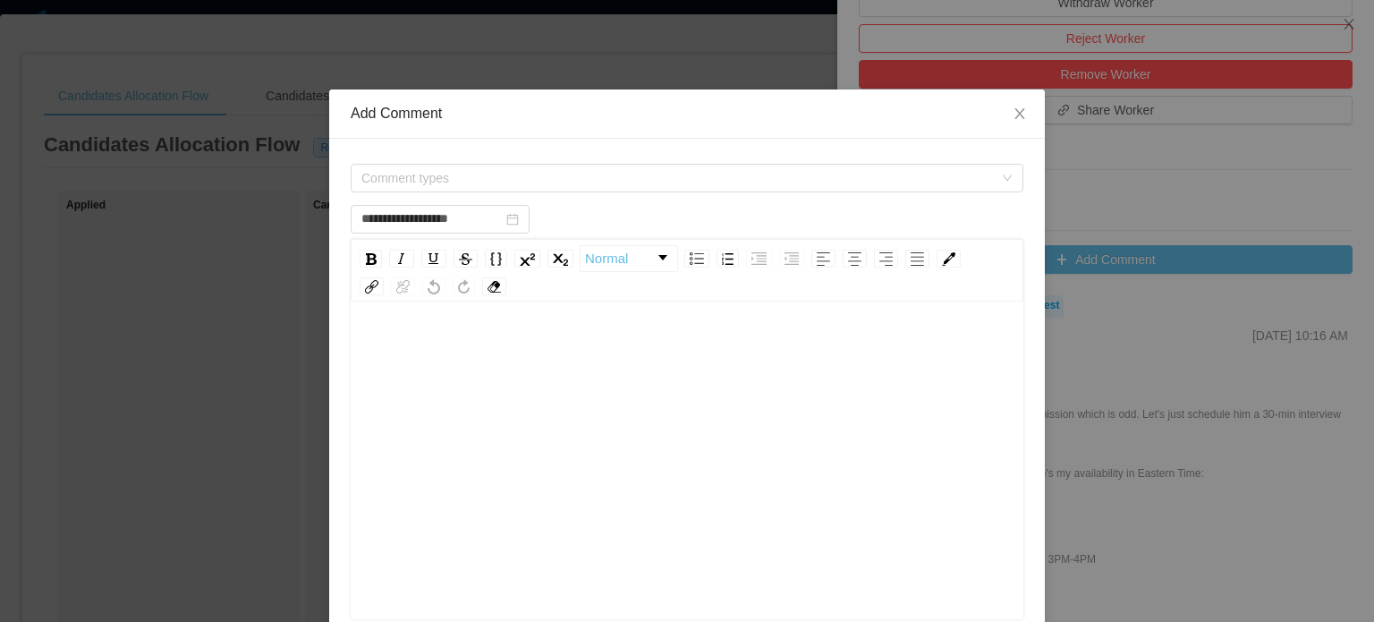
click at [583, 372] on div "rdw-editor" at bounding box center [687, 488] width 645 height 313
paste div "rdw-editor"
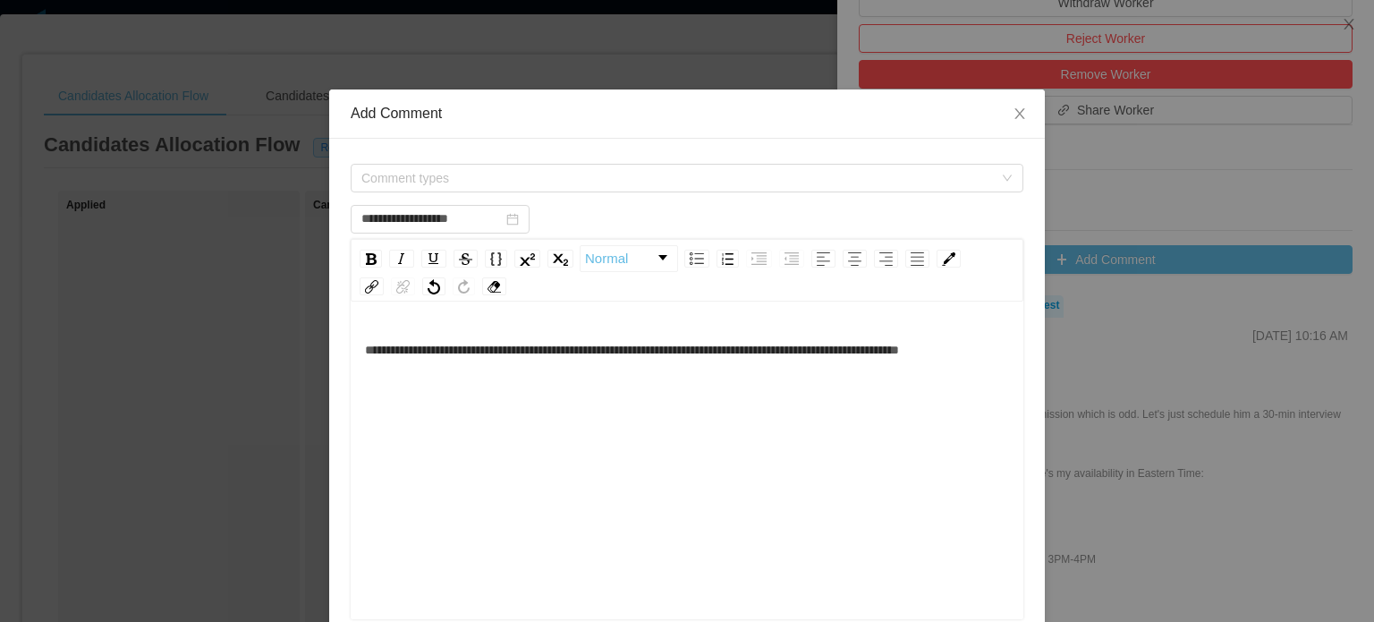
type input "**********"
click at [539, 368] on div "**********" at bounding box center [687, 350] width 645 height 36
click at [852, 388] on div "**********" at bounding box center [687, 368] width 645 height 72
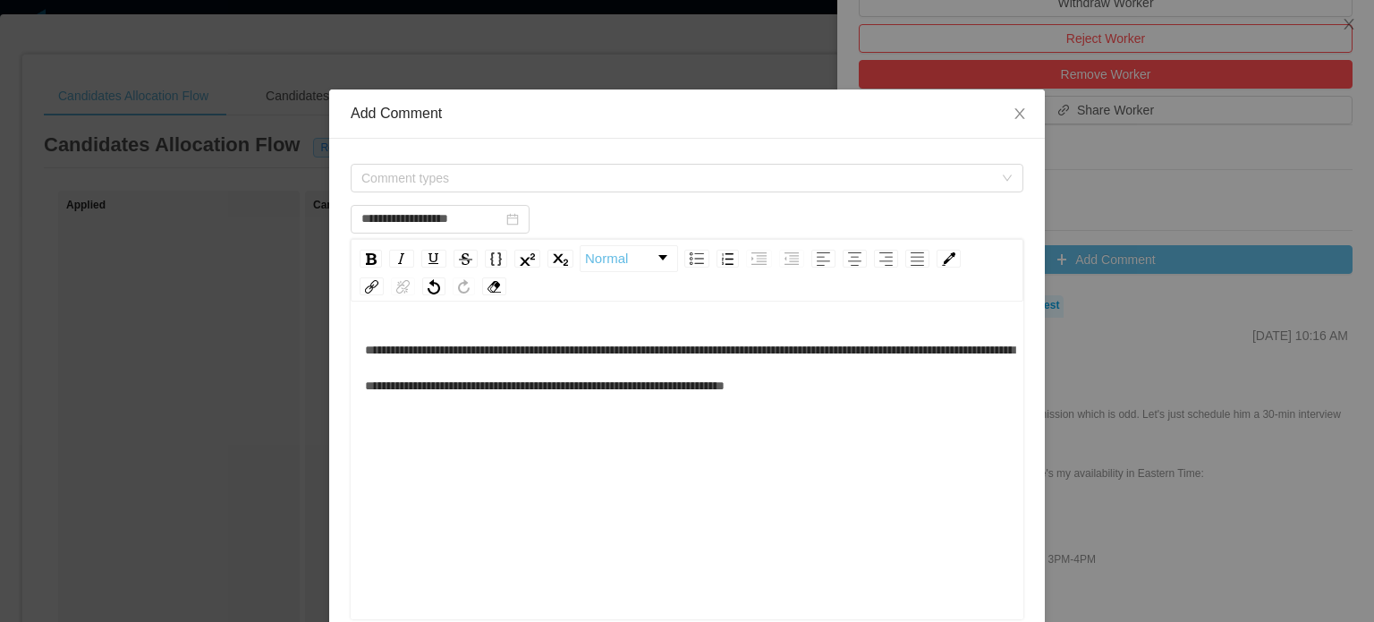
click at [480, 404] on div "**********" at bounding box center [687, 368] width 645 height 72
click at [850, 429] on div "**********" at bounding box center [687, 385] width 645 height 107
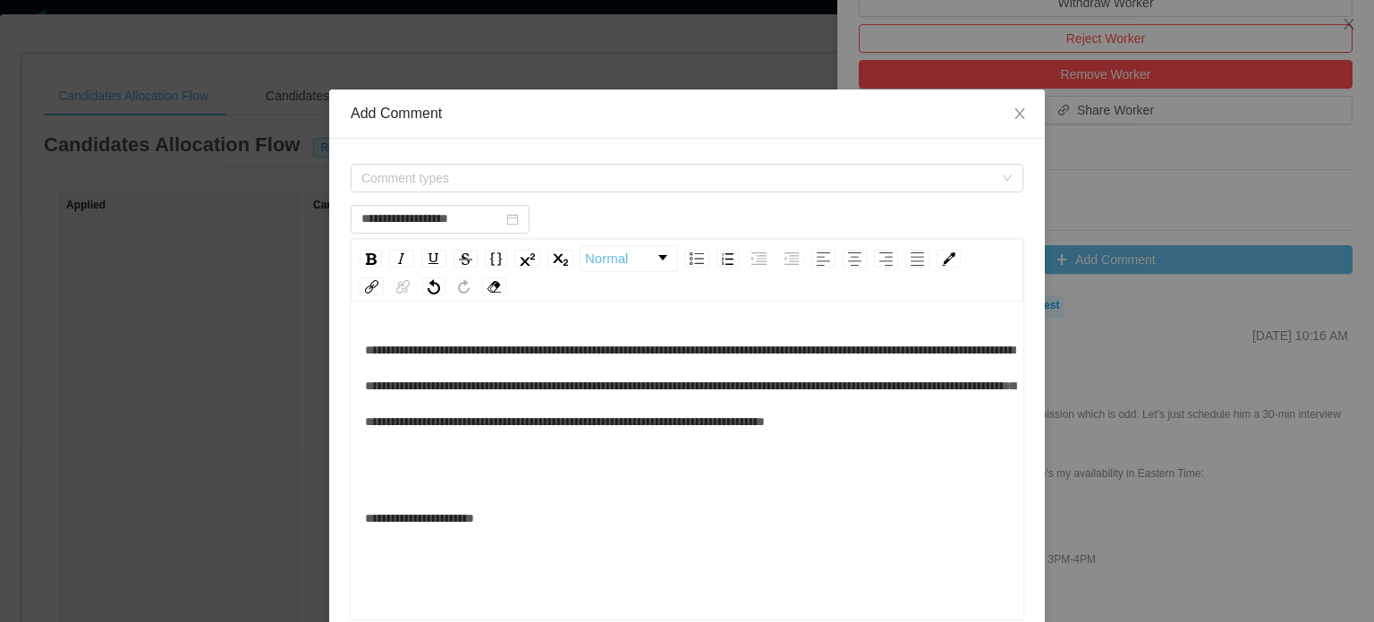
click at [659, 439] on div "**********" at bounding box center [687, 385] width 645 height 107
click at [797, 439] on div "**********" at bounding box center [687, 385] width 645 height 107
click at [662, 428] on span "**********" at bounding box center [690, 386] width 650 height 84
click at [690, 428] on span "**********" at bounding box center [690, 386] width 650 height 84
click at [716, 428] on span "**********" at bounding box center [690, 386] width 650 height 84
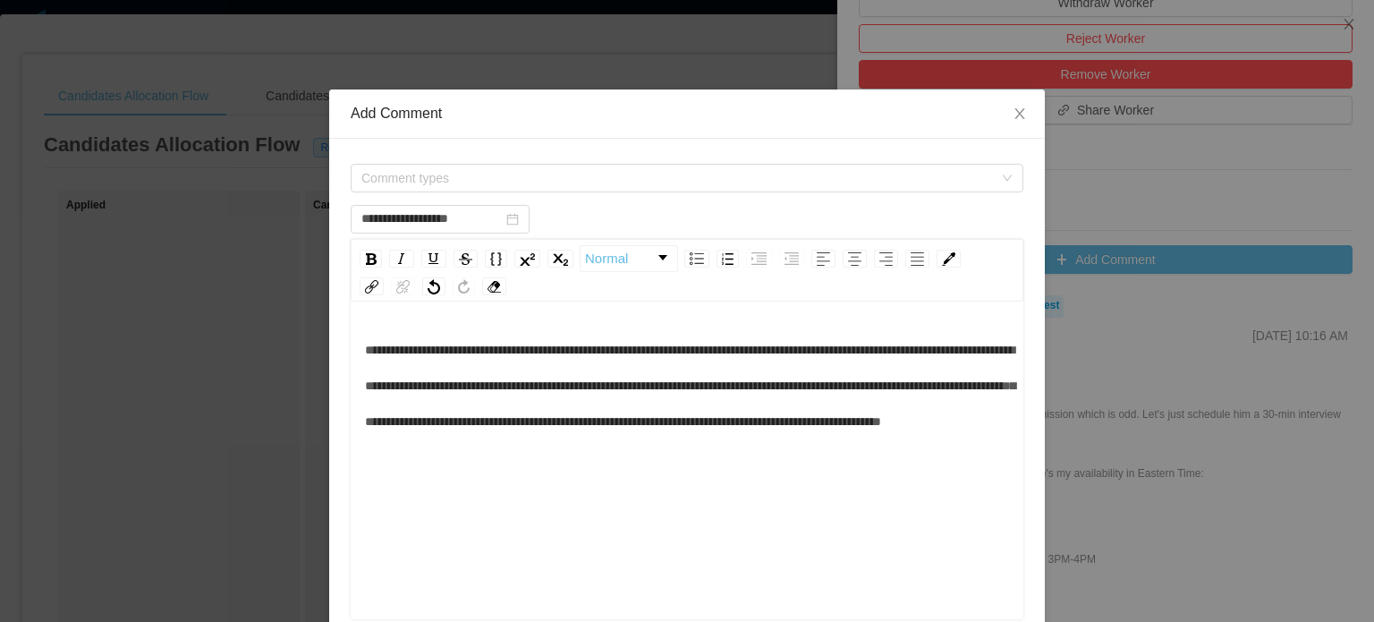
click at [740, 428] on span "**********" at bounding box center [690, 386] width 650 height 84
click at [791, 478] on div "**********" at bounding box center [687, 488] width 645 height 313
click at [795, 439] on div "**********" at bounding box center [687, 385] width 645 height 107
click at [457, 475] on div "**********" at bounding box center [687, 403] width 645 height 143
click at [752, 475] on div "**********" at bounding box center [687, 403] width 645 height 143
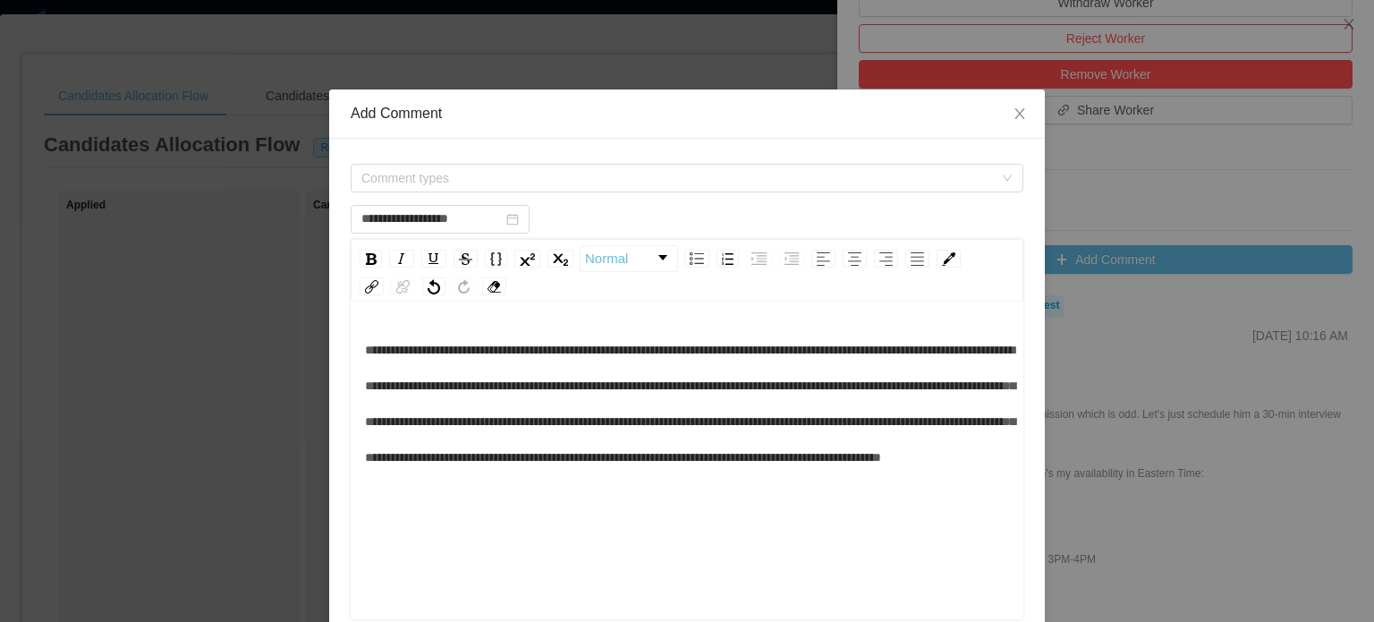
click at [987, 475] on div "**********" at bounding box center [687, 403] width 645 height 143
click at [981, 490] on span "**********" at bounding box center [690, 422] width 650 height 156
click at [700, 511] on div "**********" at bounding box center [687, 421] width 645 height 179
click at [415, 167] on span "Comment types" at bounding box center [681, 178] width 640 height 27
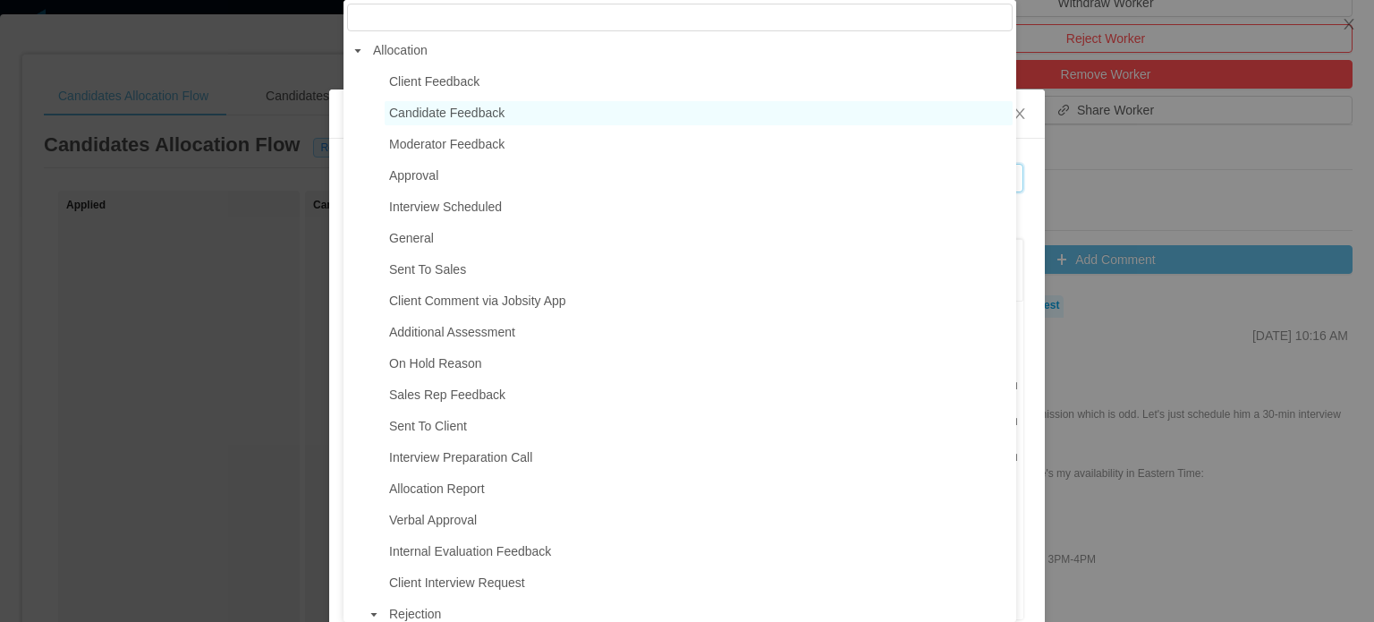
click at [474, 114] on span "Candidate Feedback" at bounding box center [446, 113] width 115 height 14
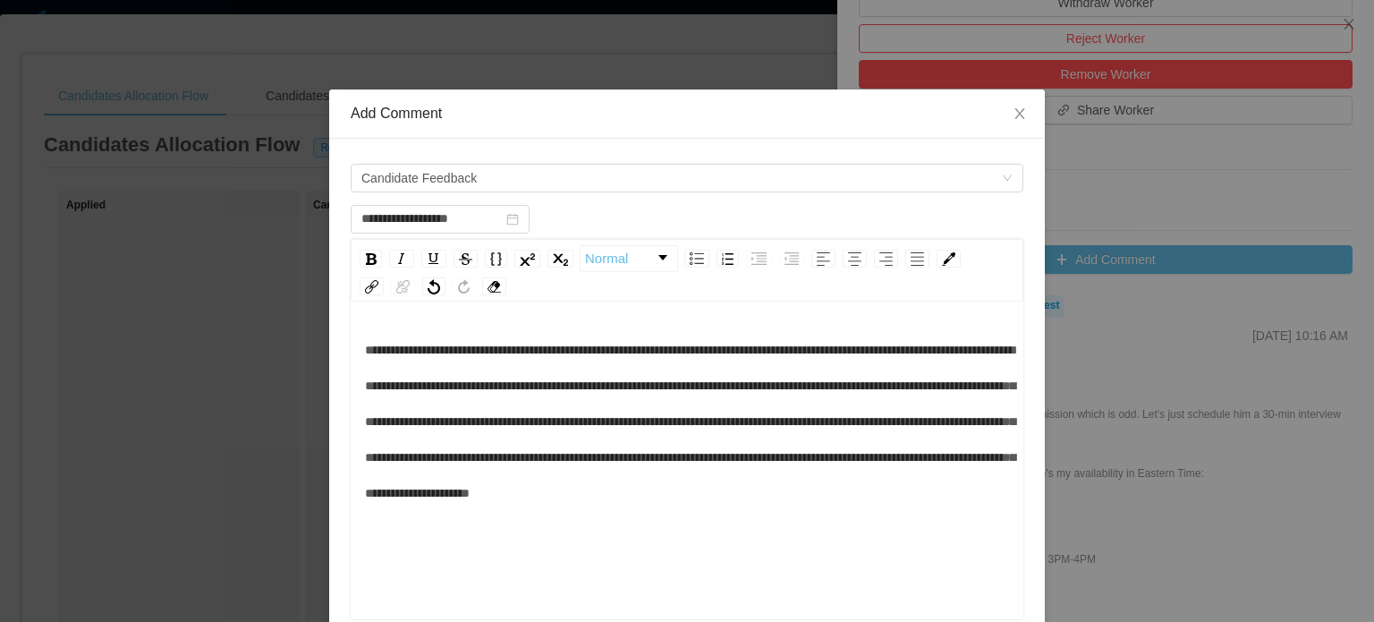
click at [616, 439] on div "**********" at bounding box center [687, 421] width 645 height 179
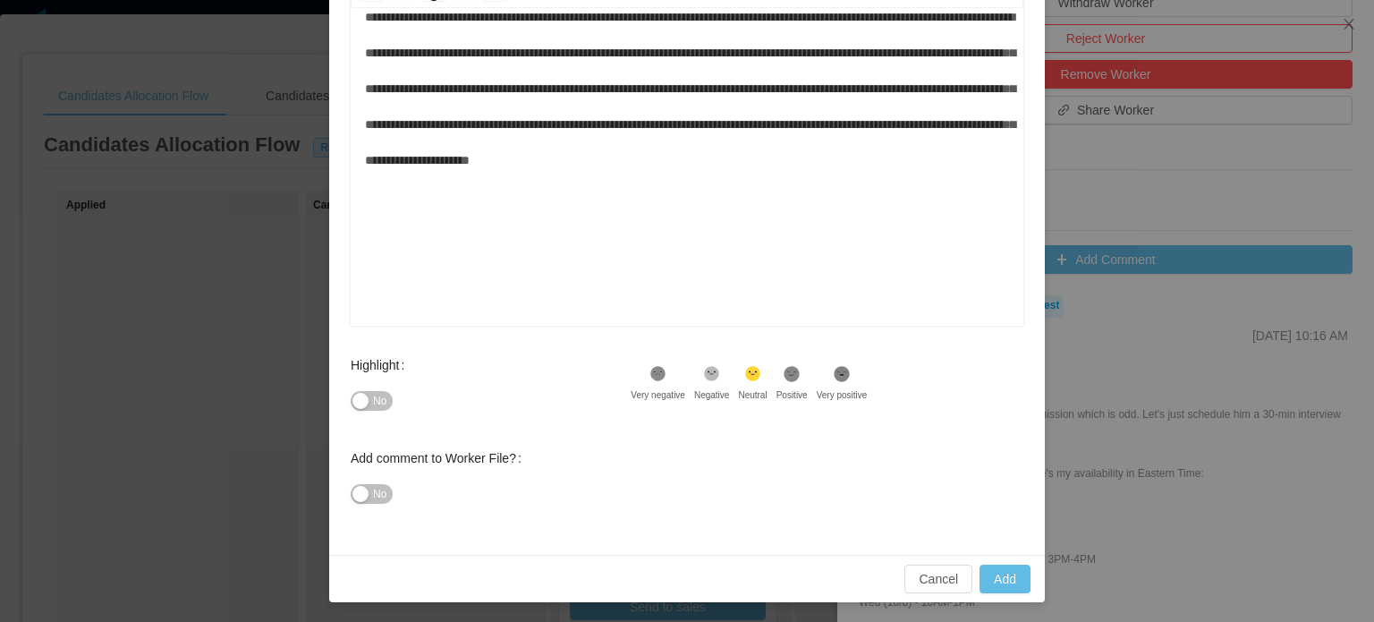
scroll to position [293, 0]
click at [373, 400] on span "No" at bounding box center [379, 401] width 13 height 18
click at [545, 268] on div "**********" at bounding box center [687, 155] width 645 height 313
type input "**********"
click at [1001, 571] on button "Add" at bounding box center [1005, 579] width 51 height 29
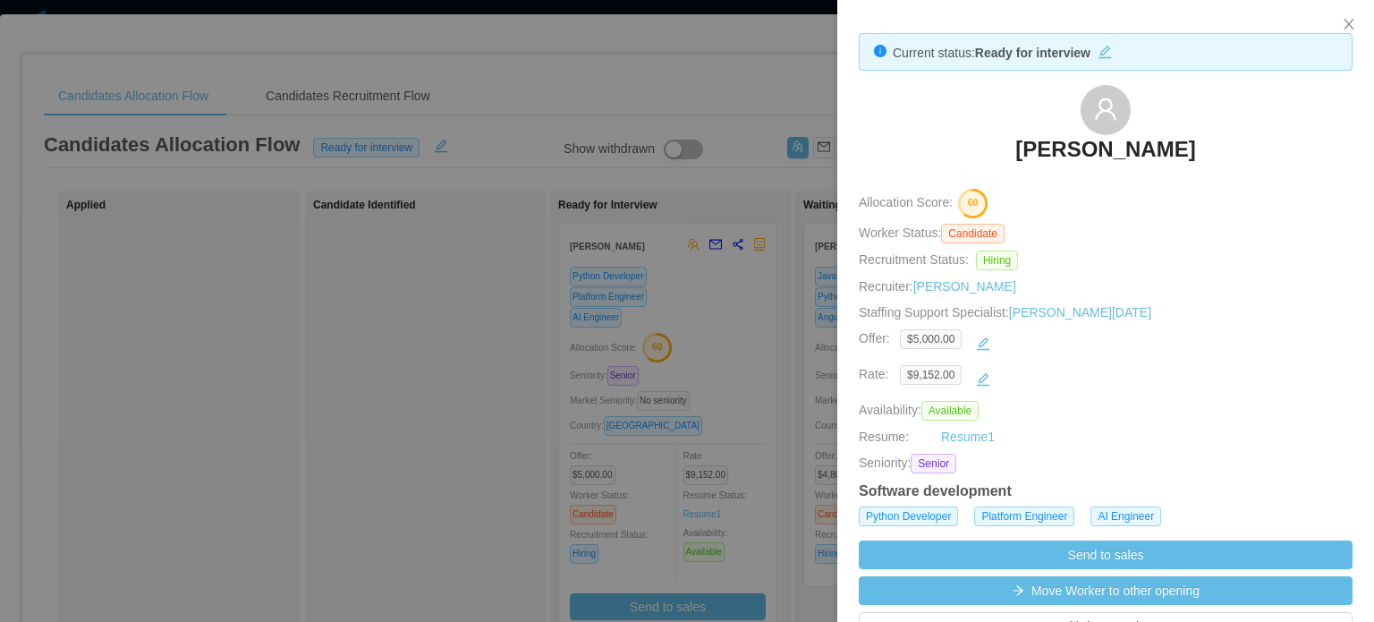
scroll to position [0, 0]
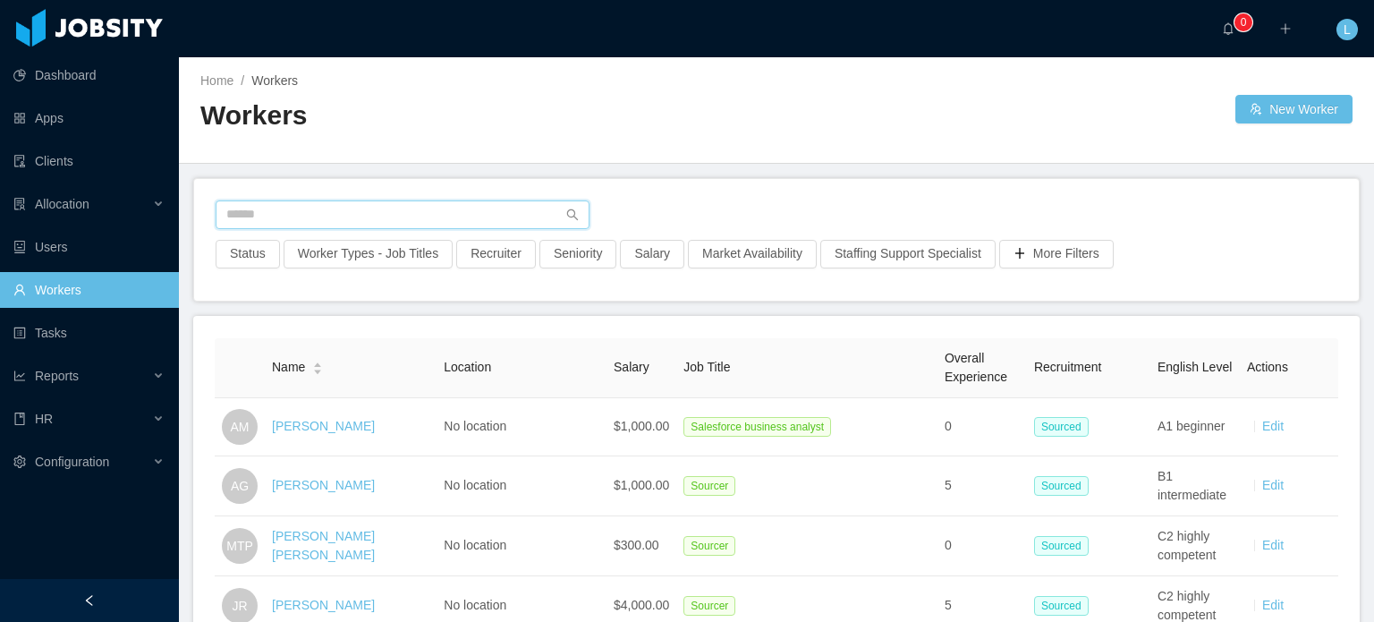
click at [384, 204] on input "text" at bounding box center [403, 214] width 374 height 29
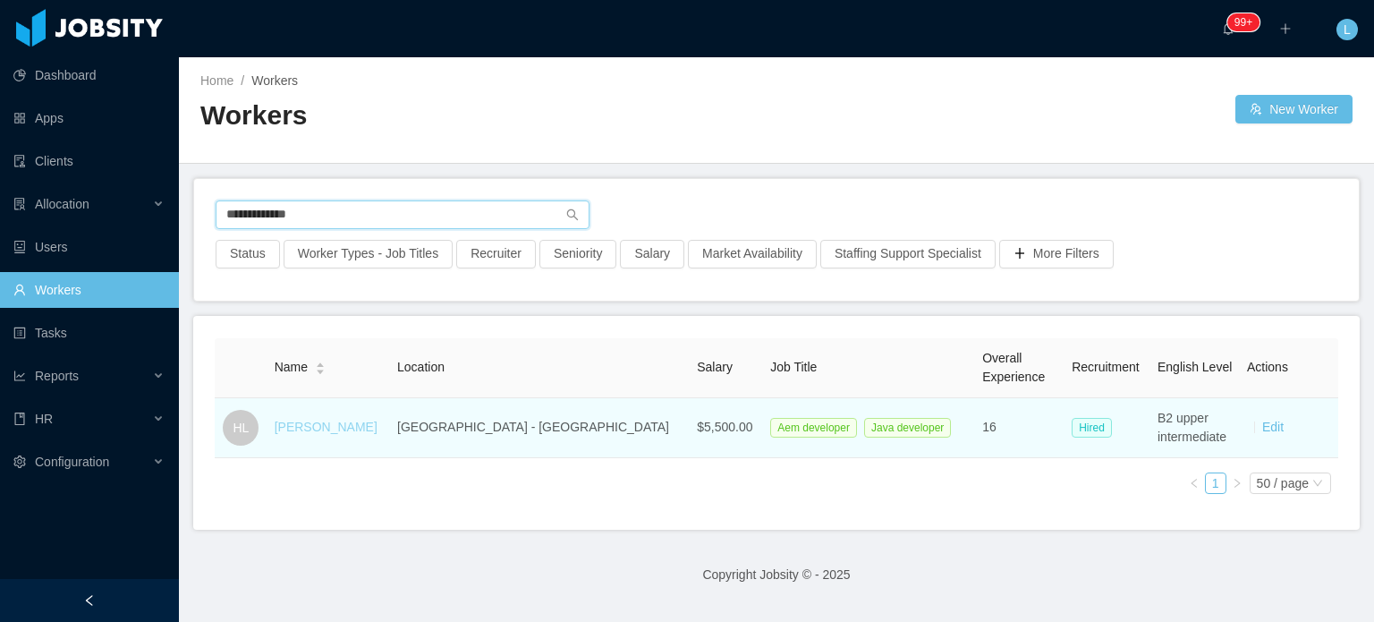
type input "**********"
click at [358, 425] on link "[PERSON_NAME]" at bounding box center [326, 427] width 103 height 14
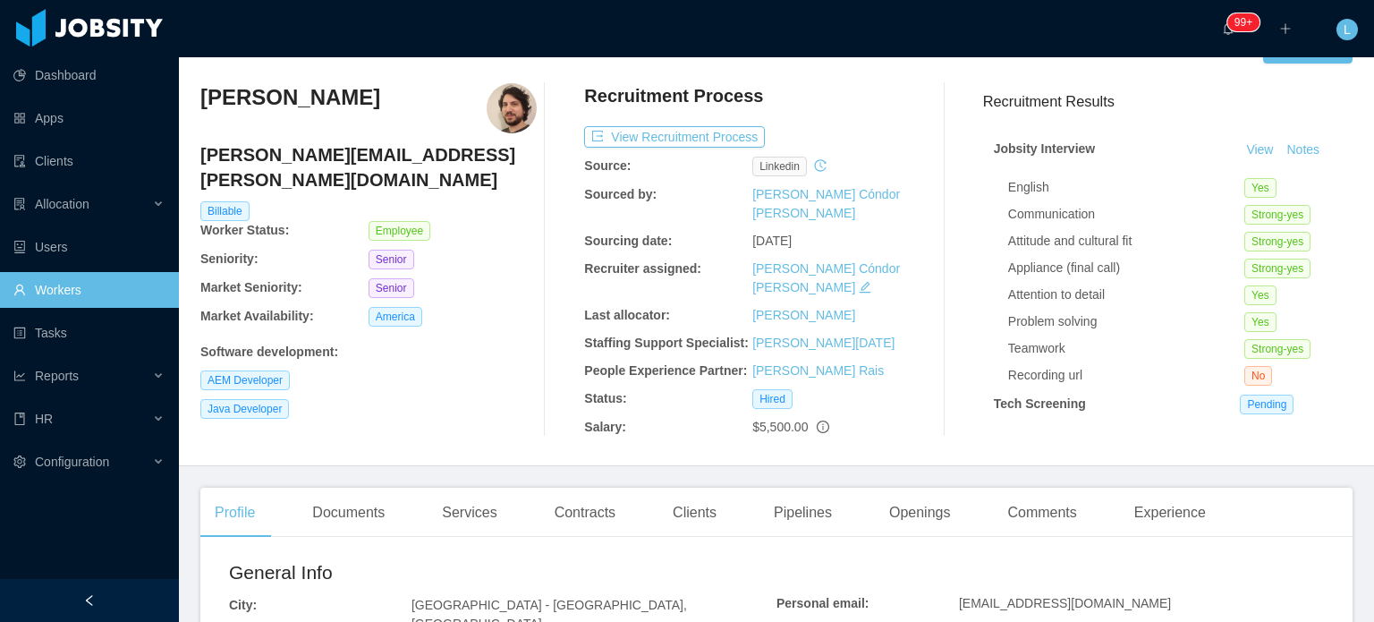
scroll to position [179, 0]
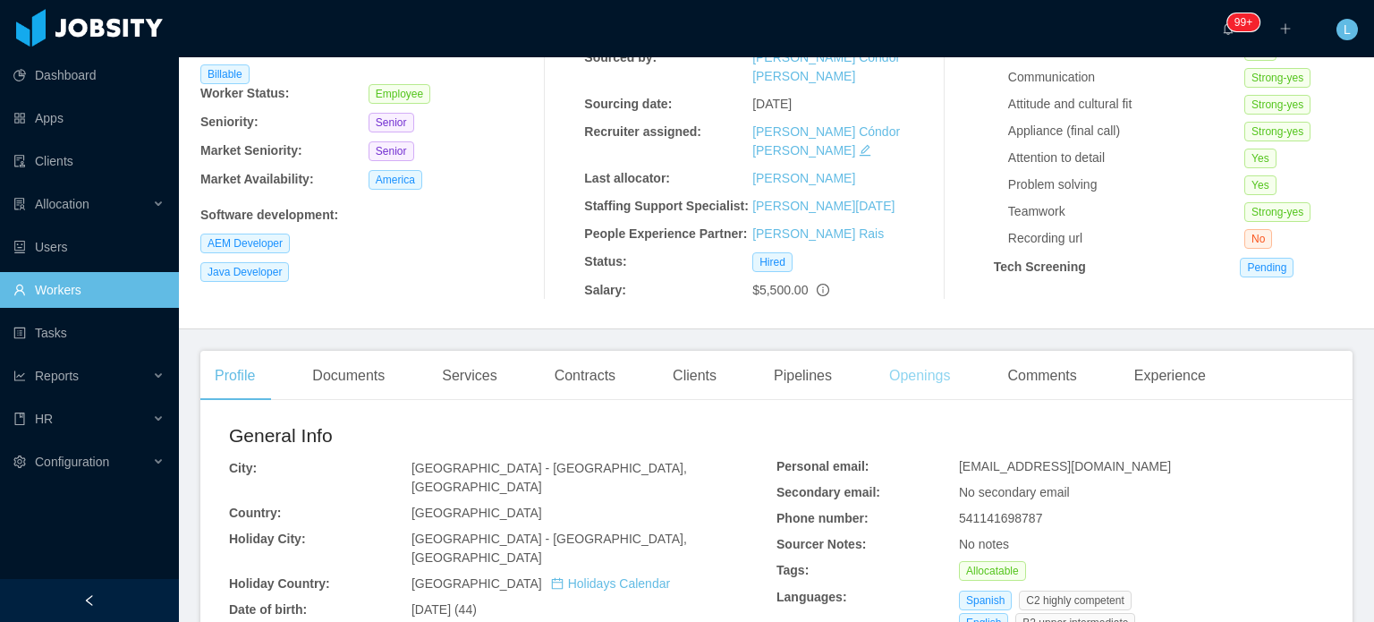
click at [913, 375] on div "Openings" at bounding box center [920, 376] width 90 height 50
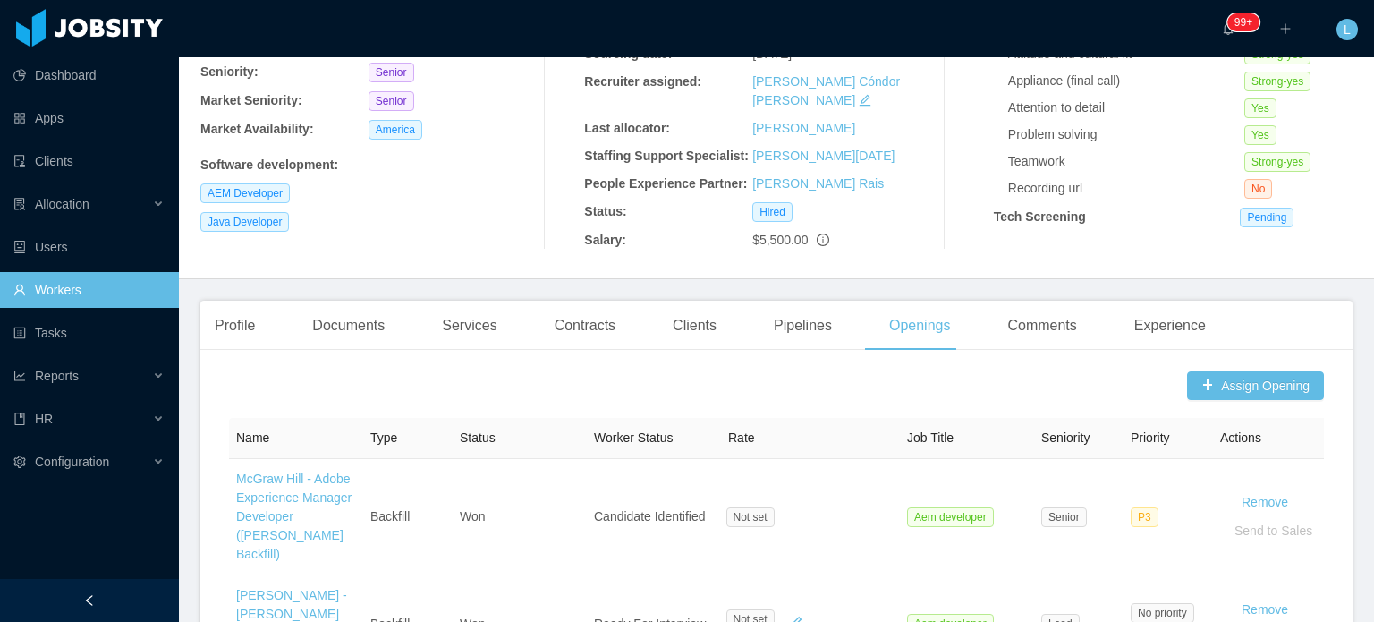
scroll to position [358, 0]
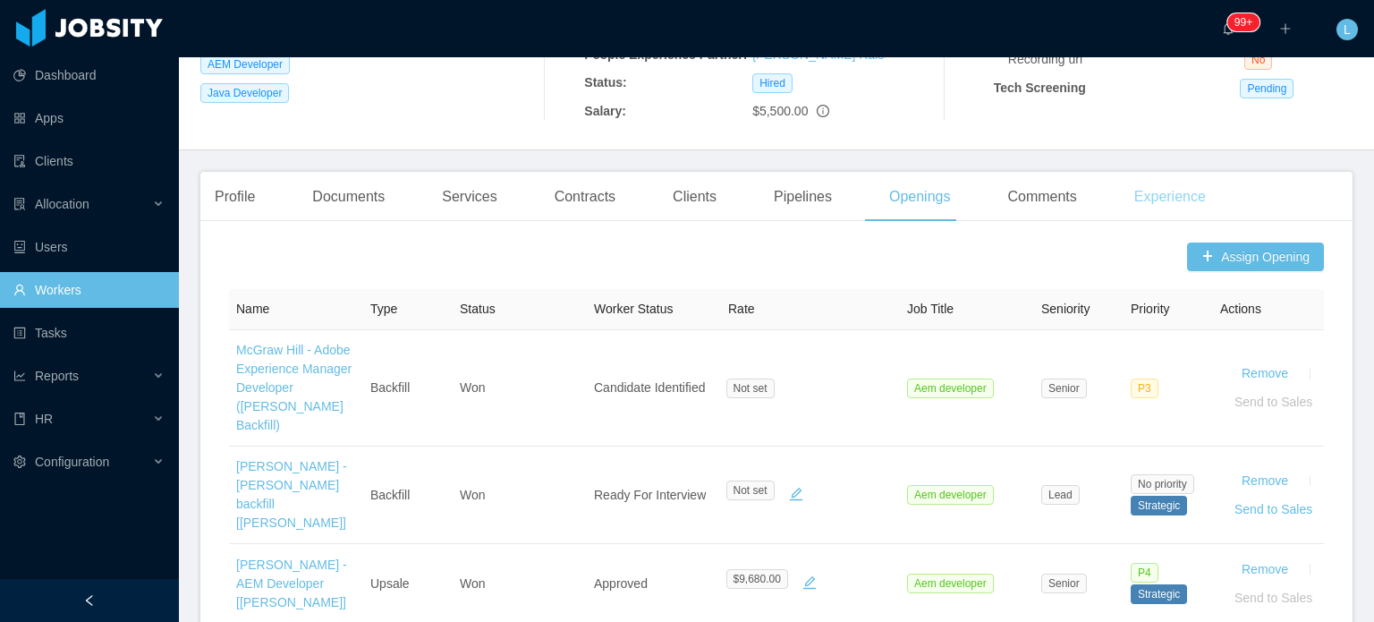
click at [1150, 189] on div "Experience" at bounding box center [1170, 197] width 100 height 50
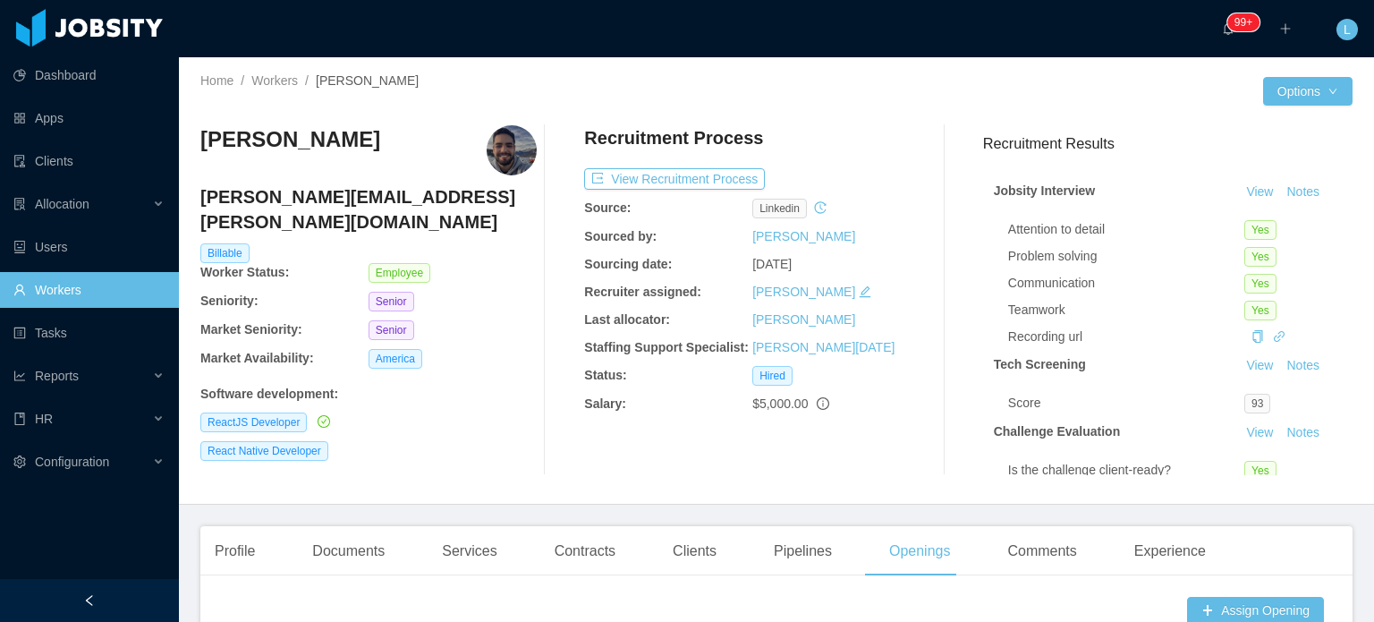
click at [297, 195] on h4 "[PERSON_NAME][EMAIL_ADDRESS][PERSON_NAME][DOMAIN_NAME]" at bounding box center [368, 209] width 336 height 50
click at [297, 194] on h4 "[PERSON_NAME][EMAIL_ADDRESS][PERSON_NAME][DOMAIN_NAME]" at bounding box center [368, 209] width 336 height 50
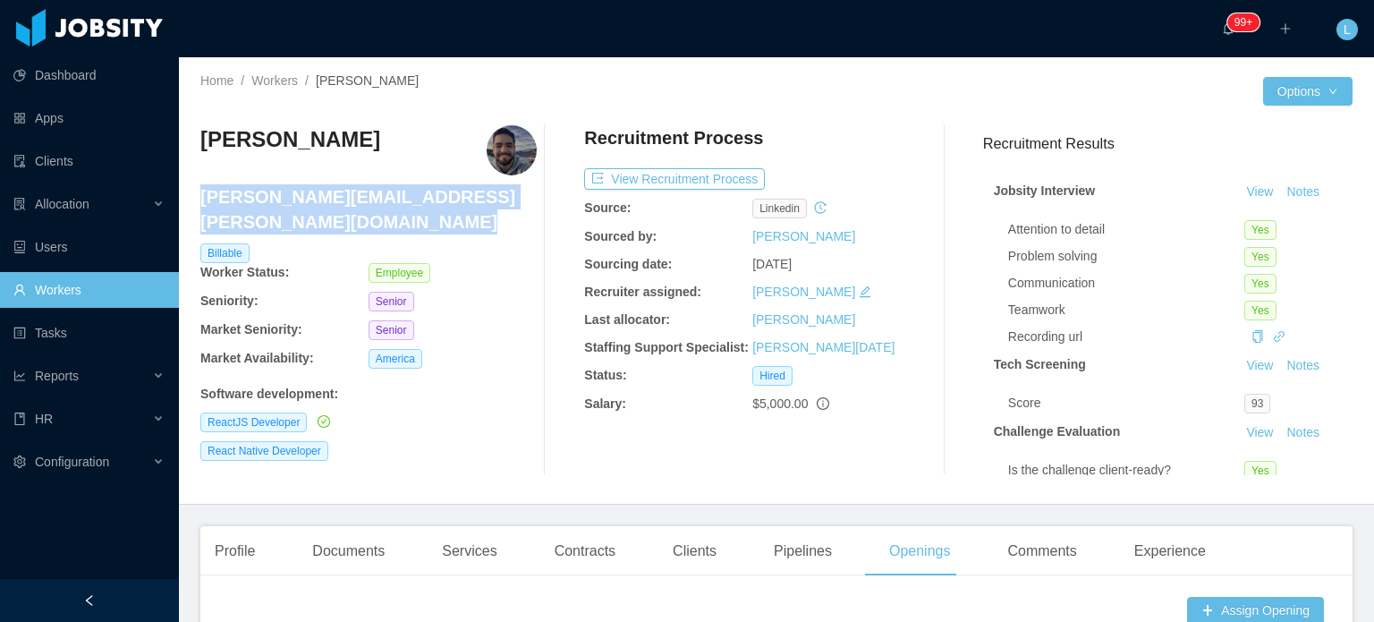
click at [297, 194] on h4 "[PERSON_NAME][EMAIL_ADDRESS][PERSON_NAME][DOMAIN_NAME]" at bounding box center [368, 209] width 336 height 50
copy h4 "[PERSON_NAME][EMAIL_ADDRESS][PERSON_NAME][DOMAIN_NAME]"
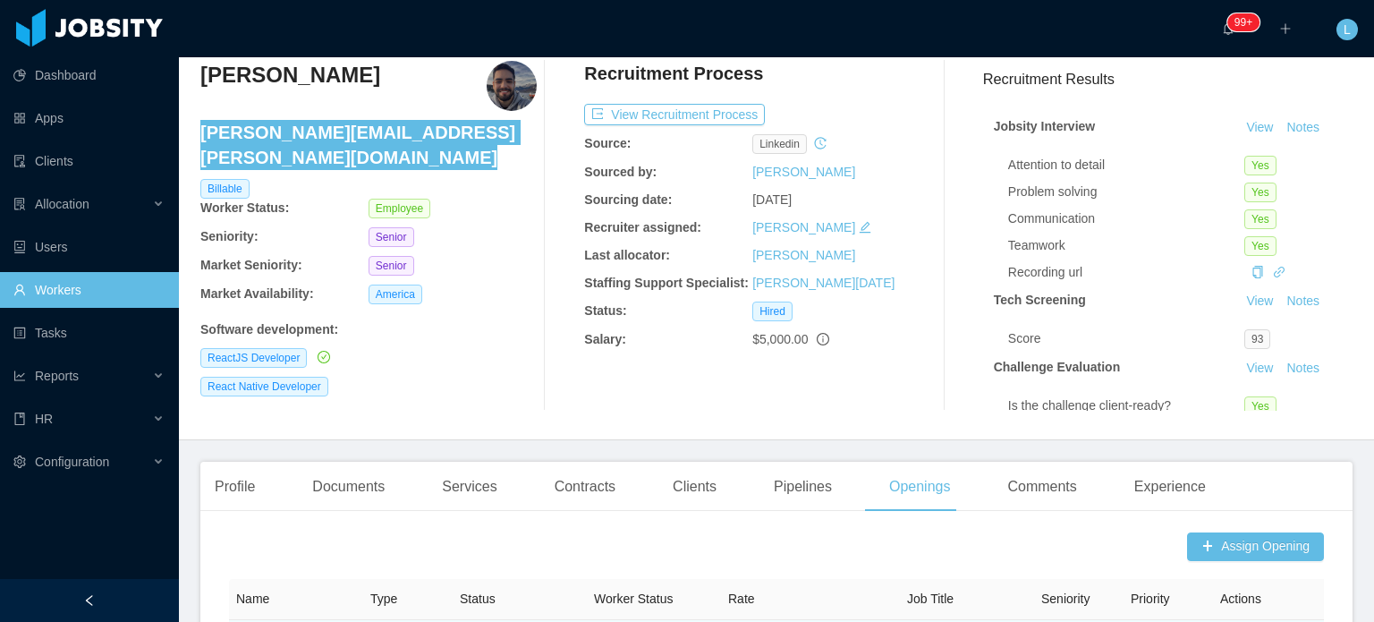
scroll to position [268, 0]
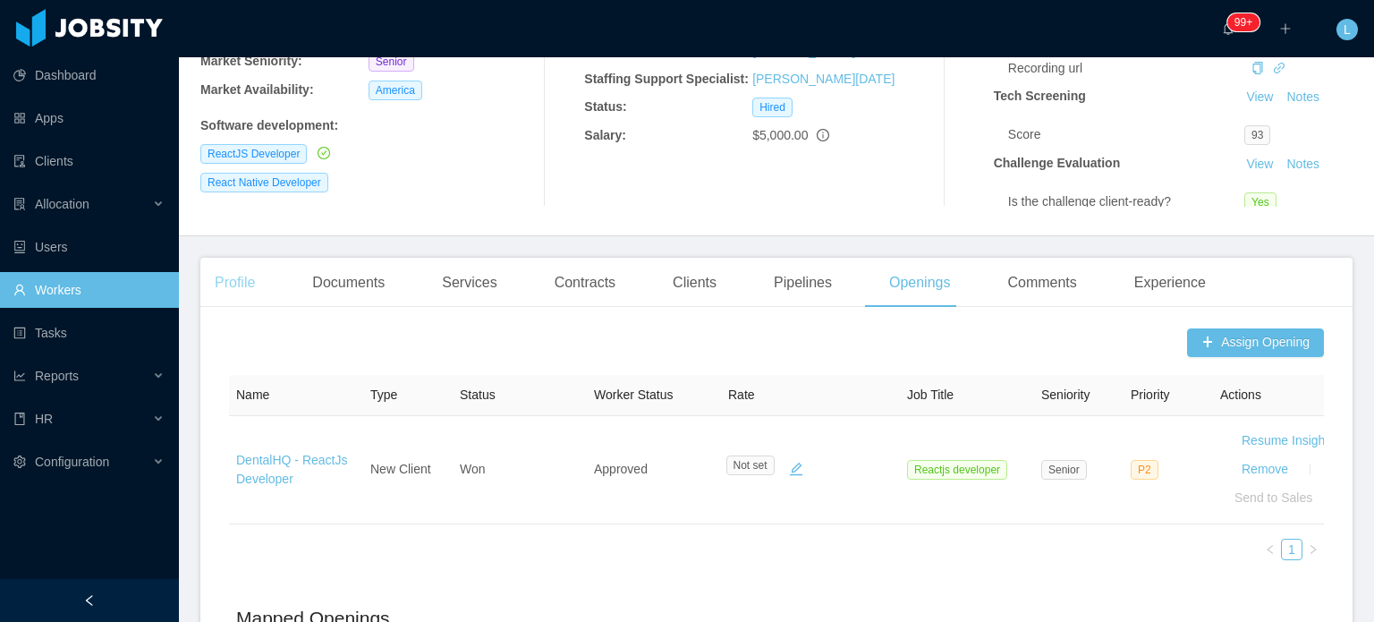
click at [229, 300] on div "Profile" at bounding box center [234, 283] width 69 height 50
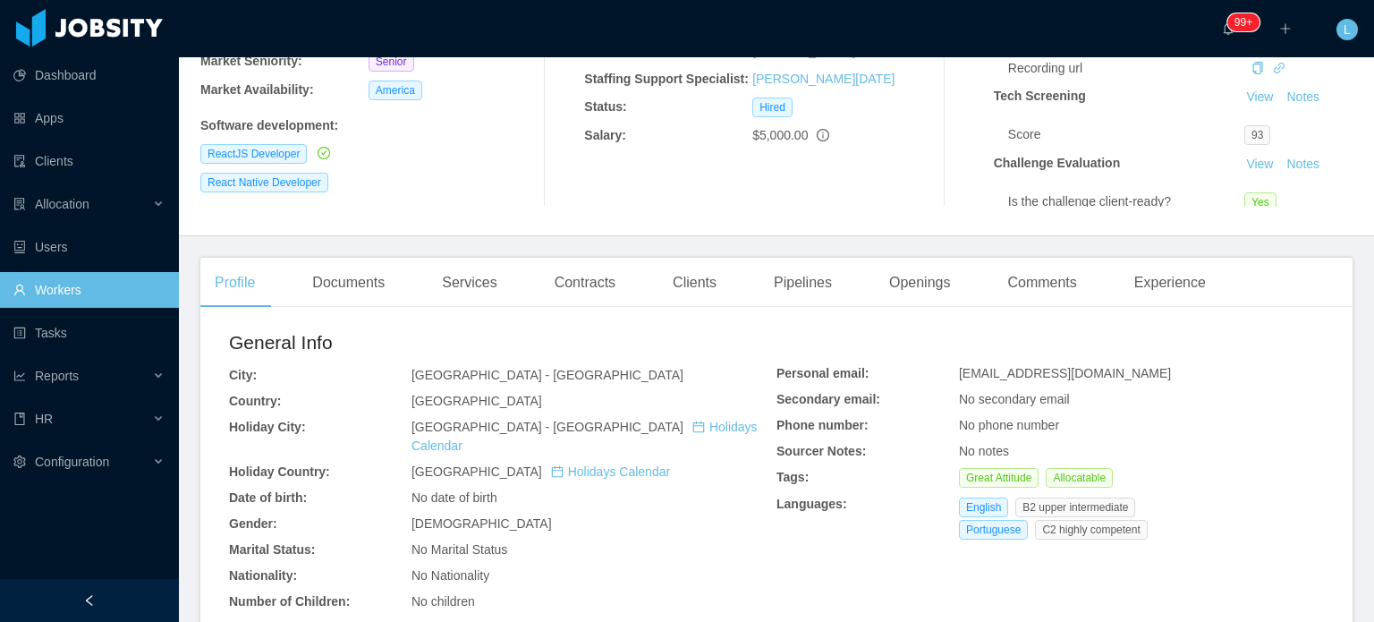
click at [1028, 368] on span "[EMAIL_ADDRESS][DOMAIN_NAME]" at bounding box center [1065, 373] width 212 height 14
copy span "[EMAIL_ADDRESS][DOMAIN_NAME]"
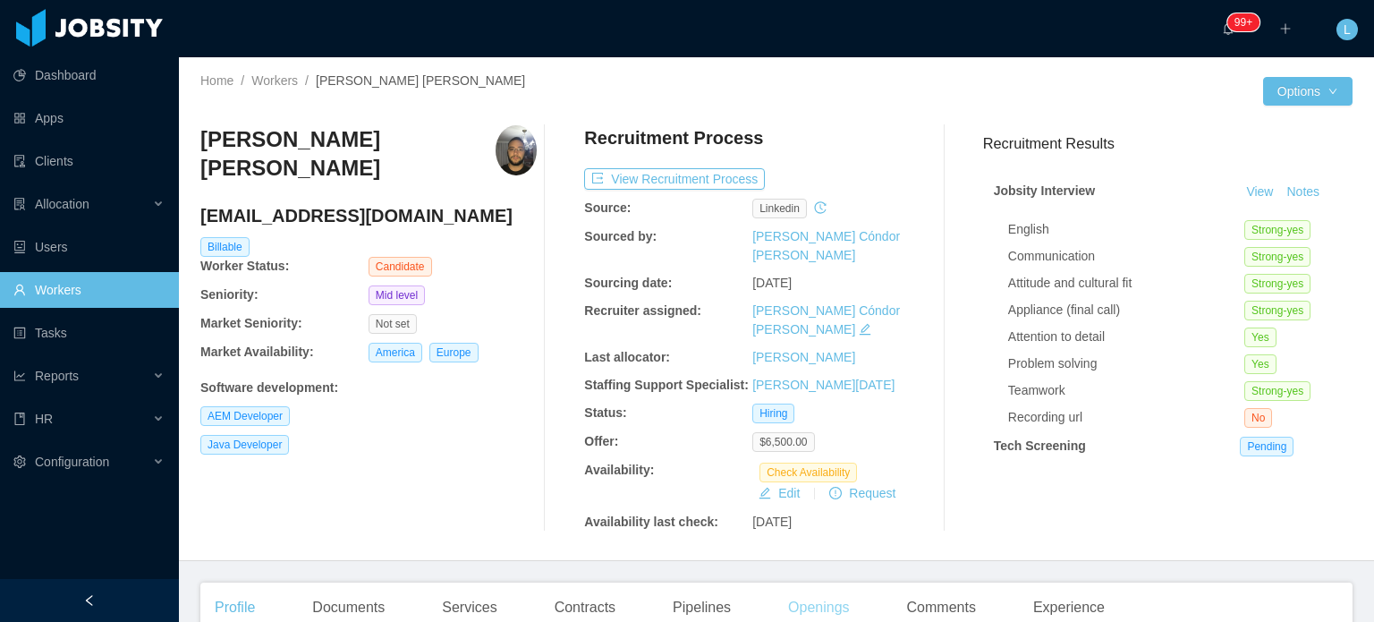
click at [807, 582] on div "Openings" at bounding box center [819, 607] width 90 height 50
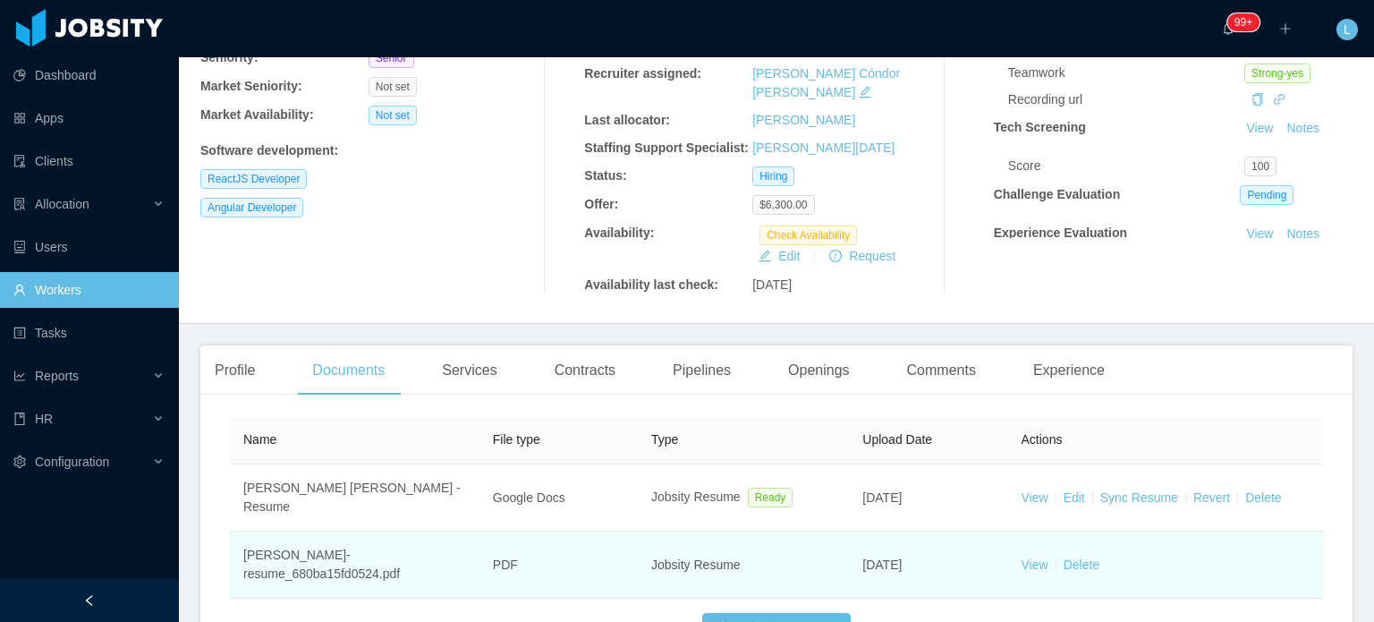
scroll to position [268, 0]
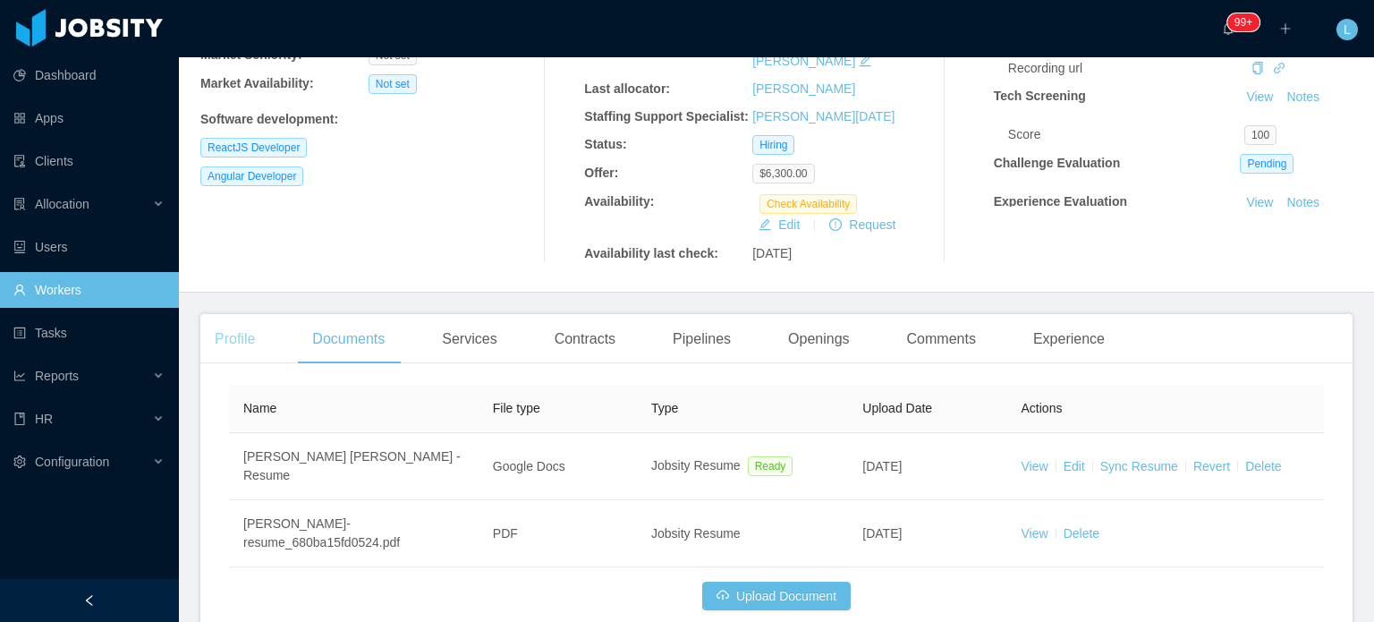
click at [221, 314] on div "Profile" at bounding box center [234, 339] width 69 height 50
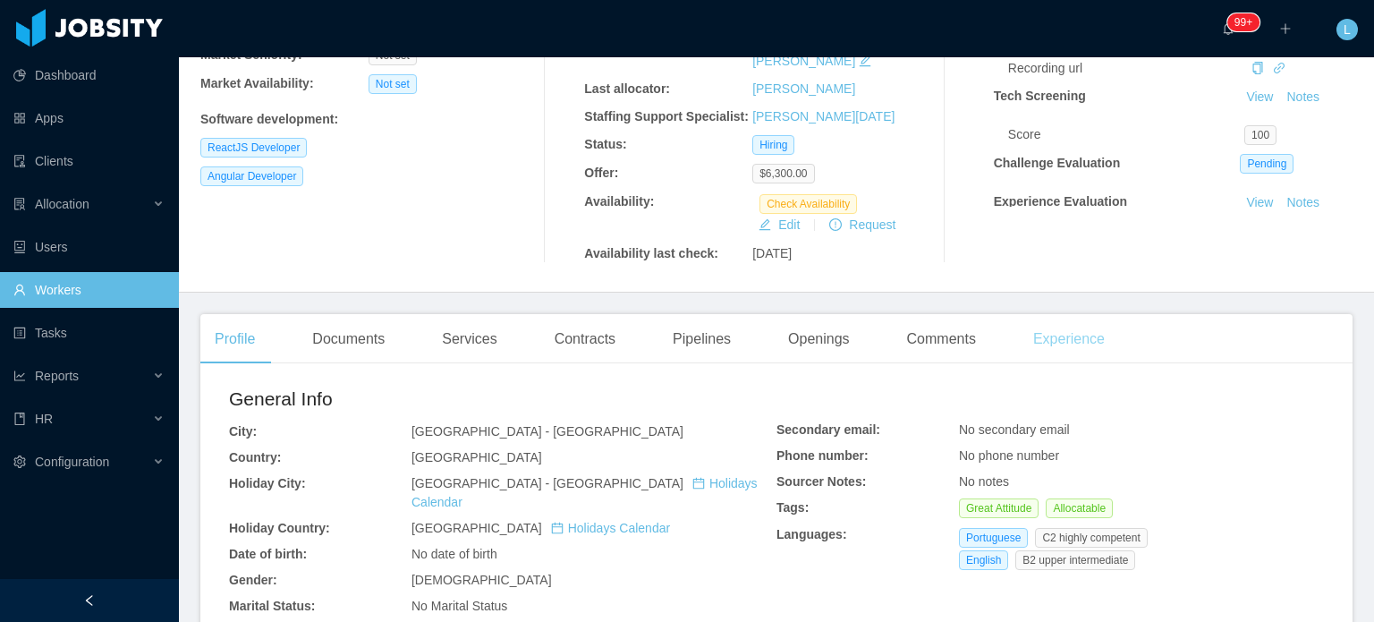
click at [1048, 314] on div "Experience" at bounding box center [1069, 339] width 100 height 50
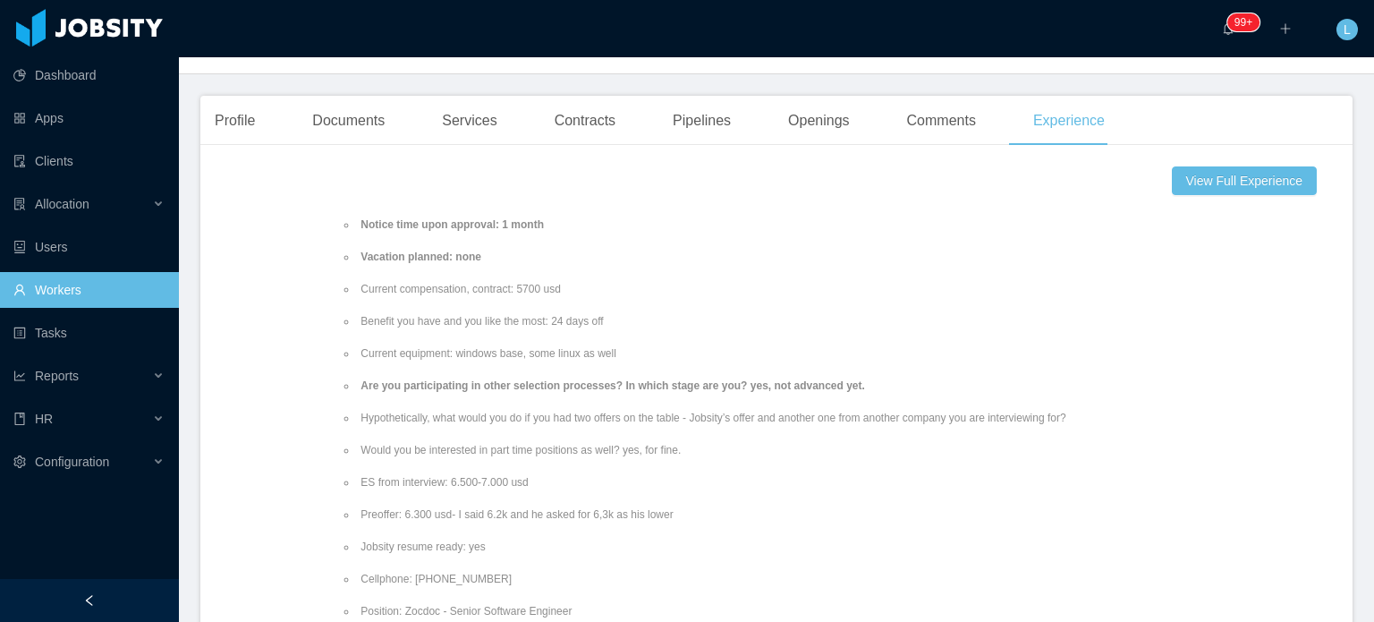
scroll to position [626, 0]
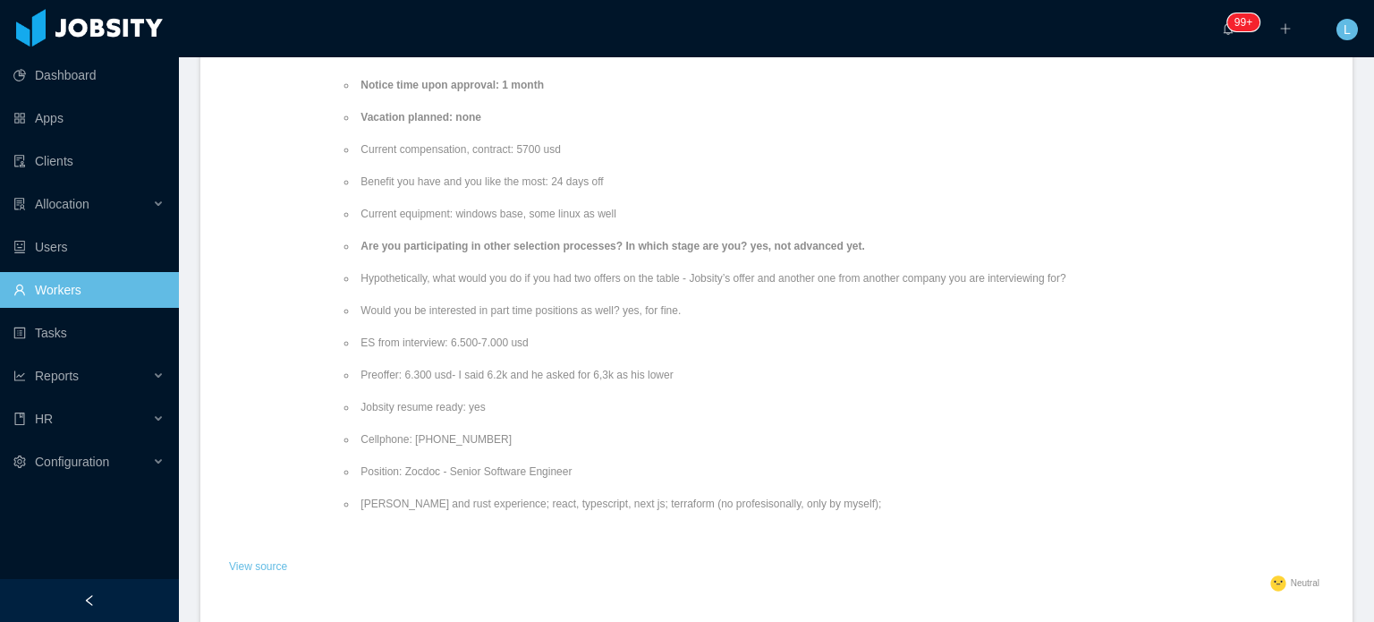
drag, startPoint x: 422, startPoint y: 400, endPoint x: 490, endPoint y: 401, distance: 68.0
click at [490, 431] on li "Cellphone: +55 (11) 98626-6799" at bounding box center [840, 439] width 967 height 16
copy li "98626-6799"
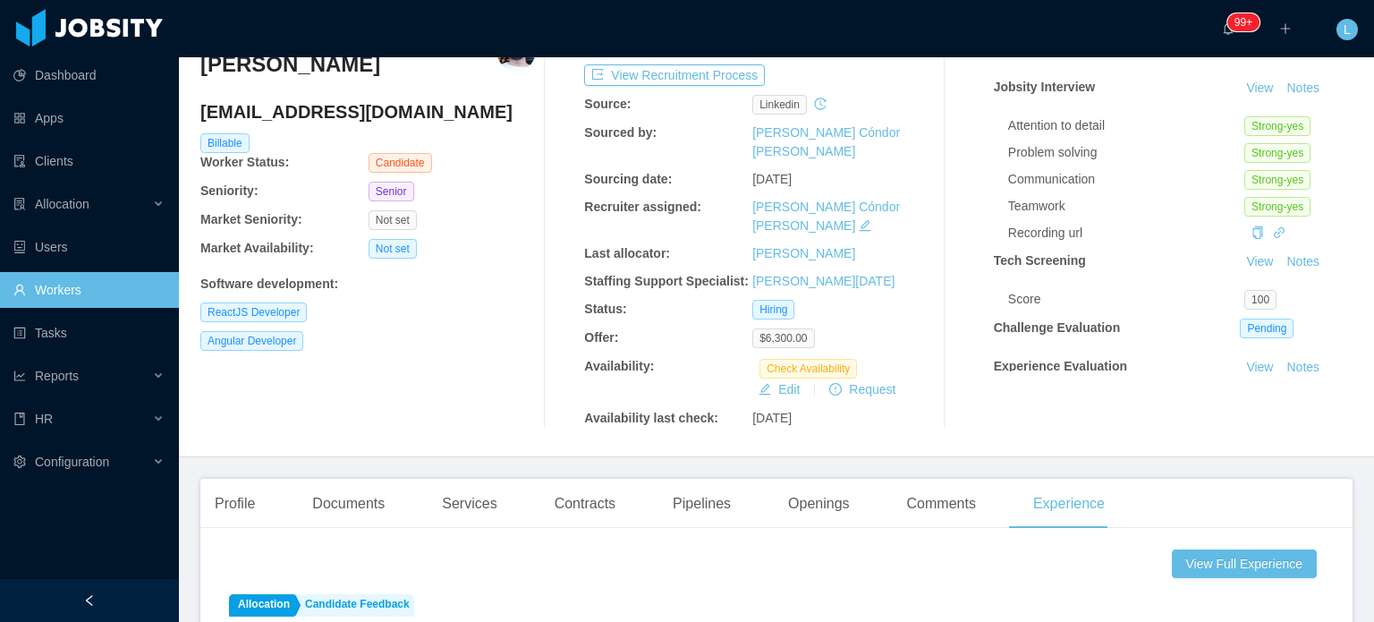
scroll to position [0, 0]
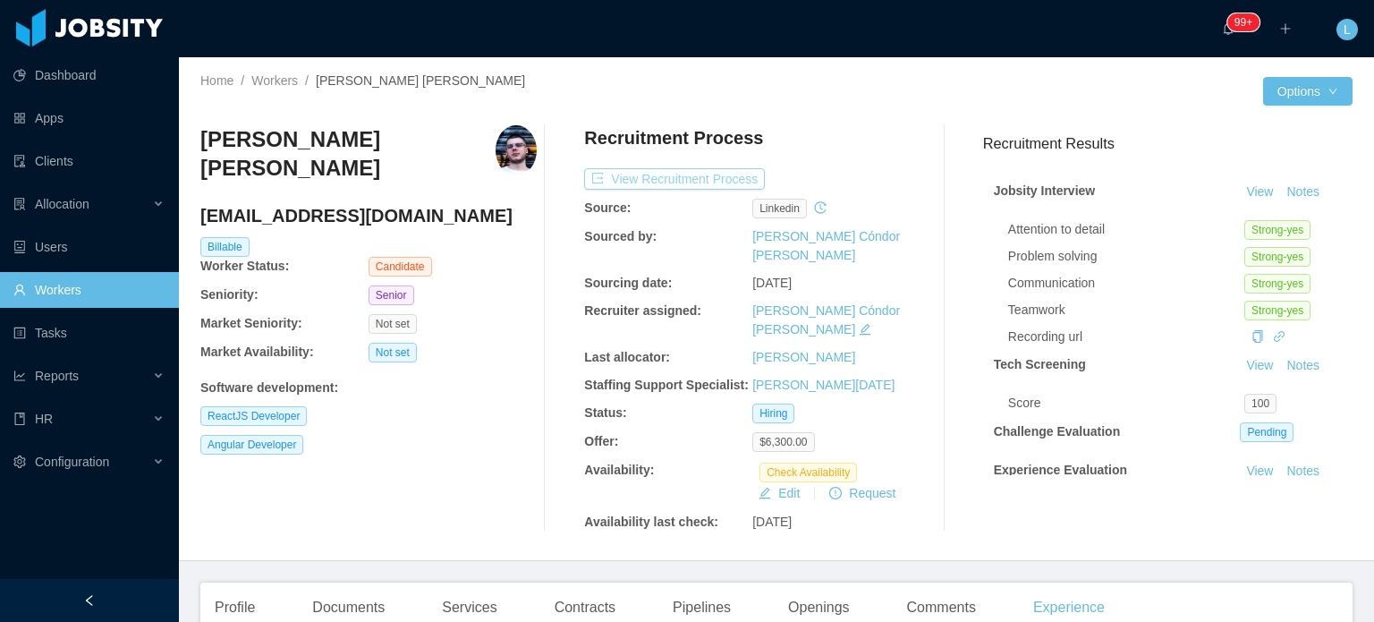
click at [700, 183] on button "View Recruitment Process" at bounding box center [674, 178] width 181 height 21
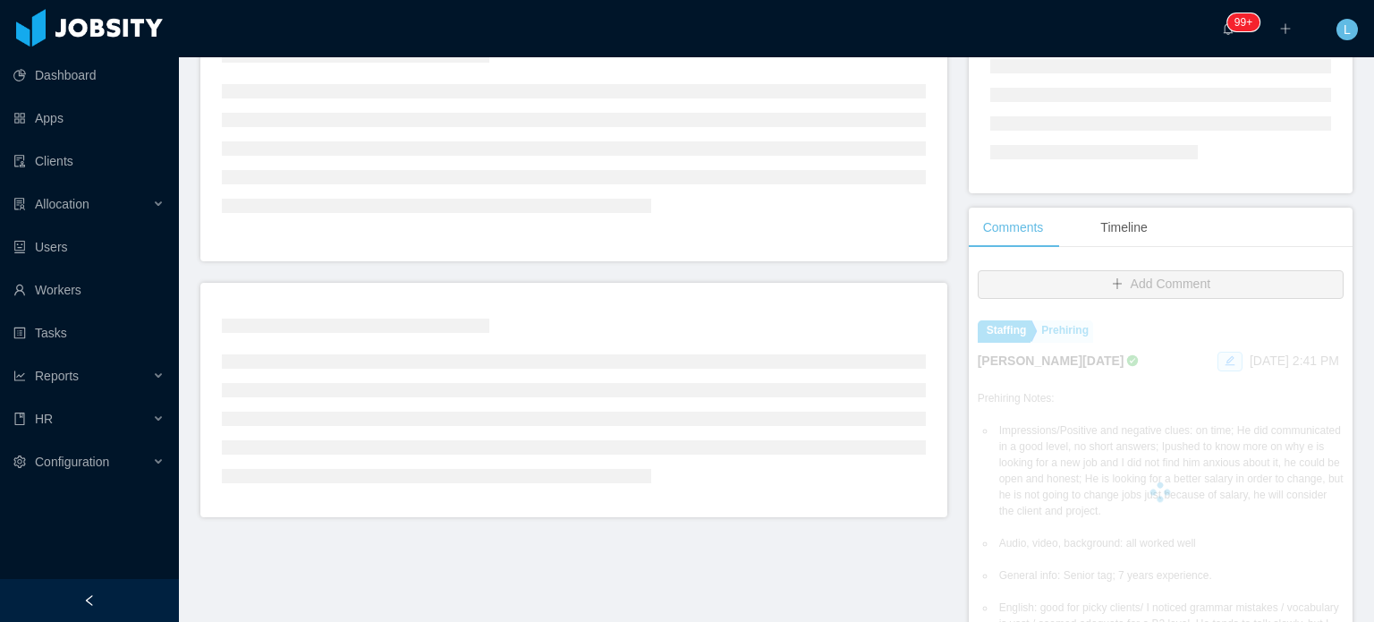
scroll to position [358, 0]
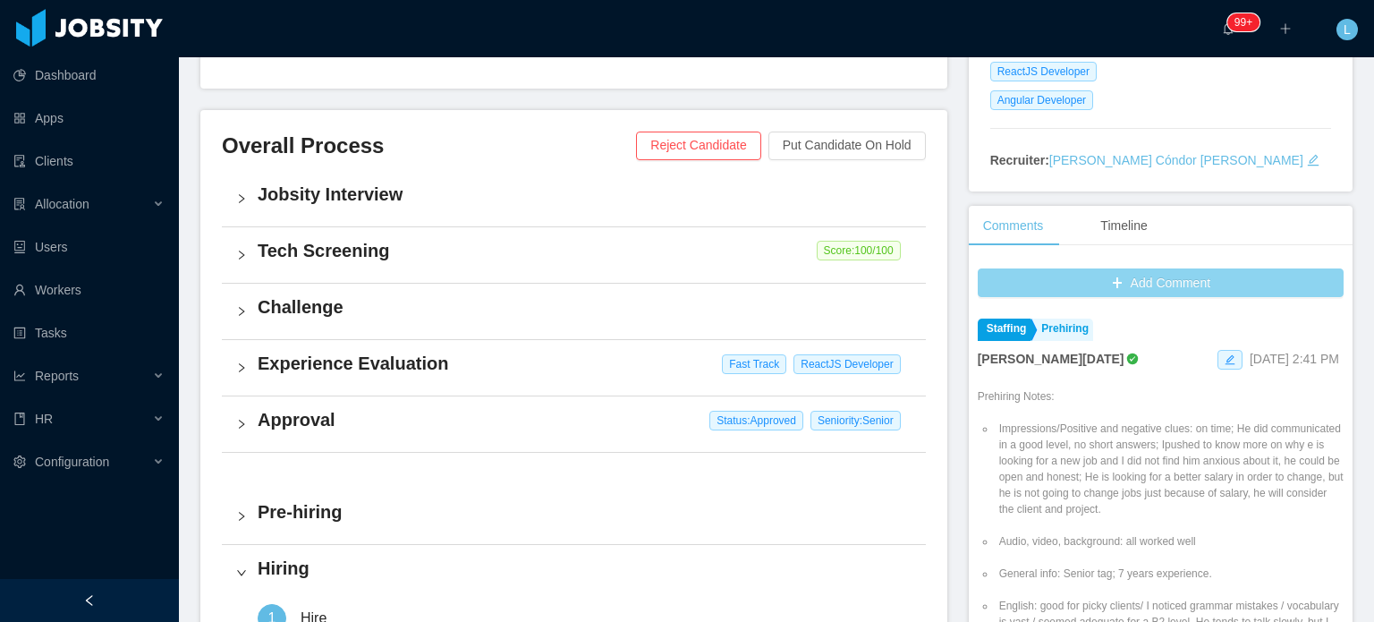
click at [1147, 268] on button "Add Comment" at bounding box center [1161, 282] width 366 height 29
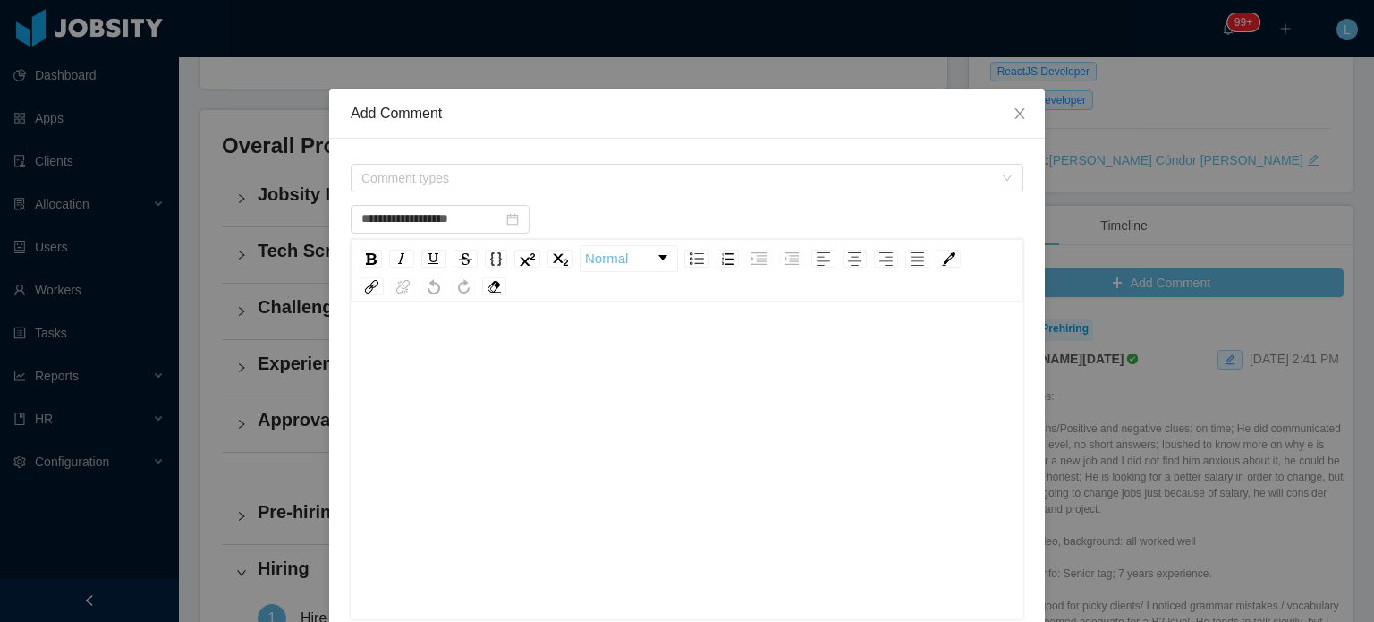
click at [680, 378] on div "rdw-editor" at bounding box center [687, 488] width 645 height 313
click at [582, 167] on span "Comment types" at bounding box center [681, 178] width 640 height 27
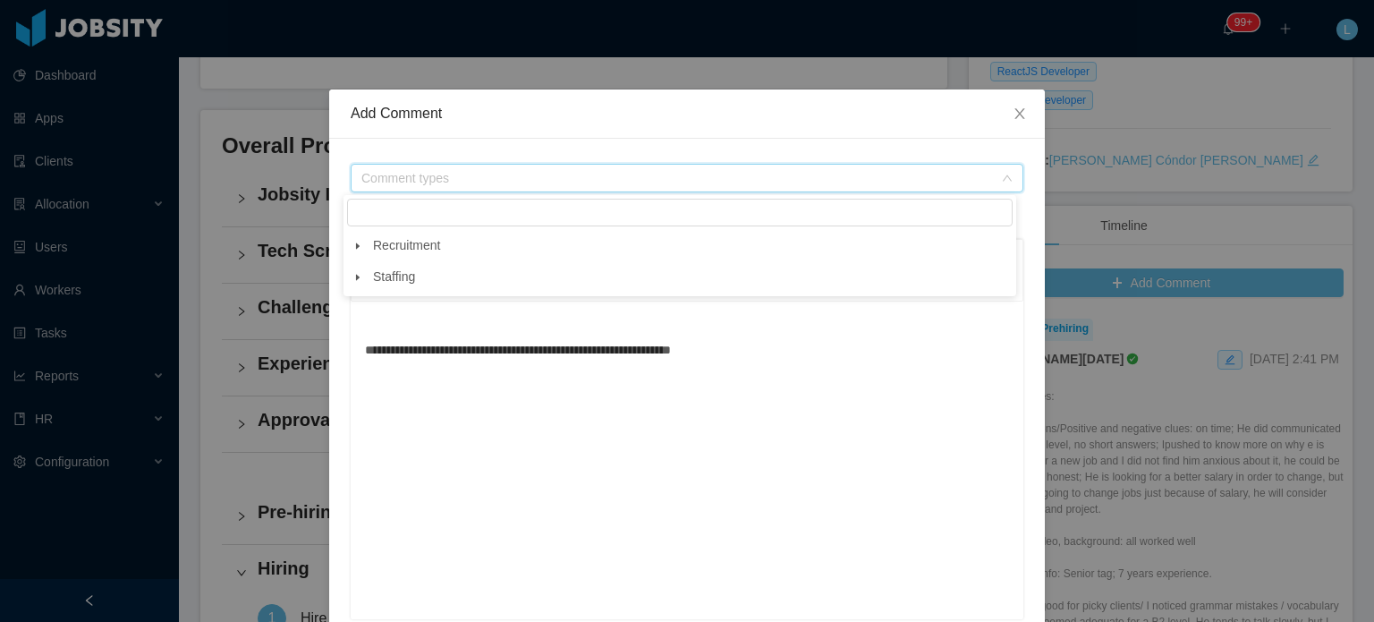
click at [354, 278] on icon "icon: caret-down" at bounding box center [357, 277] width 9 height 9
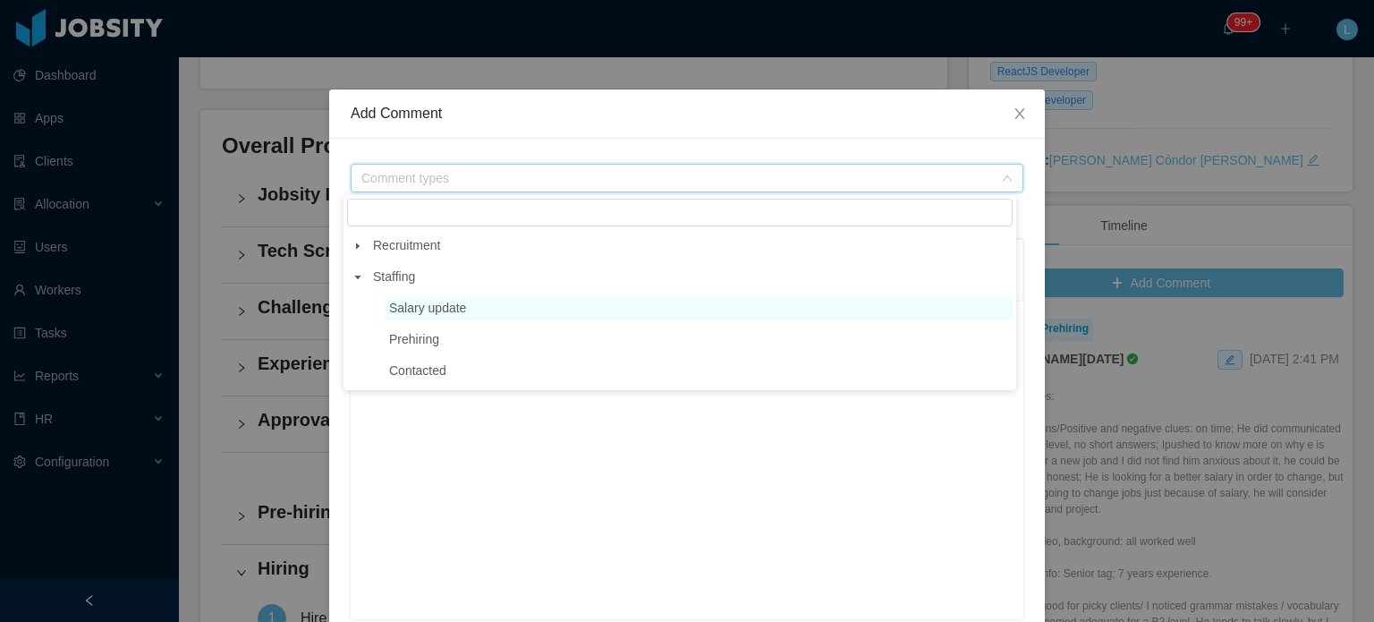
click at [409, 310] on span "Salary update" at bounding box center [427, 308] width 77 height 14
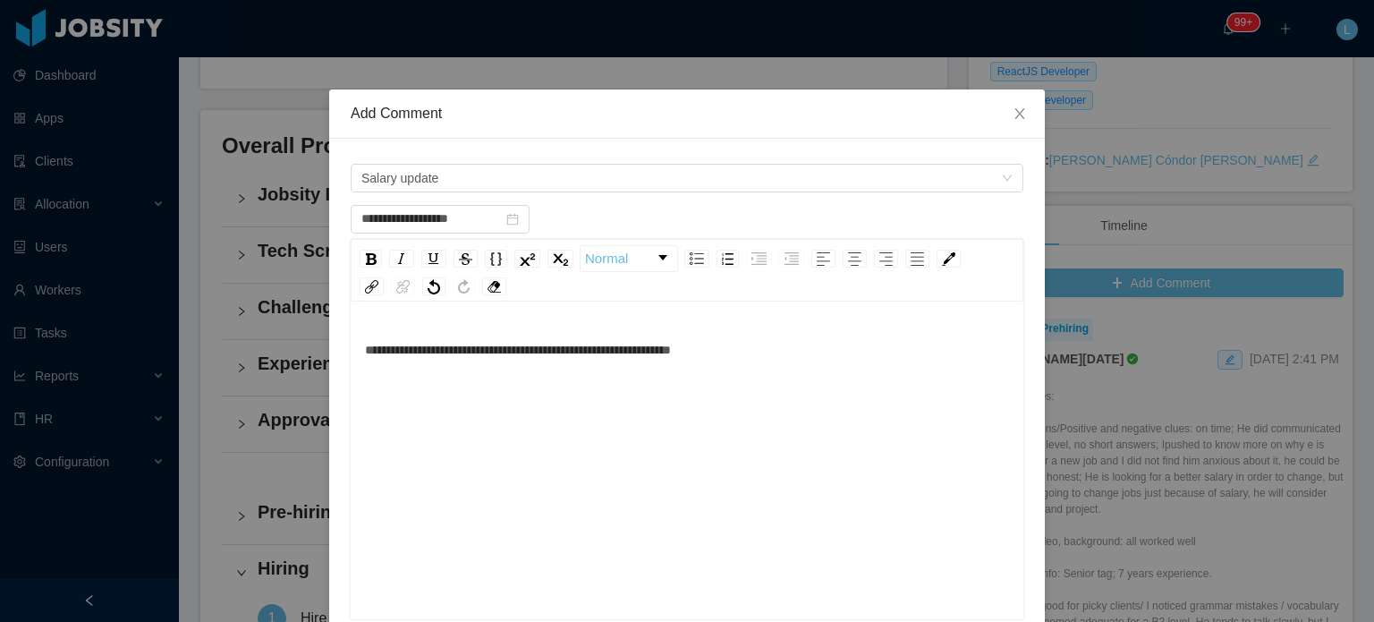
click at [729, 424] on div "**********" at bounding box center [687, 488] width 645 height 313
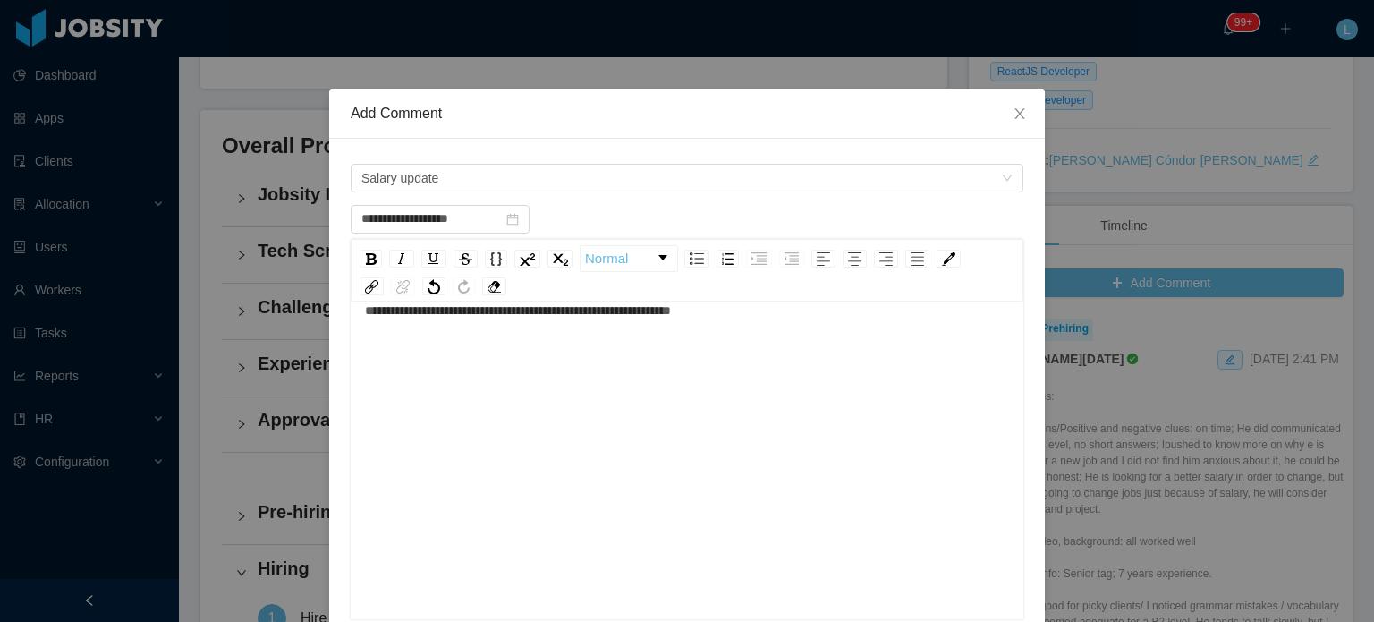
scroll to position [293, 0]
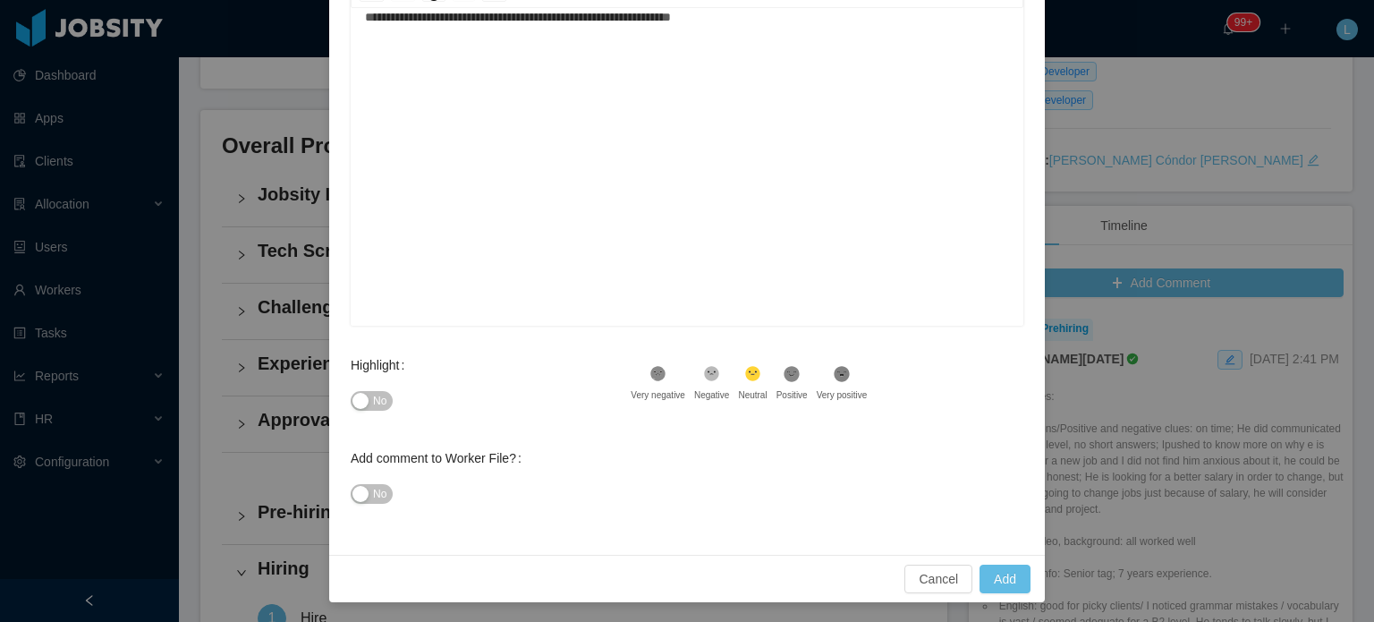
click at [384, 400] on button "No" at bounding box center [372, 401] width 42 height 20
click at [1016, 582] on button "Add" at bounding box center [1005, 579] width 51 height 29
type input "**********"
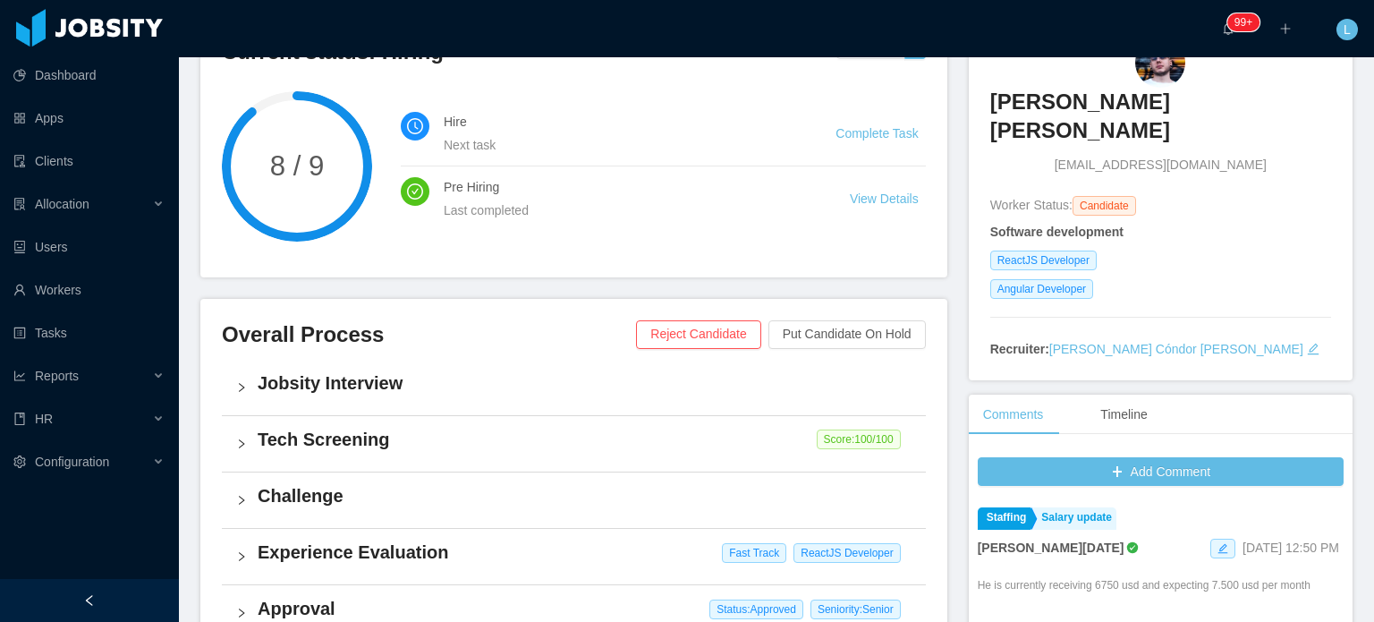
scroll to position [0, 0]
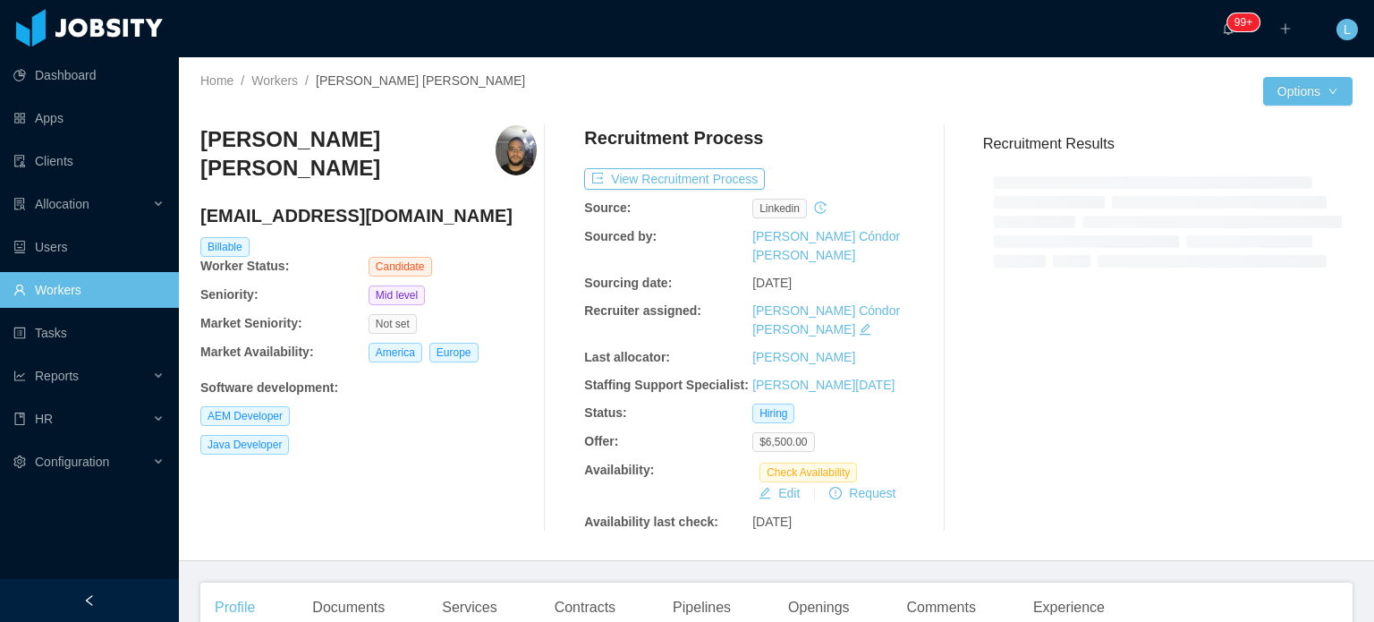
click at [360, 203] on h4 "[EMAIL_ADDRESS][DOMAIN_NAME]" at bounding box center [368, 215] width 336 height 25
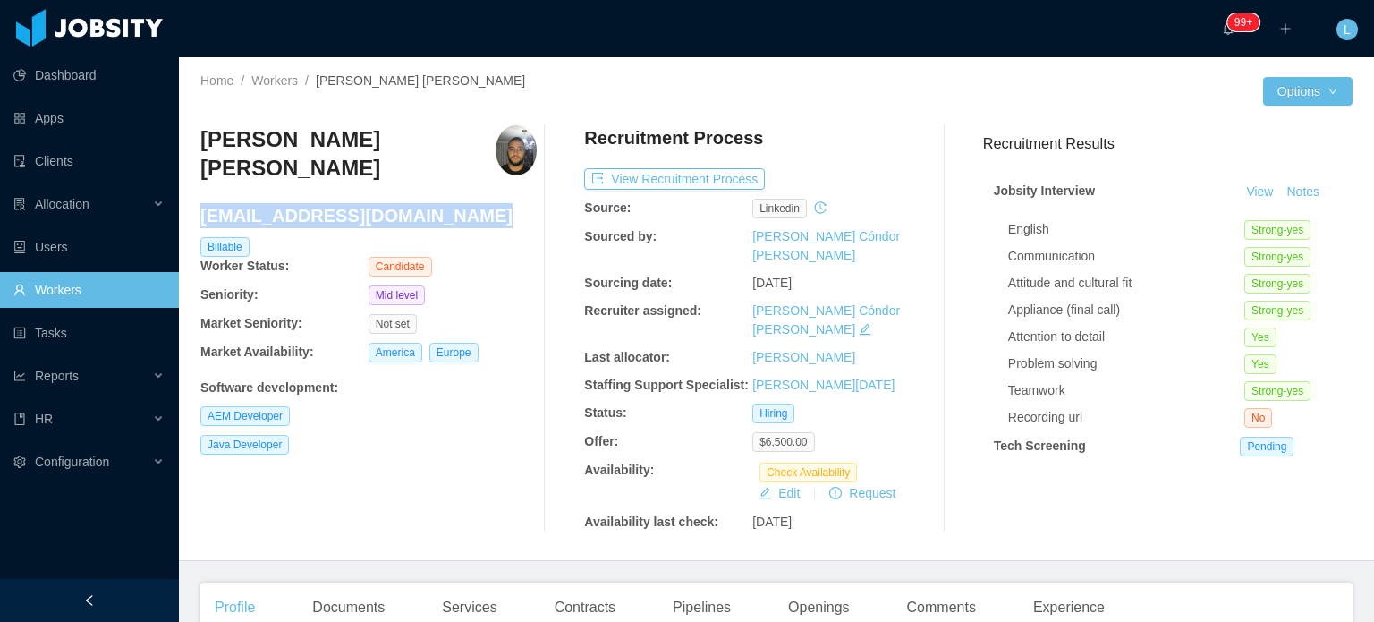
copy h4 "[EMAIL_ADDRESS][DOMAIN_NAME]"
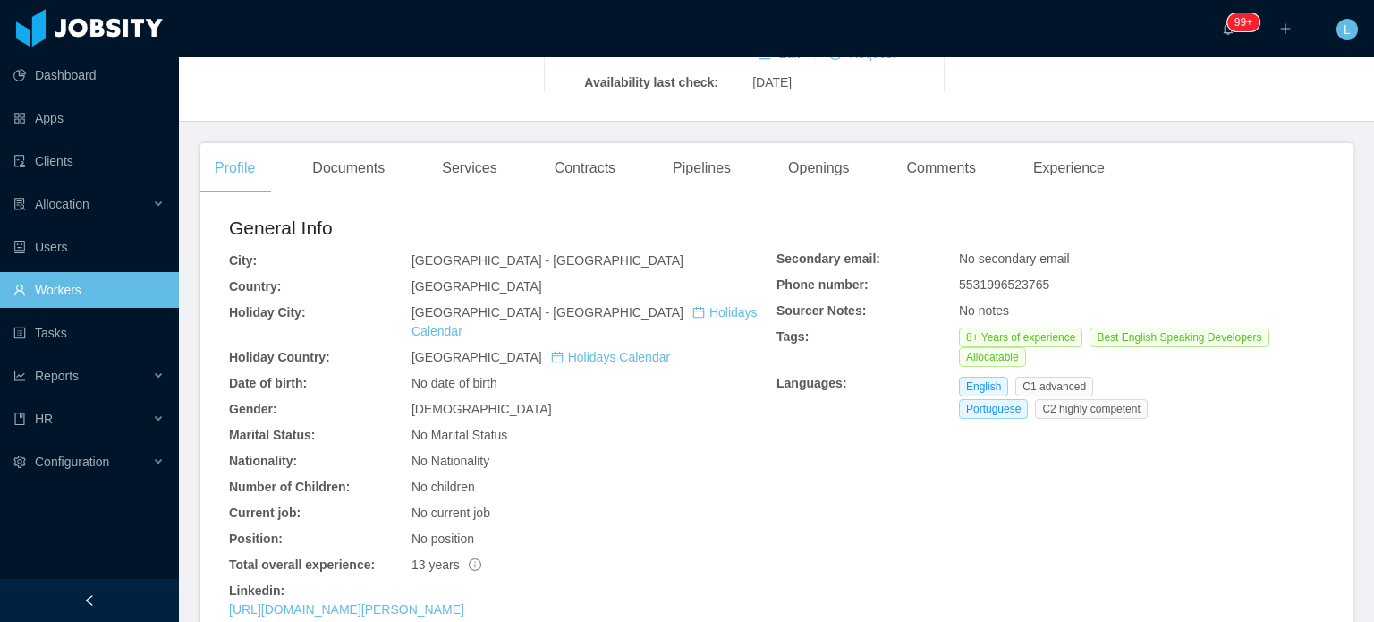
scroll to position [537, 0]
